Goal: Task Accomplishment & Management: Manage account settings

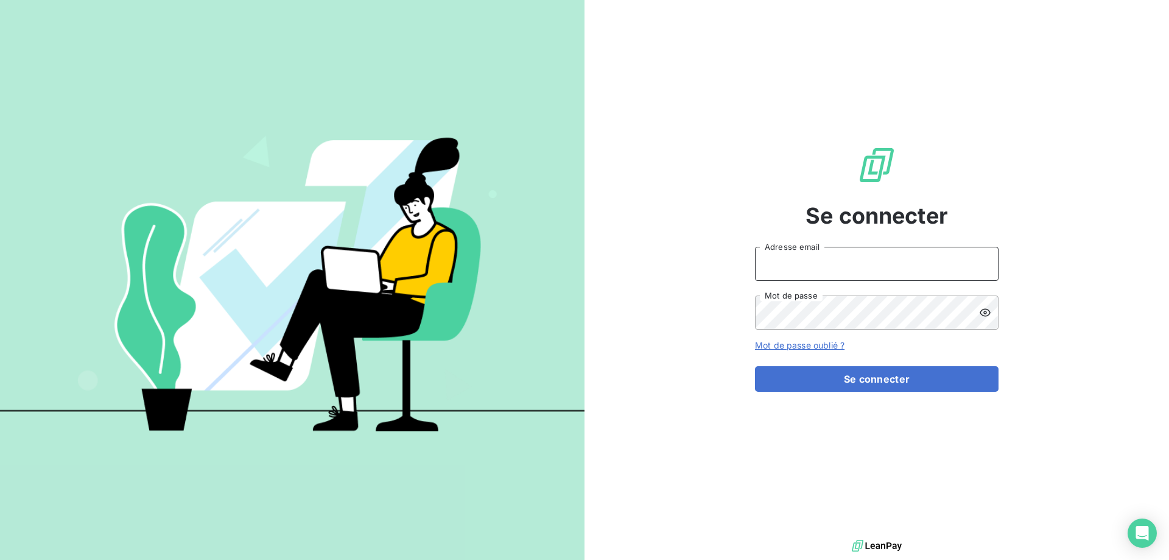
type input "[PERSON_NAME][EMAIL_ADDRESS][DOMAIN_NAME]"
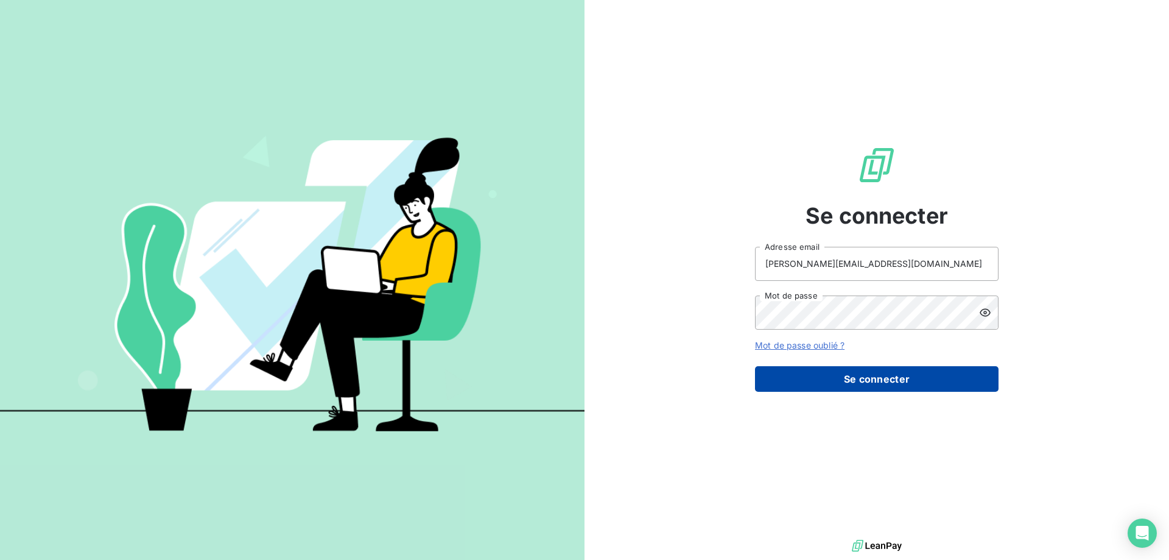
click at [957, 381] on button "Se connecter" at bounding box center [877, 379] width 244 height 26
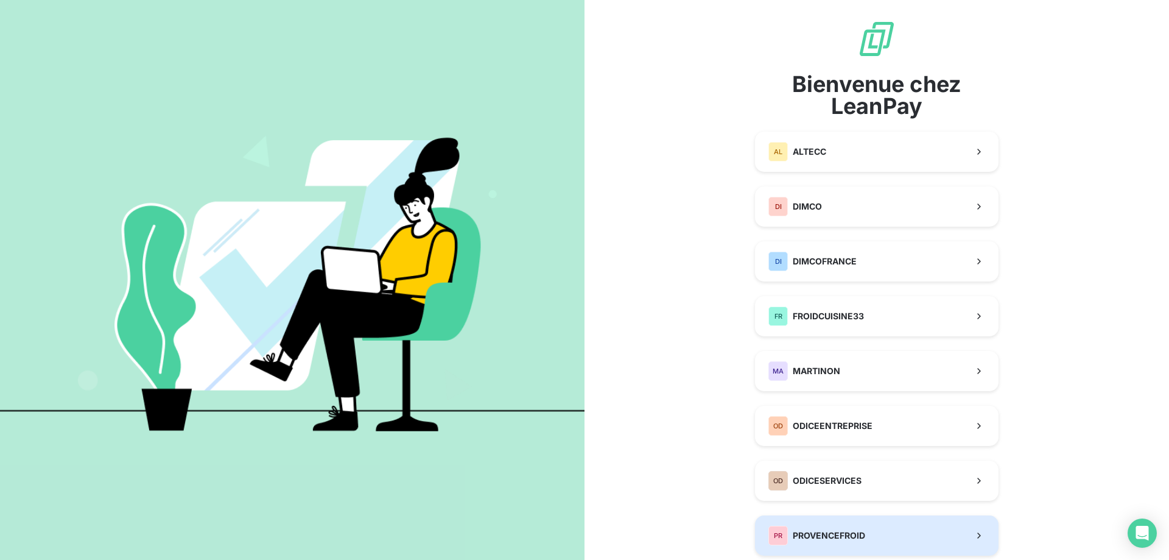
click at [821, 532] on span "PROVENCEFROID" at bounding box center [829, 535] width 72 height 12
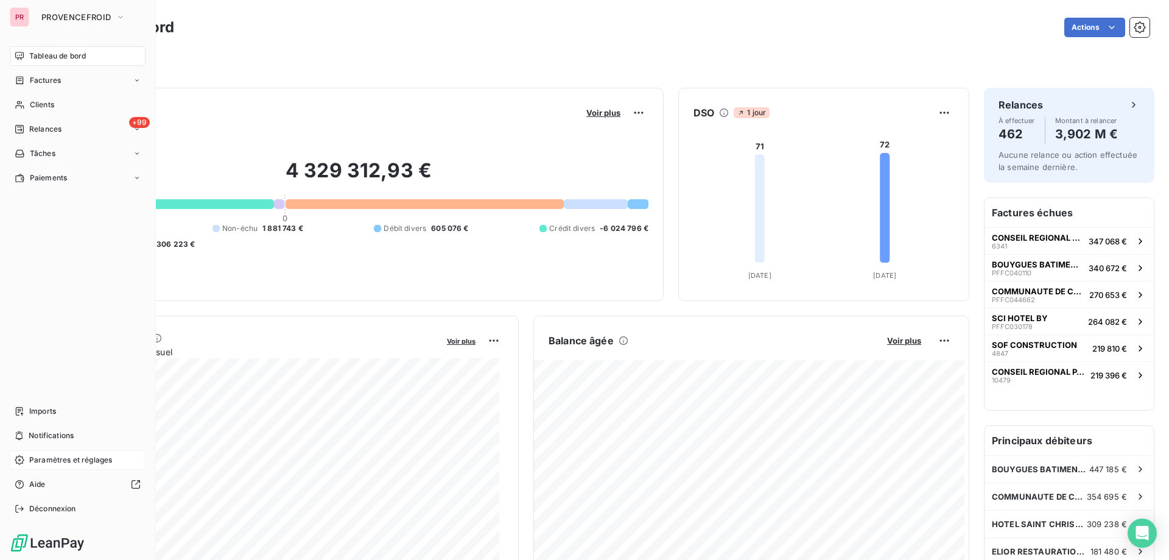
click at [67, 465] on div "Paramètres et réglages" at bounding box center [78, 459] width 136 height 19
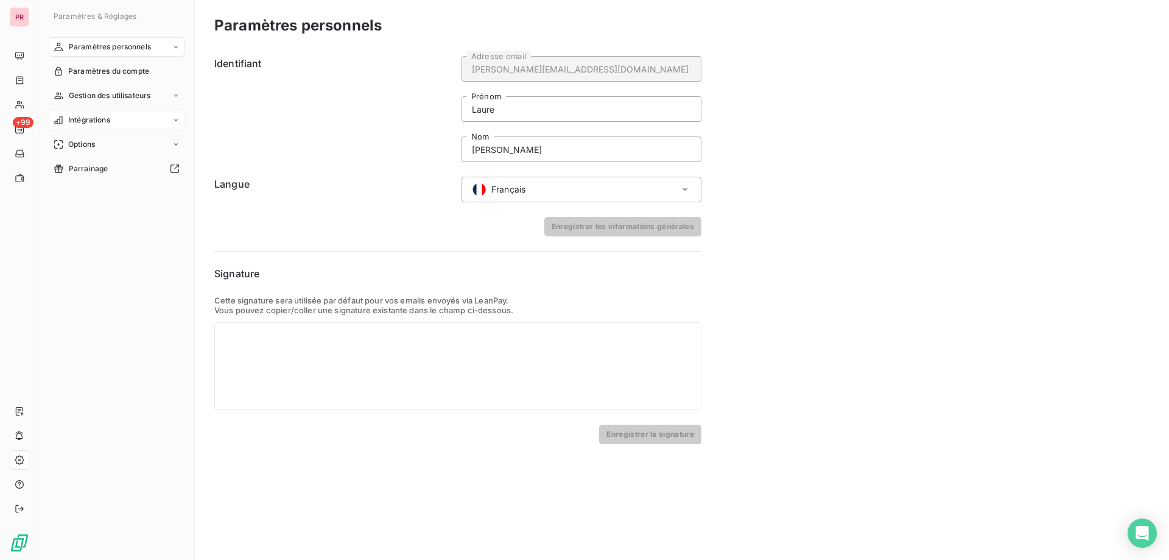
click at [85, 120] on span "Intégrations" at bounding box center [89, 119] width 42 height 11
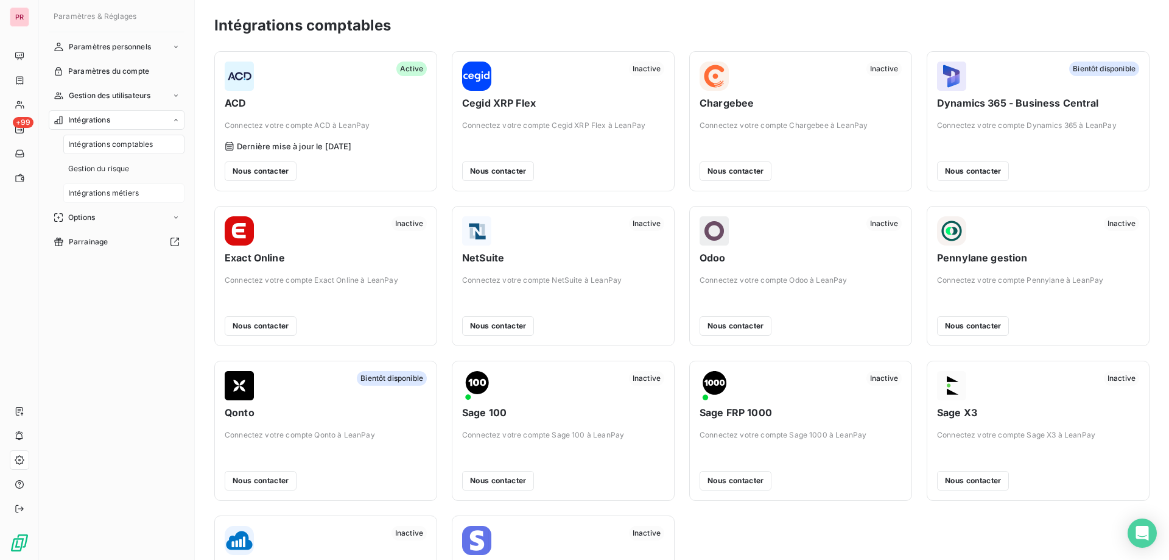
click at [107, 191] on span "Intégrations métiers" at bounding box center [103, 193] width 71 height 11
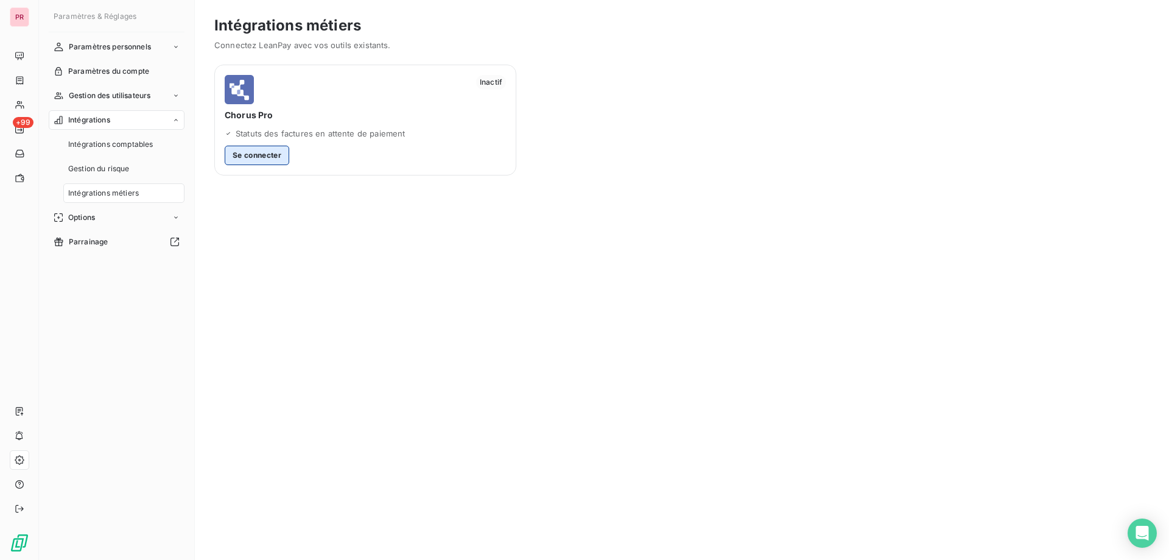
click at [250, 155] on button "Se connecter" at bounding box center [257, 155] width 65 height 19
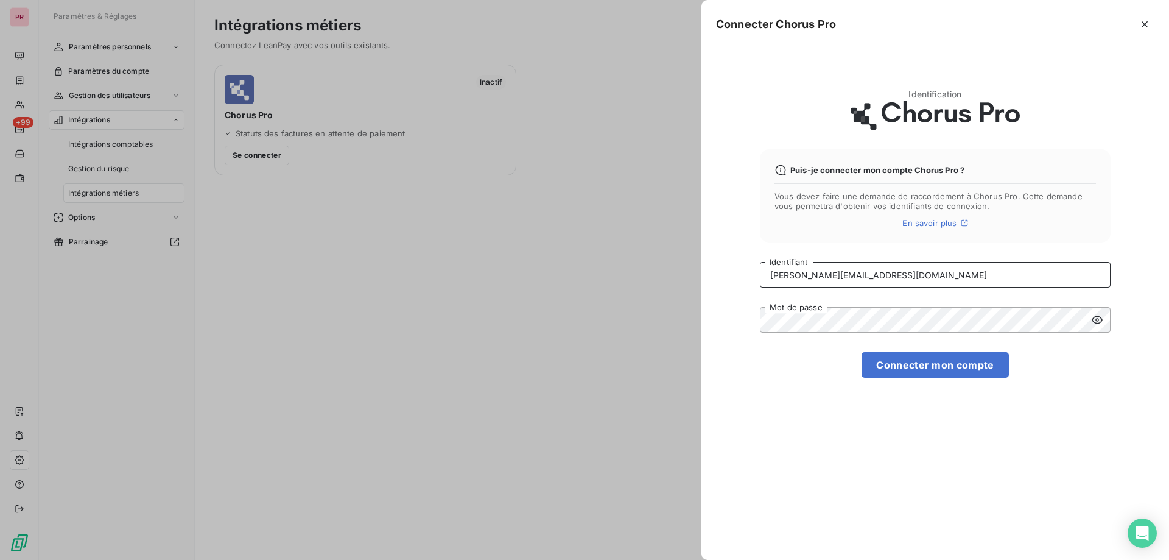
click at [883, 278] on input "[PERSON_NAME][EMAIL_ADDRESS][DOMAIN_NAME]" at bounding box center [935, 275] width 351 height 26
drag, startPoint x: 857, startPoint y: 275, endPoint x: 745, endPoint y: 300, distance: 115.2
click at [745, 300] on div "Identification Puis-je connecter mon compte Chorus Pro ? Vous devez faire une d…" at bounding box center [935, 304] width 468 height 510
click at [894, 275] on input "[PERSON_NAME][EMAIL_ADDRESS][DOMAIN_NAME]" at bounding box center [935, 275] width 351 height 26
drag, startPoint x: 894, startPoint y: 275, endPoint x: 765, endPoint y: 281, distance: 129.2
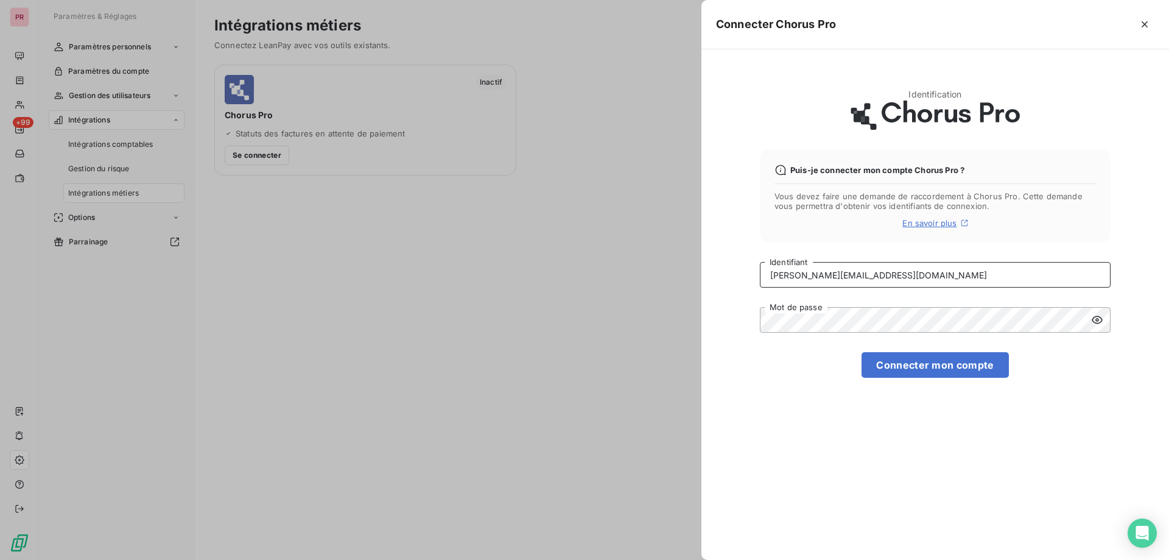
click at [765, 281] on input "[PERSON_NAME][EMAIL_ADDRESS][DOMAIN_NAME]" at bounding box center [935, 275] width 351 height 26
paste input "TECH_6_32899872900045@cpro.fr"
type input "TECH_6_32899872900045@cpro.fr"
click at [753, 326] on div "Identification Puis-je connecter mon compte Chorus Pro ? Vous devez faire une d…" at bounding box center [935, 304] width 468 height 510
drag, startPoint x: 1112, startPoint y: 314, endPoint x: 1105, endPoint y: 317, distance: 7.4
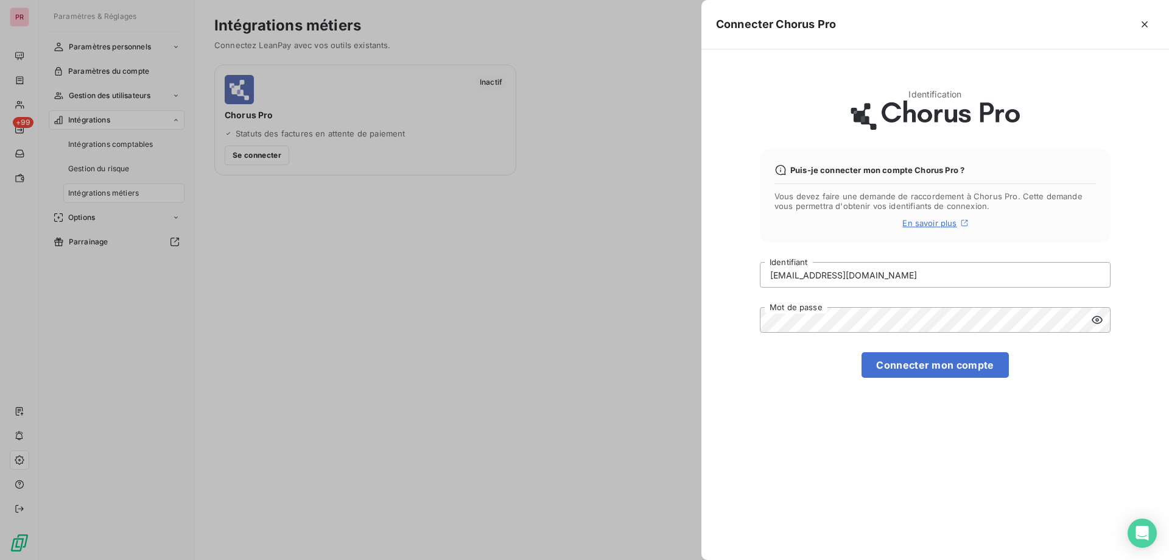
click at [1111, 315] on div "Identification Puis-je connecter mon compte Chorus Pro ? Vous devez faire une d…" at bounding box center [935, 304] width 468 height 510
click at [1098, 319] on icon at bounding box center [1097, 320] width 11 height 8
click at [970, 376] on button "Connecter mon compte" at bounding box center [934, 365] width 147 height 26
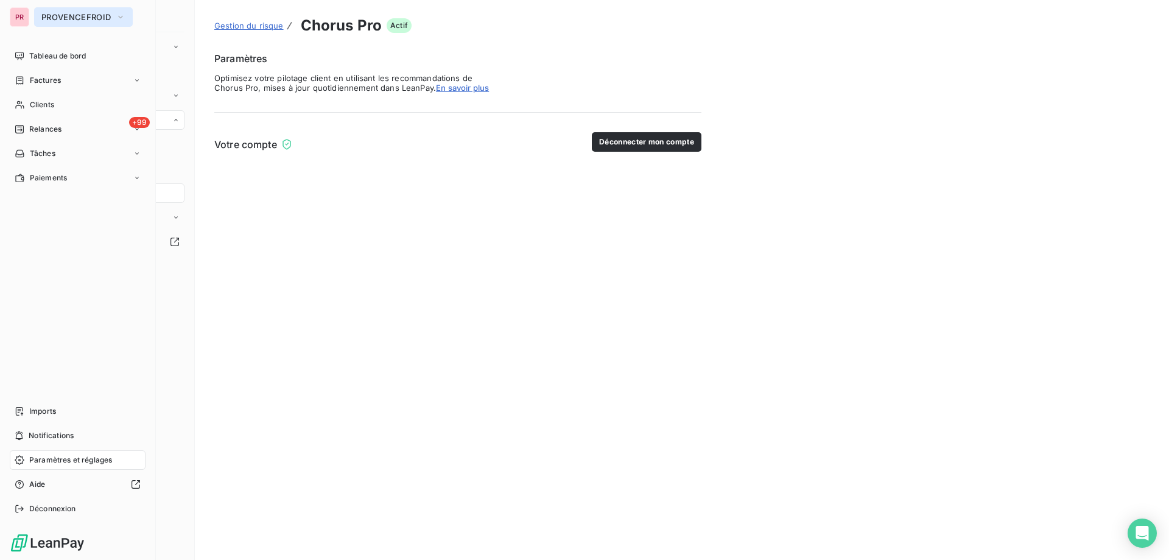
click at [43, 16] on span "PROVENCEFROID" at bounding box center [75, 17] width 69 height 10
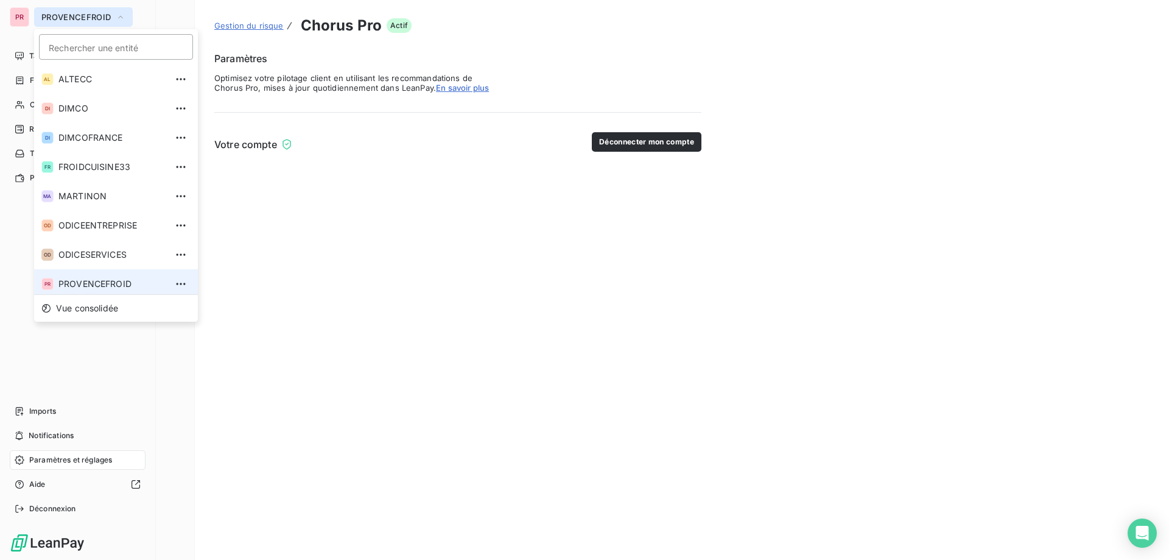
scroll to position [4, 0]
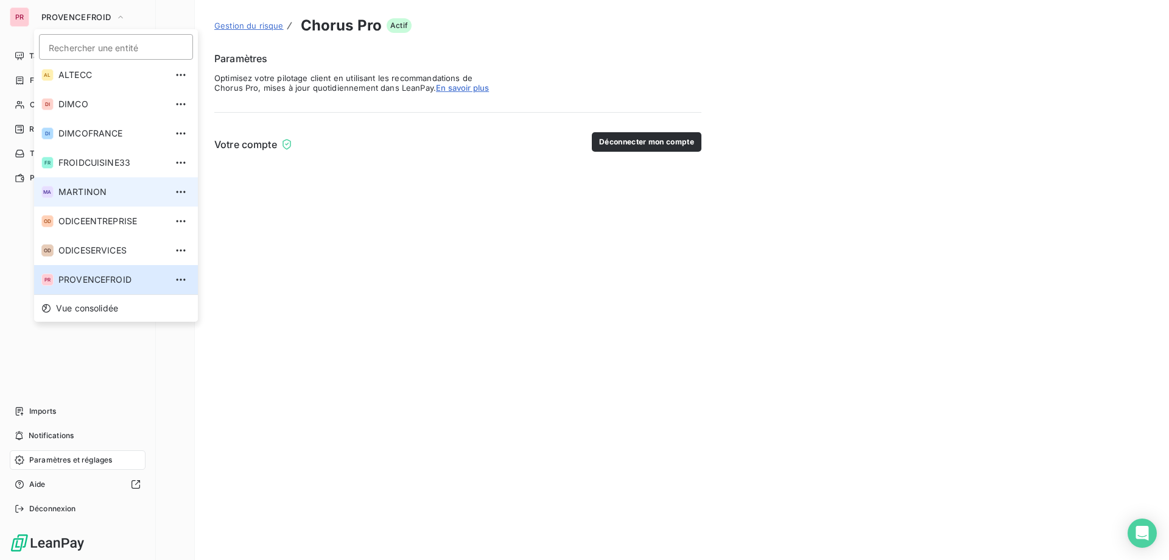
click at [74, 199] on li "MA MARTINON" at bounding box center [116, 191] width 164 height 29
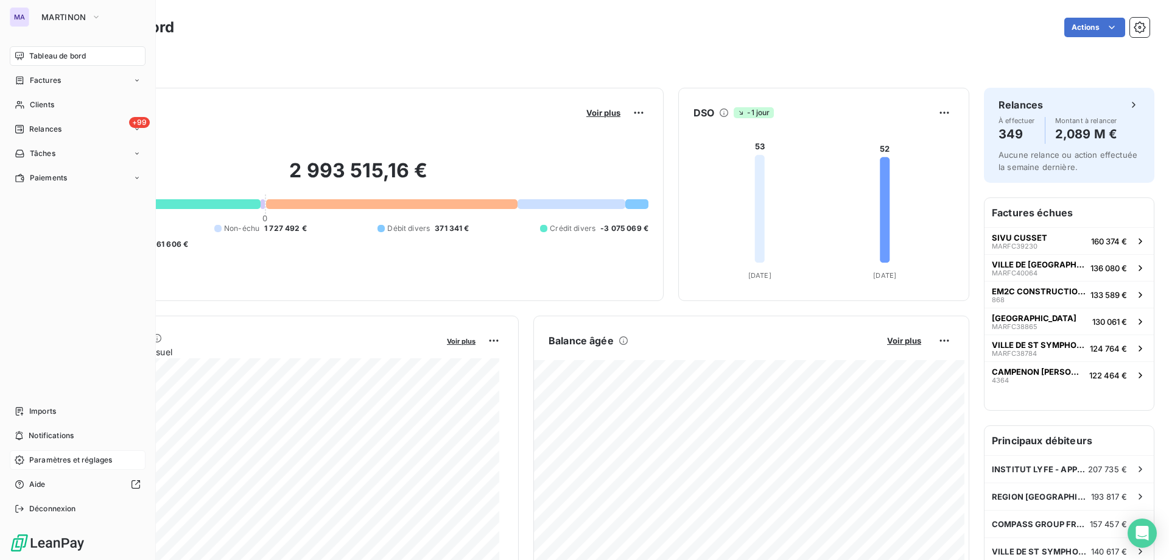
click at [85, 458] on span "Paramètres et réglages" at bounding box center [70, 459] width 83 height 11
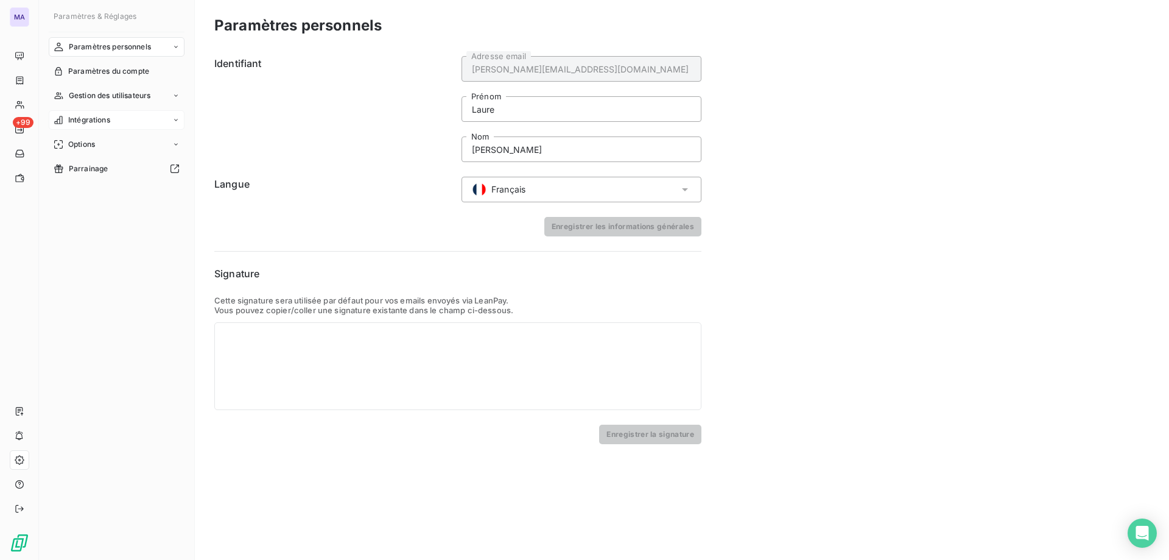
click at [76, 124] on span "Intégrations" at bounding box center [89, 119] width 42 height 11
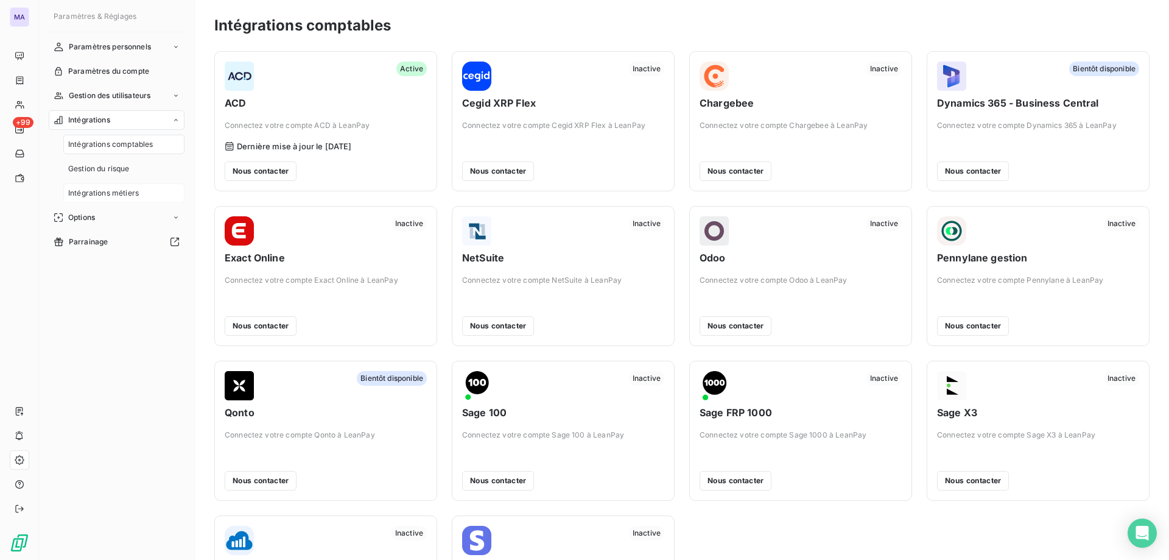
click at [105, 193] on span "Intégrations métiers" at bounding box center [103, 193] width 71 height 11
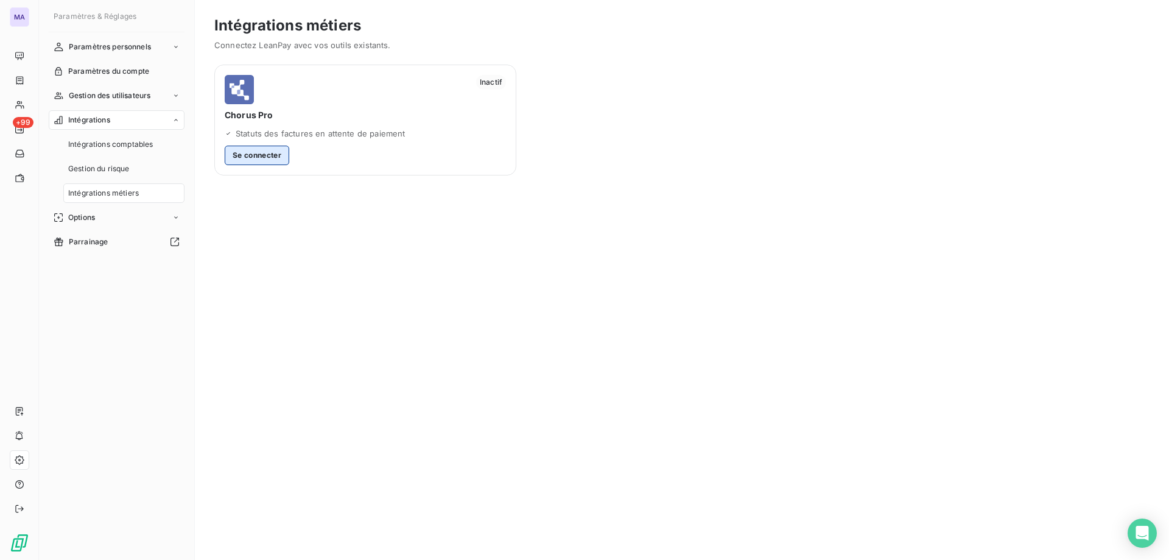
click at [240, 158] on button "Se connecter" at bounding box center [257, 155] width 65 height 19
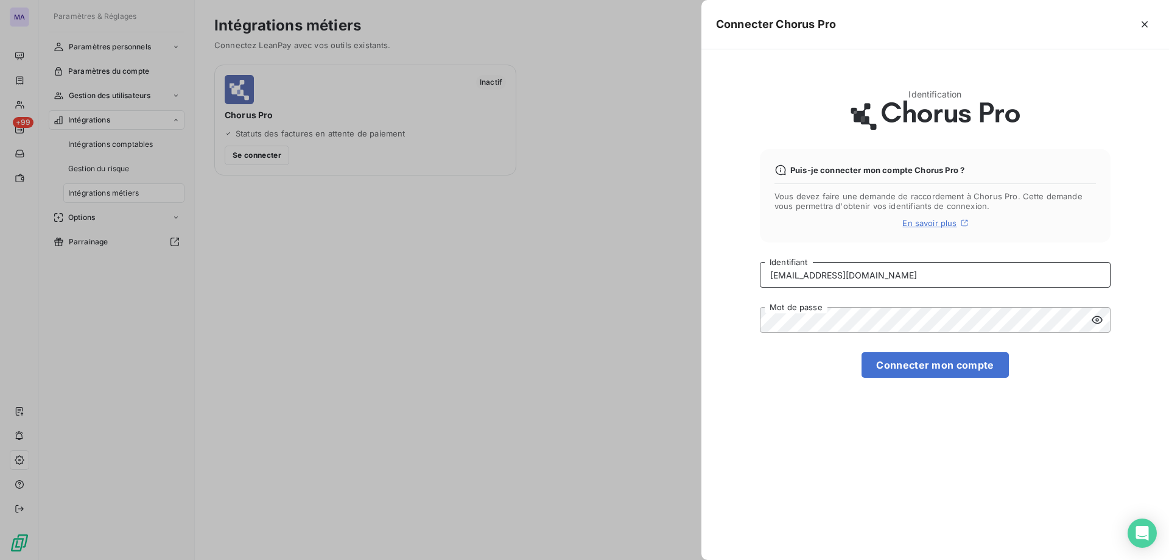
drag, startPoint x: 933, startPoint y: 278, endPoint x: 756, endPoint y: 282, distance: 177.2
click at [756, 282] on div "Identification Puis-je connecter mon compte Chorus Pro ? Vous devez faire une d…" at bounding box center [935, 304] width 468 height 510
paste input "5_38957306400042"
type input "TECH_5_38957306400042@cpro.fr"
click at [756, 321] on div "Identification Puis-je connecter mon compte Chorus Pro ? Vous devez faire une d…" at bounding box center [935, 304] width 468 height 510
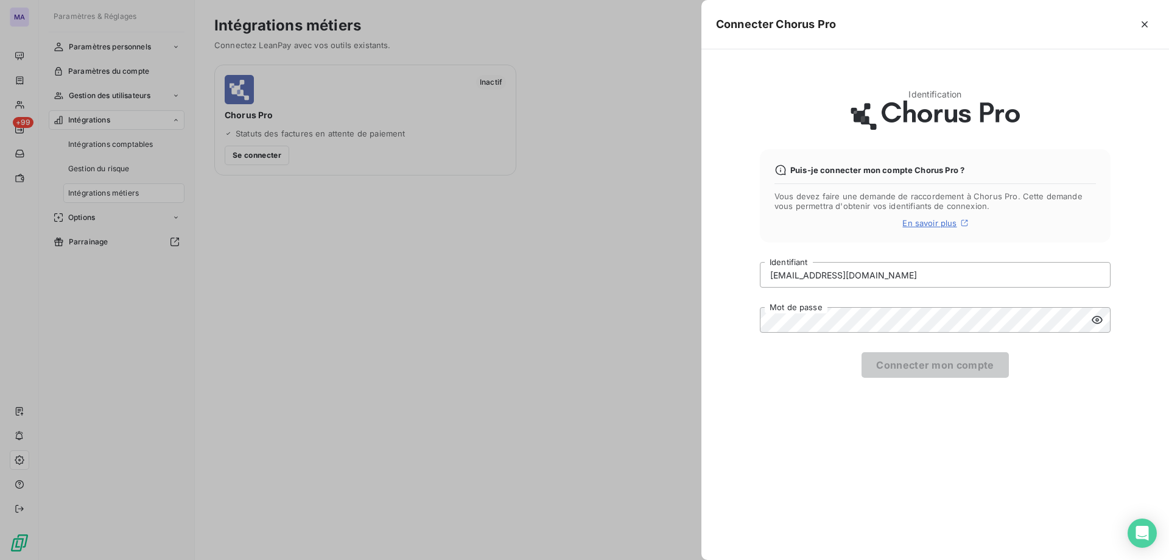
click at [1101, 319] on icon at bounding box center [1097, 320] width 12 height 12
click at [1009, 342] on div "TECH_5_38957306400042@cpro.fr Identifiant Mot de passe Connecter mon compte" at bounding box center [935, 320] width 351 height 116
click at [966, 362] on button "Connecter mon compte" at bounding box center [934, 365] width 147 height 26
click at [935, 275] on input "TECH_5_38957306400042@cpro.fr" at bounding box center [935, 275] width 351 height 26
click at [771, 355] on div "TECH_5_38957306400042@cpro.fr Identifiant Mot de passe Connecter mon compte" at bounding box center [935, 320] width 351 height 116
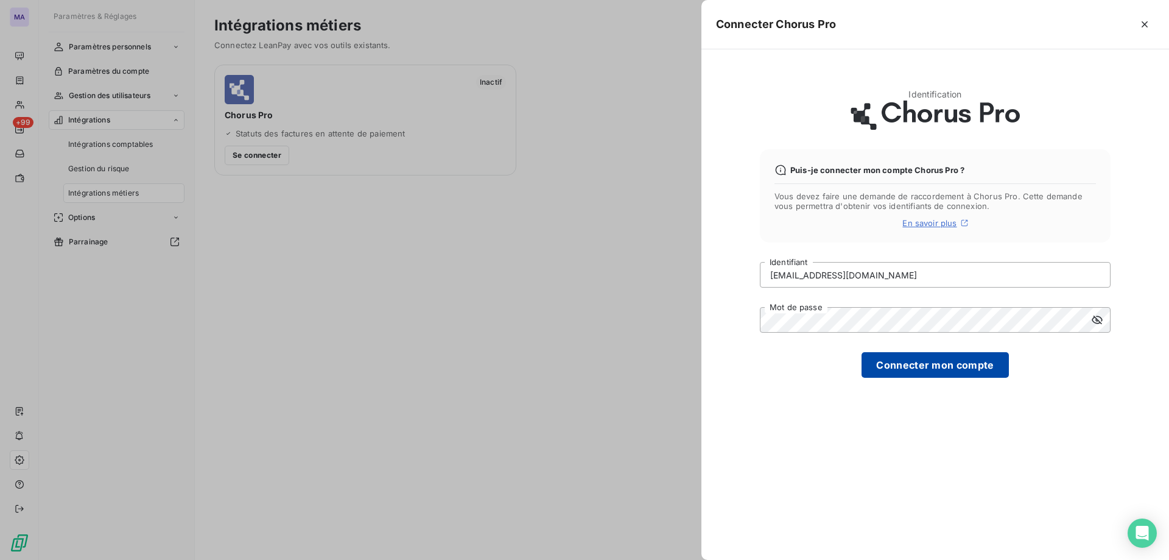
click at [937, 366] on button "Connecter mon compte" at bounding box center [934, 365] width 147 height 26
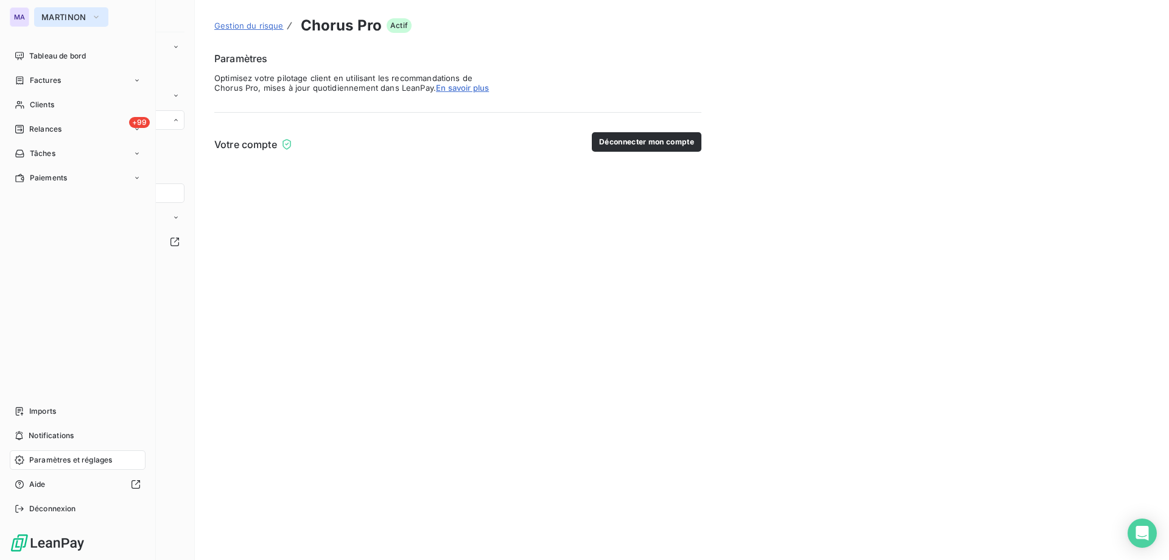
click at [52, 16] on span "MARTINON" at bounding box center [63, 17] width 45 height 10
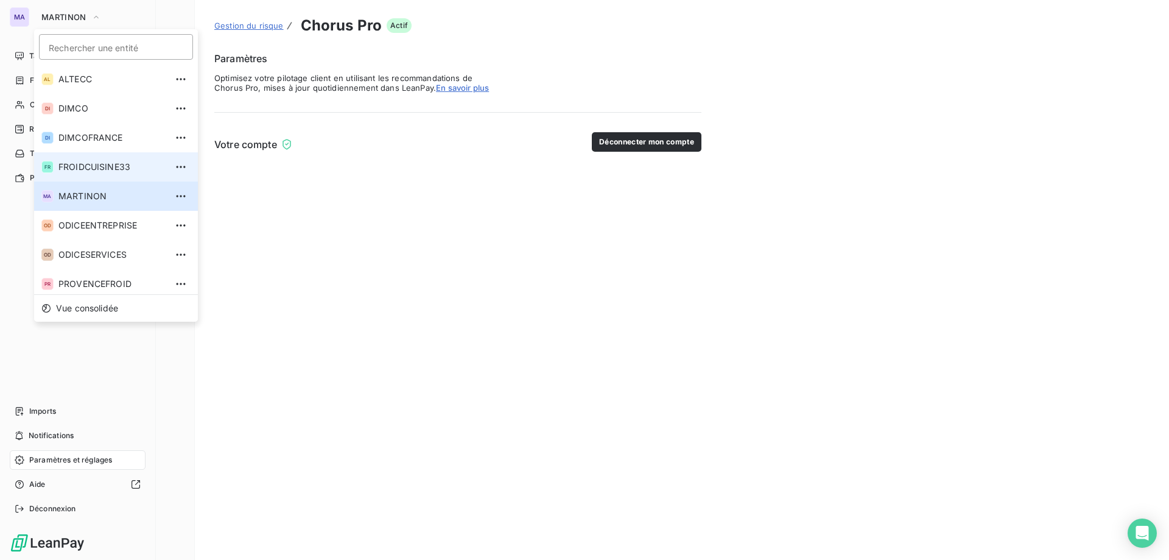
click at [81, 169] on span "FROIDCUISINE33" at bounding box center [112, 167] width 108 height 12
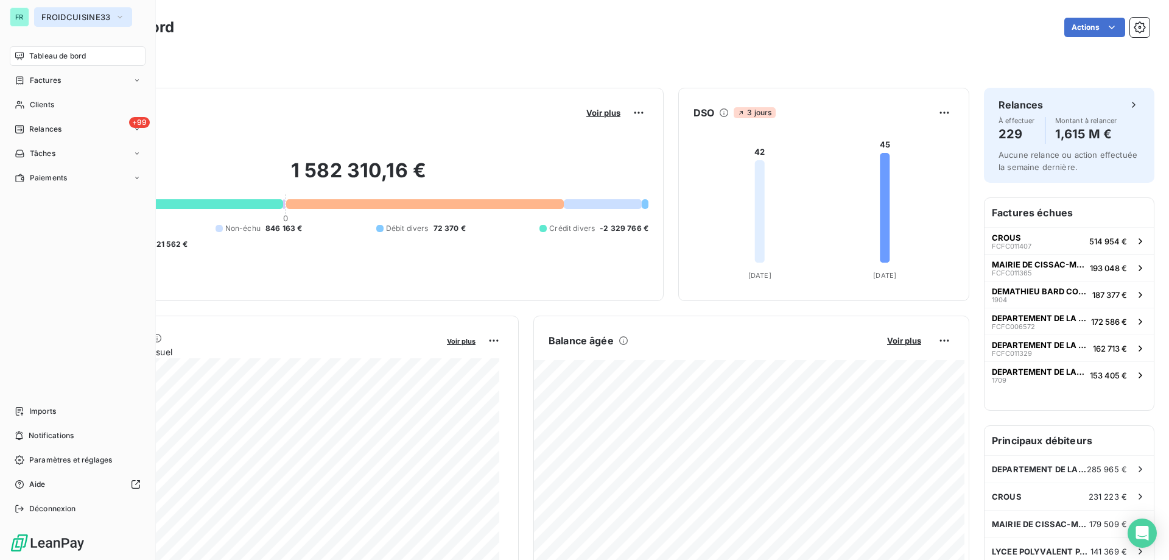
click at [49, 16] on span "FROIDCUISINE33" at bounding box center [75, 17] width 69 height 10
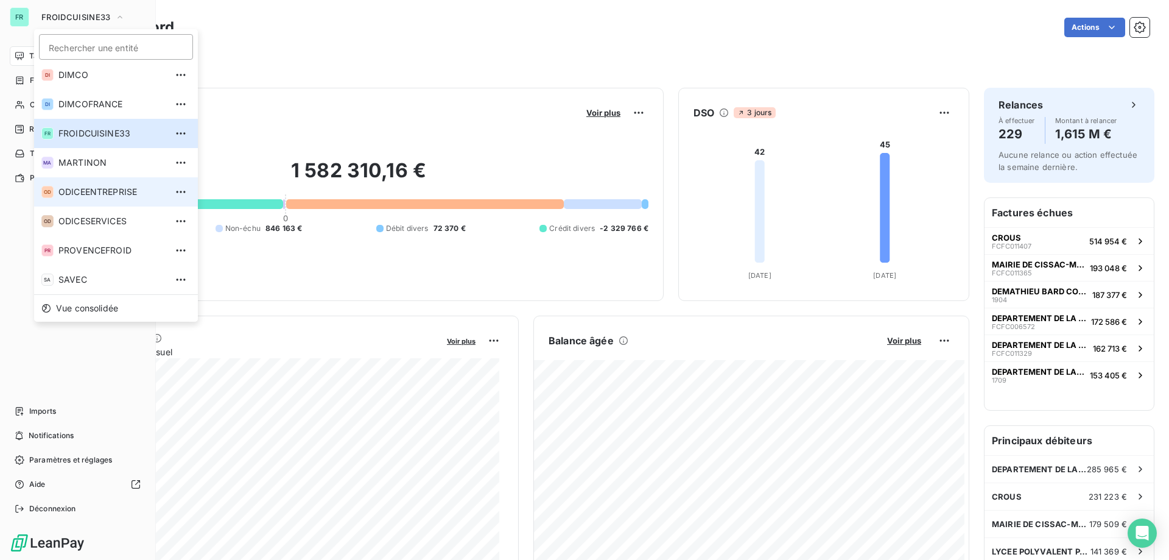
scroll to position [63, 0]
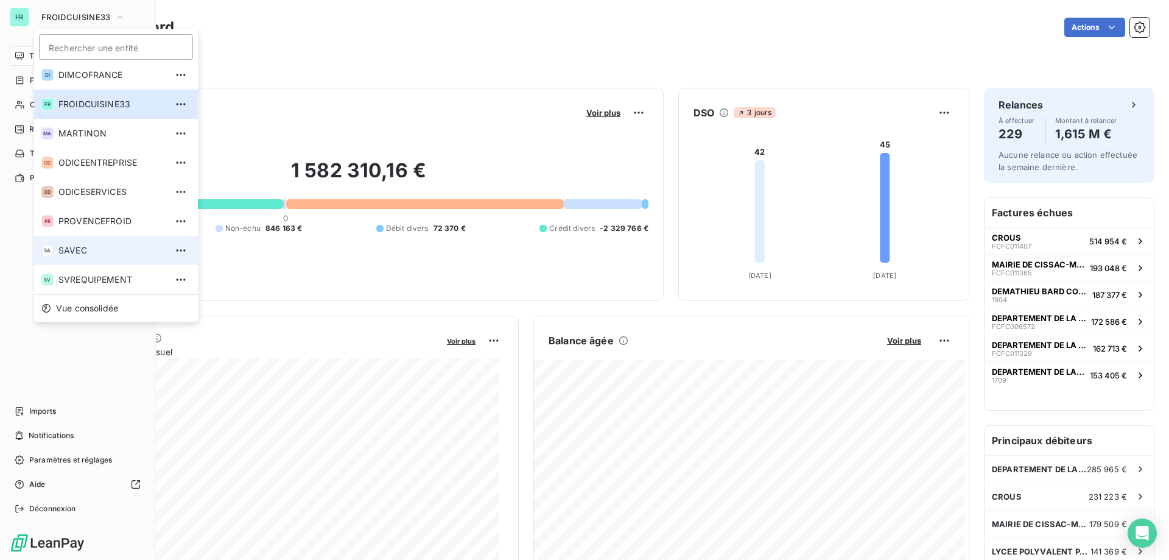
click at [107, 251] on span "SAVEC" at bounding box center [112, 250] width 108 height 12
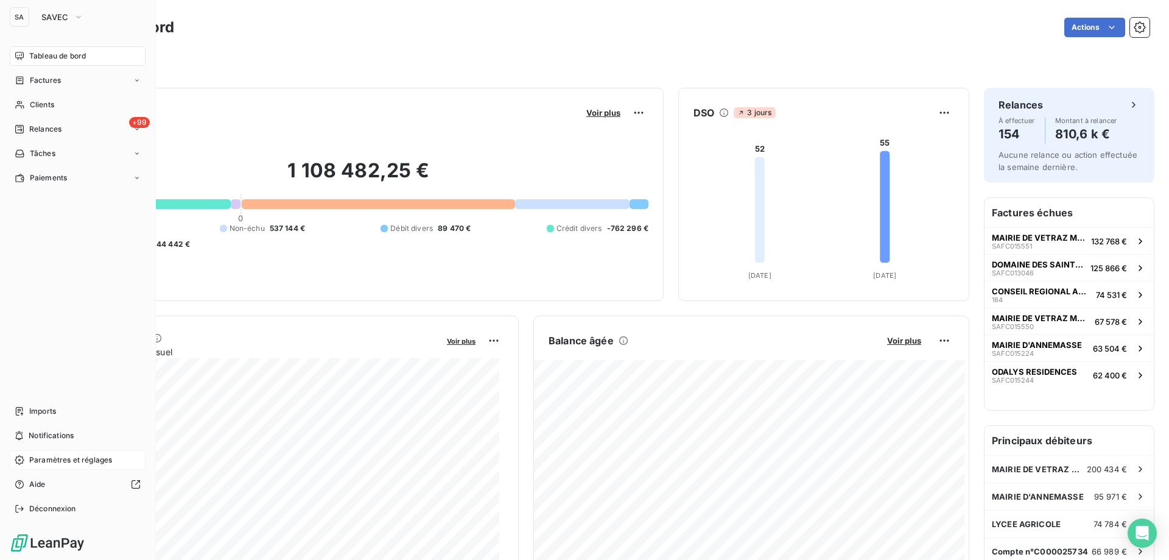
click at [61, 455] on span "Paramètres et réglages" at bounding box center [70, 459] width 83 height 11
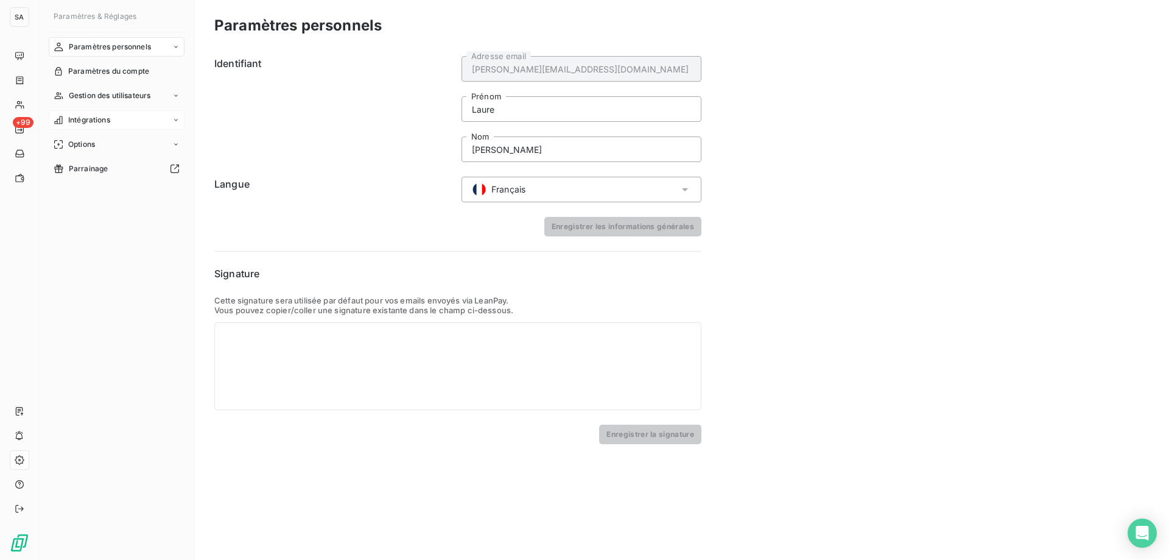
click at [91, 121] on span "Intégrations" at bounding box center [89, 119] width 42 height 11
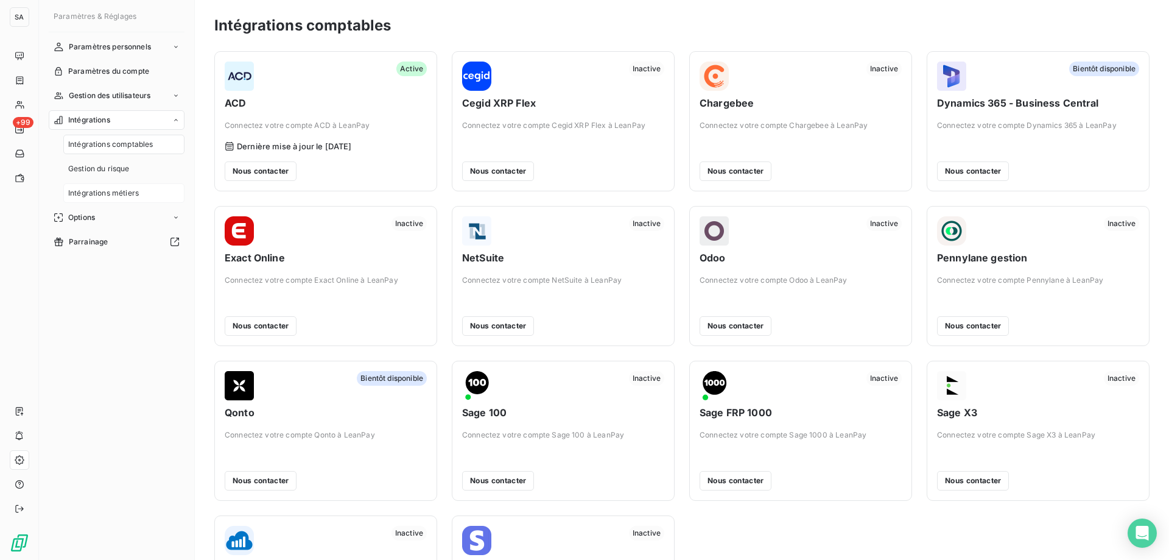
click at [111, 195] on span "Intégrations métiers" at bounding box center [103, 193] width 71 height 11
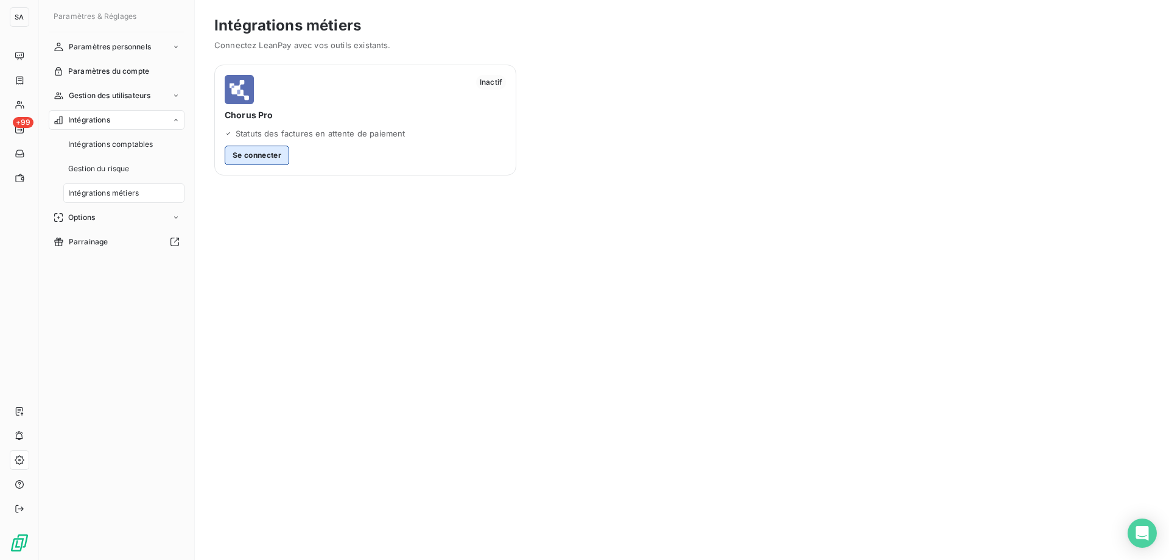
click at [251, 149] on button "Se connecter" at bounding box center [257, 155] width 65 height 19
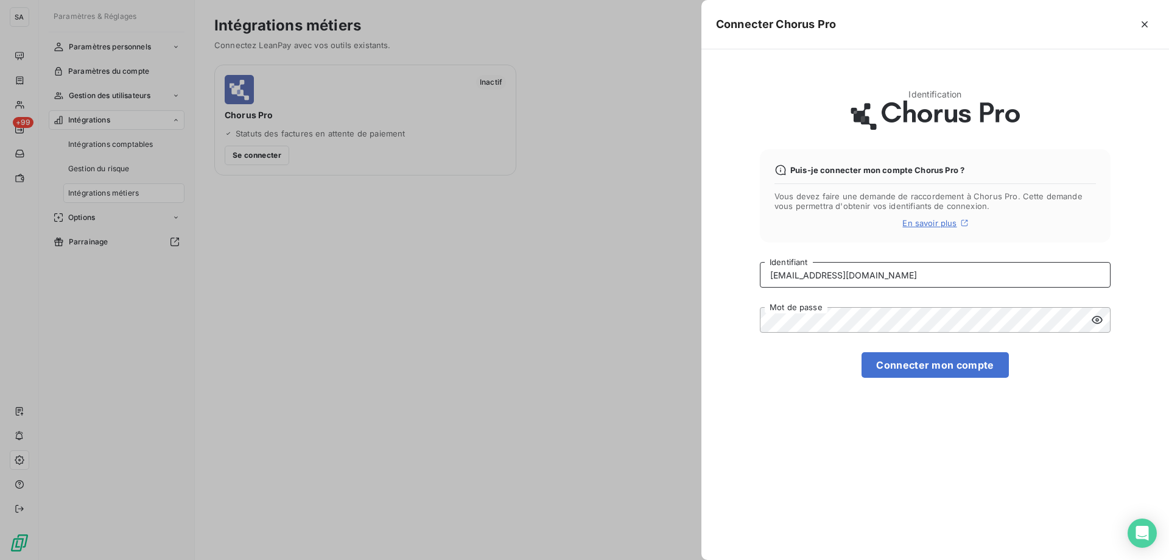
drag, startPoint x: 932, startPoint y: 279, endPoint x: 745, endPoint y: 282, distance: 186.9
click at [746, 282] on div "Identification Puis-je connecter mon compte Chorus Pro ? Vous devez faire une d…" at bounding box center [935, 304] width 468 height 510
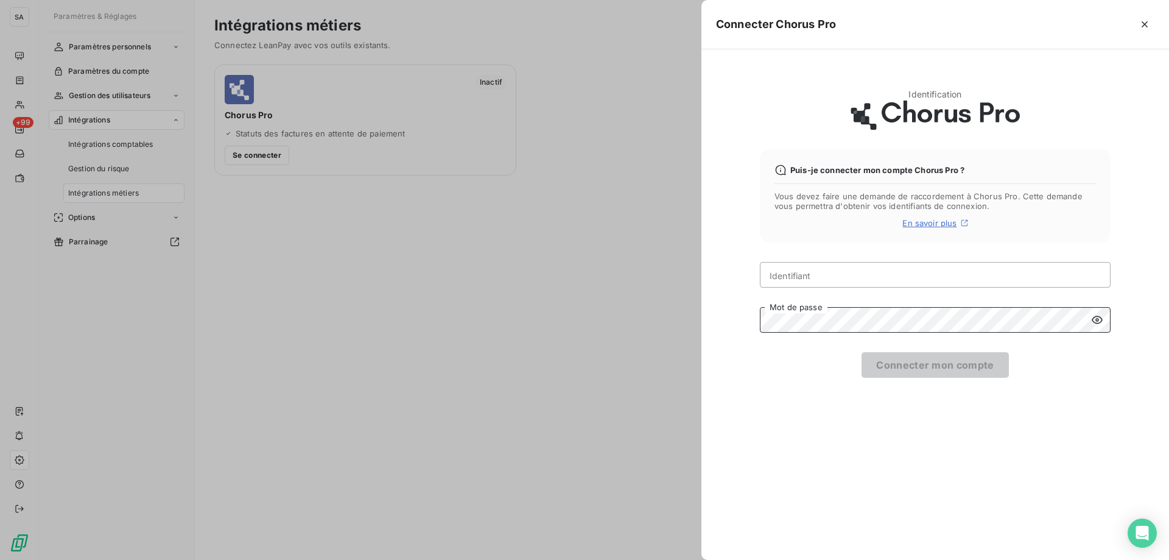
click at [714, 323] on div "Identification Puis-je connecter mon compte Chorus Pro ? Vous devez faire une d…" at bounding box center [935, 304] width 468 height 510
click at [809, 231] on div "Puis-je connecter mon compte Chorus Pro ? Vous devez faire une demande de racco…" at bounding box center [935, 195] width 351 height 93
click at [806, 284] on input "Identifiant" at bounding box center [935, 275] width 351 height 26
paste input "[EMAIL_ADDRESS][DOMAIN_NAME]"
type input "[EMAIL_ADDRESS][DOMAIN_NAME]"
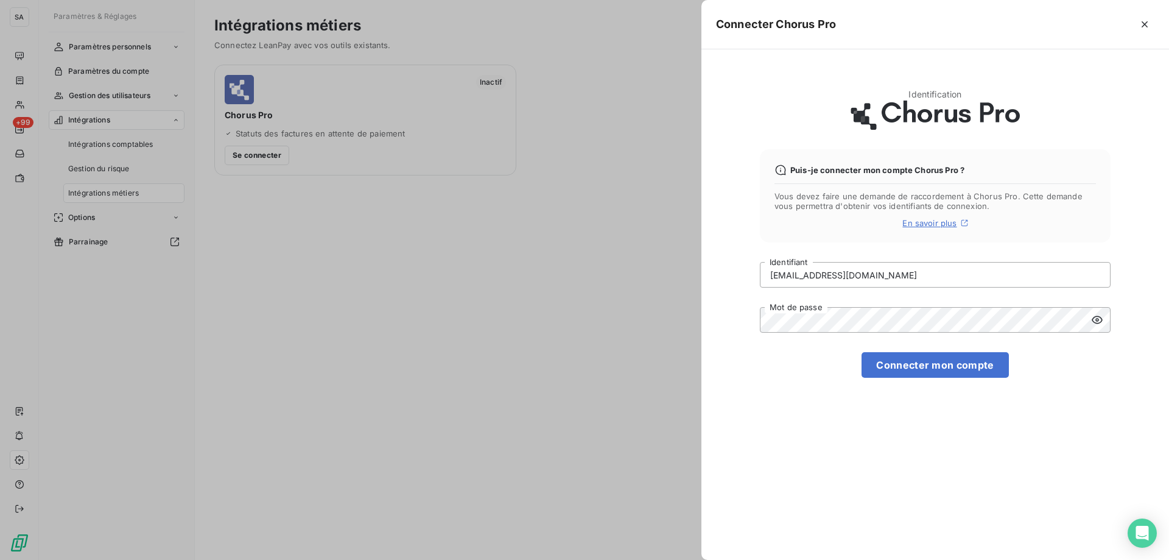
click at [1098, 319] on icon at bounding box center [1097, 320] width 11 height 8
click at [795, 363] on div "TECH_4_39212750200046@cpro.fr Identifiant Mot de passe Connecter mon compte" at bounding box center [935, 320] width 351 height 116
click at [906, 359] on button "Connecter mon compte" at bounding box center [934, 365] width 147 height 26
click at [1000, 372] on button "Connecter mon compte" at bounding box center [934, 365] width 147 height 26
click at [899, 305] on div "TECH_4_39212750200046@cpro.fr Identifiant Mot de passe Connecter mon compte" at bounding box center [935, 320] width 351 height 116
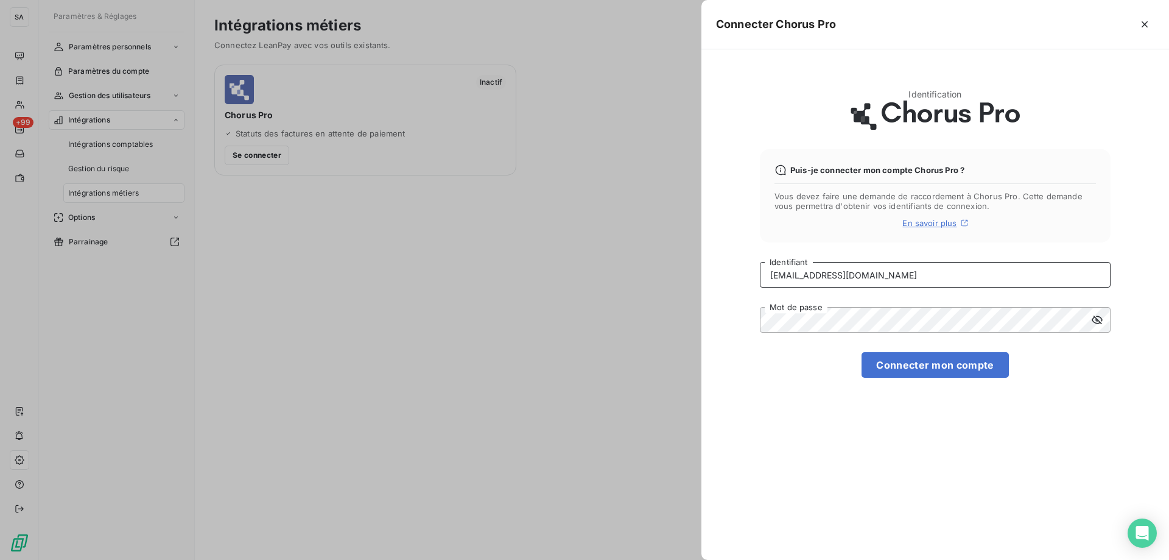
click at [929, 272] on input "[EMAIL_ADDRESS][DOMAIN_NAME]" at bounding box center [935, 275] width 351 height 26
click at [932, 362] on button "Connecter mon compte" at bounding box center [934, 365] width 147 height 26
click at [955, 368] on button "Connecter mon compte" at bounding box center [934, 365] width 147 height 26
click at [905, 369] on button "Connecter mon compte" at bounding box center [934, 365] width 147 height 26
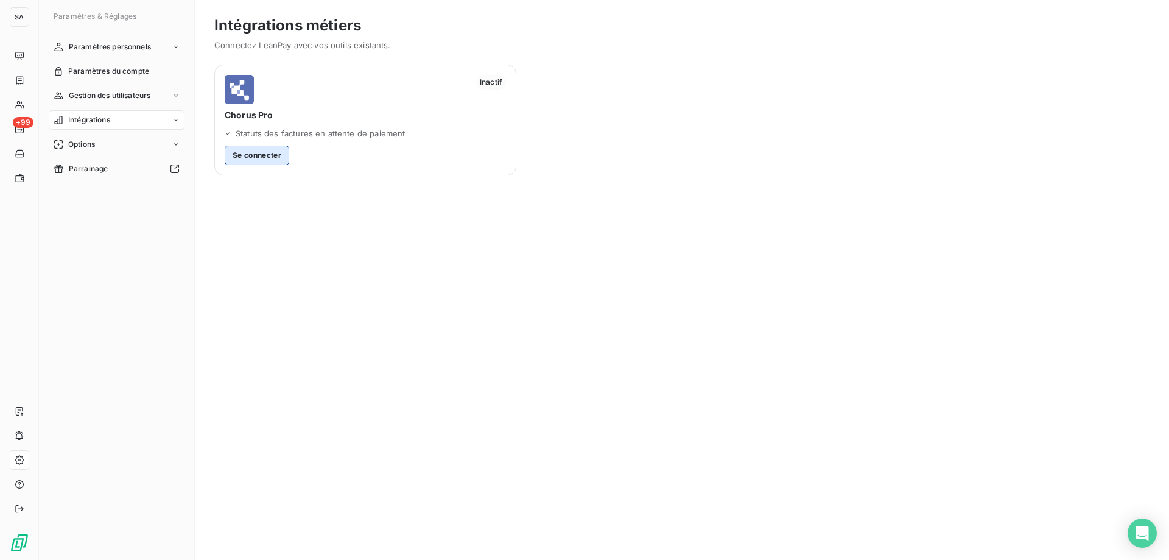
click at [256, 158] on button "Se connecter" at bounding box center [257, 155] width 65 height 19
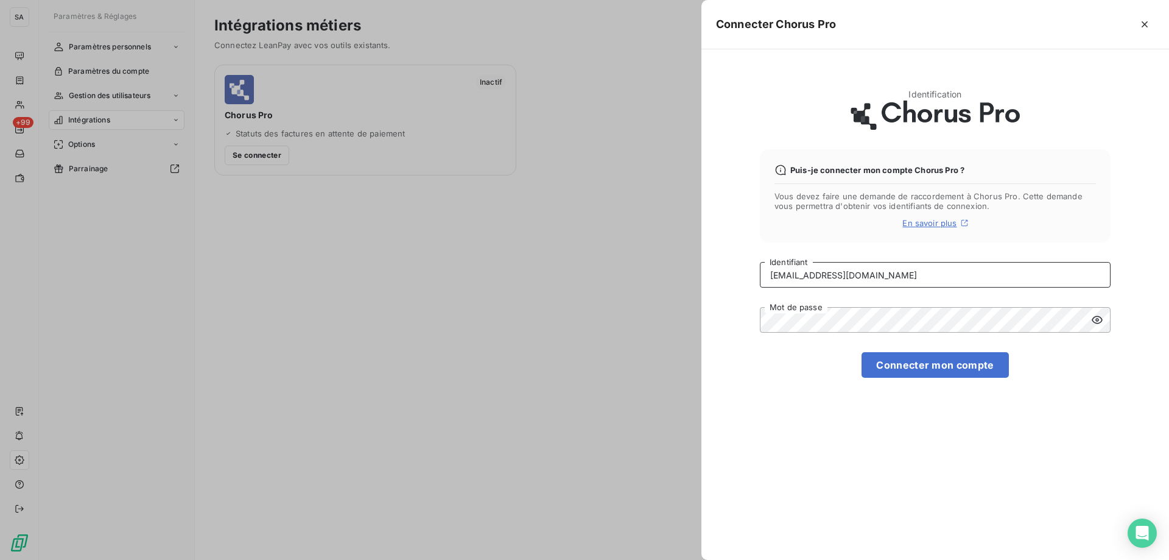
drag, startPoint x: 947, startPoint y: 278, endPoint x: 726, endPoint y: 276, distance: 221.0
click at [726, 276] on div "Identification Puis-je connecter mon compte Chorus Pro ? Vous devez faire une d…" at bounding box center [935, 304] width 468 height 510
click at [935, 276] on input "TECH_5_38957306400042@cpro.fr" at bounding box center [935, 275] width 351 height 26
drag, startPoint x: 934, startPoint y: 276, endPoint x: 774, endPoint y: 275, distance: 160.1
click at [774, 275] on input "TECH_5_38957306400042@cpro.fr" at bounding box center [935, 275] width 351 height 26
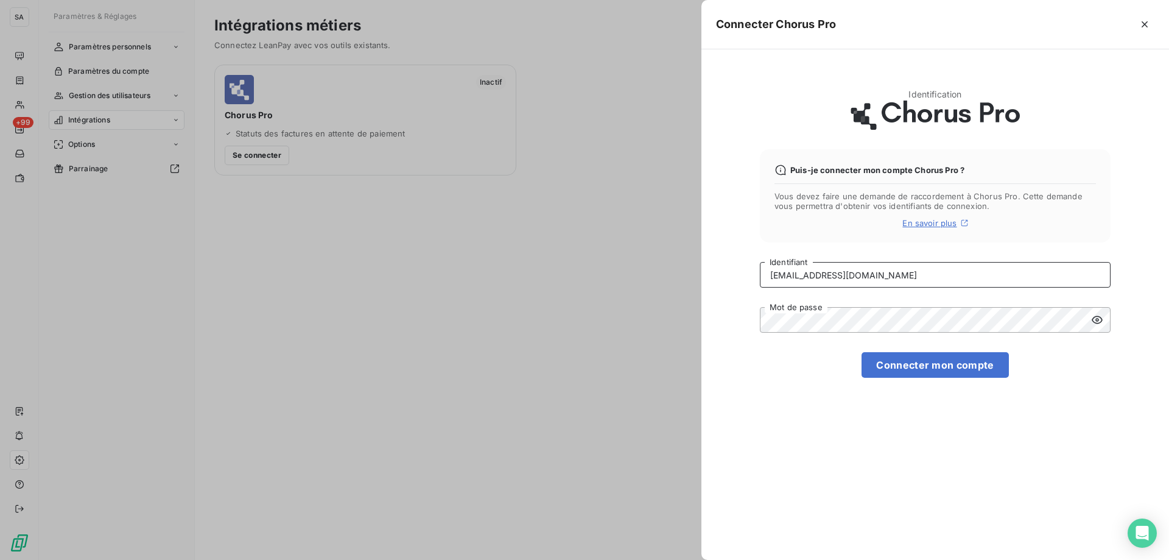
paste input "4_39212750200046"
type input "[EMAIL_ADDRESS][DOMAIN_NAME]"
click at [1103, 319] on icon at bounding box center [1097, 320] width 12 height 12
click at [753, 320] on div "Identification Puis-je connecter mon compte Chorus Pro ? Vous devez faire une d…" at bounding box center [935, 304] width 468 height 510
click at [773, 347] on div "TECH_4_39212750200046@cpro.fr Identifiant Mot de passe Connecter mon compte" at bounding box center [935, 320] width 351 height 116
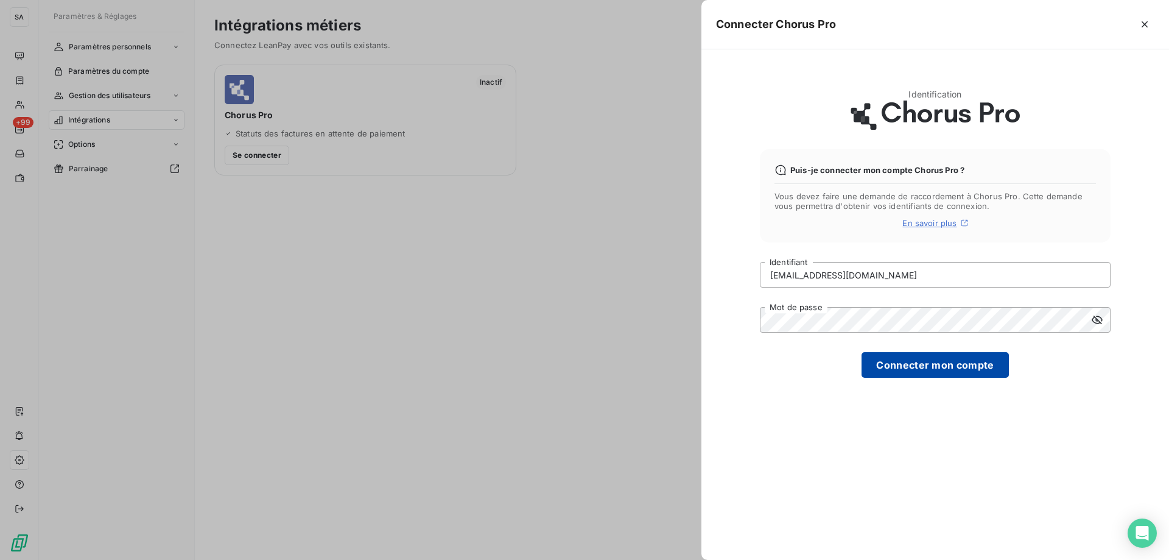
click at [928, 365] on button "Connecter mon compte" at bounding box center [934, 365] width 147 height 26
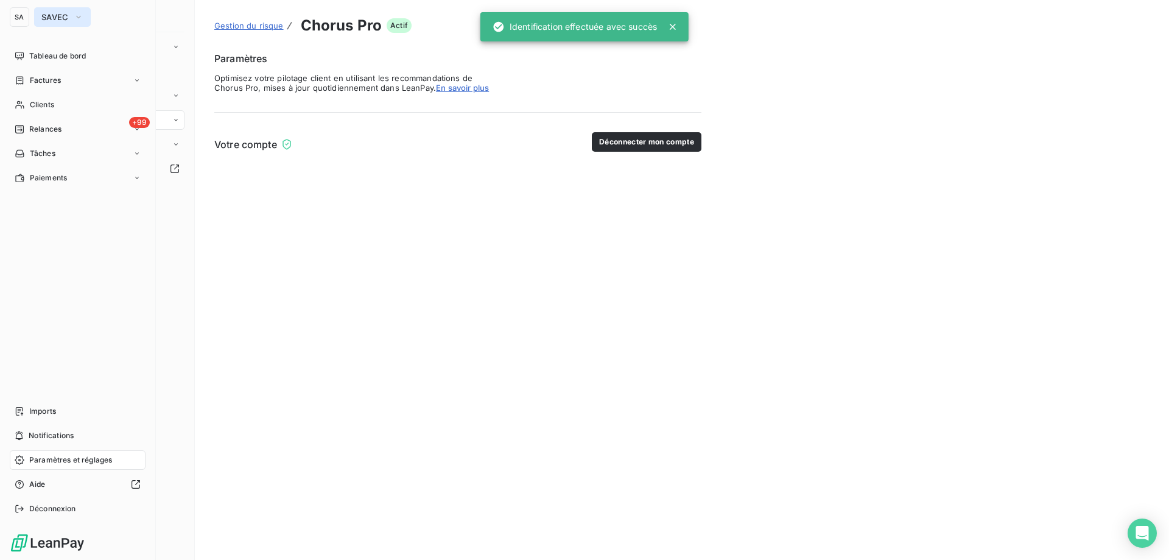
click at [43, 17] on span "SAVEC" at bounding box center [54, 17] width 27 height 10
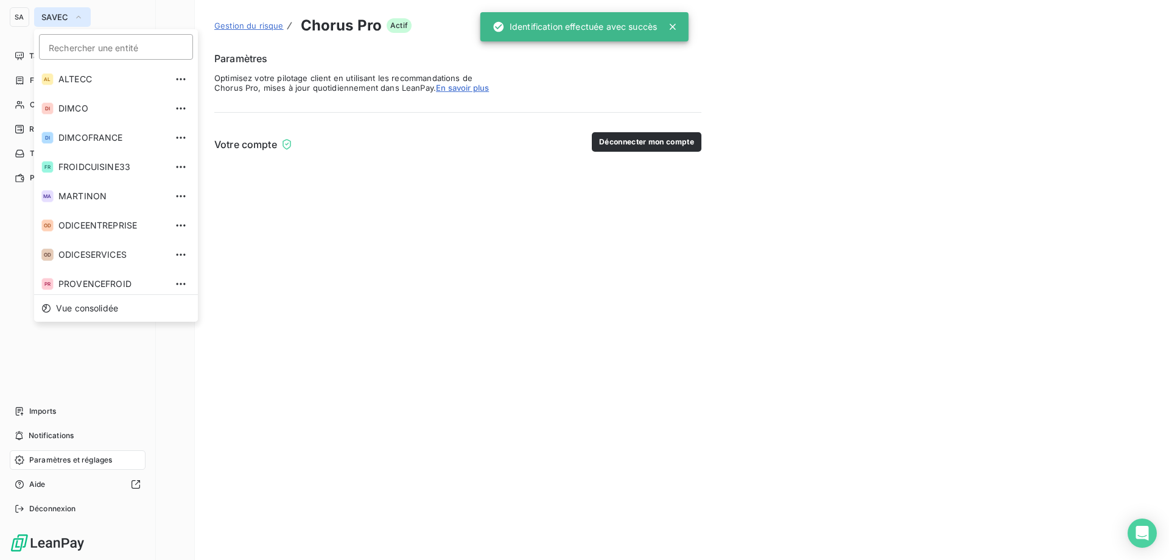
scroll to position [33, 0]
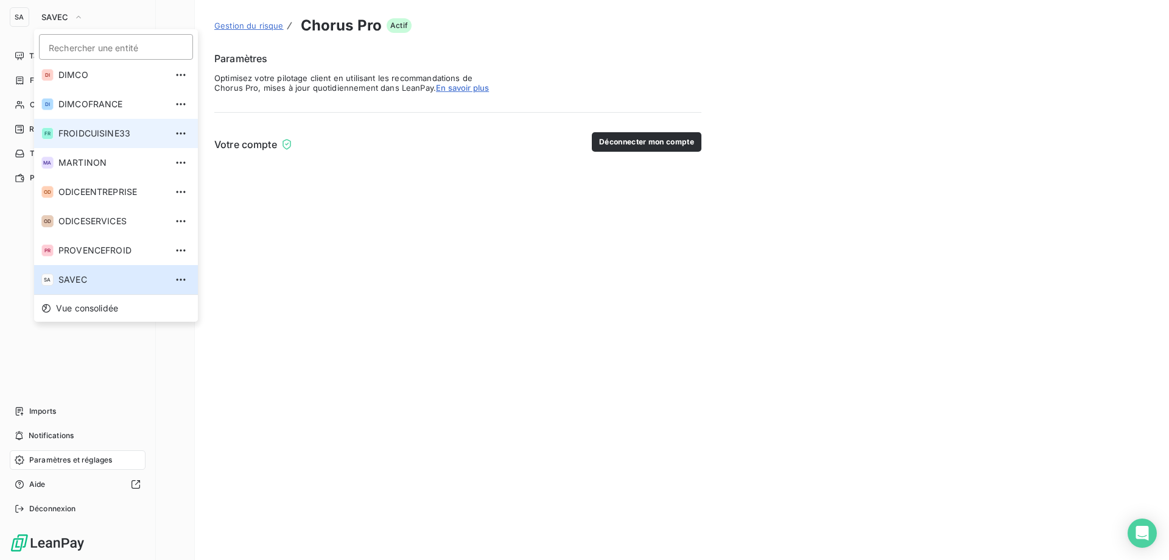
click at [85, 137] on span "FROIDCUISINE33" at bounding box center [112, 133] width 108 height 12
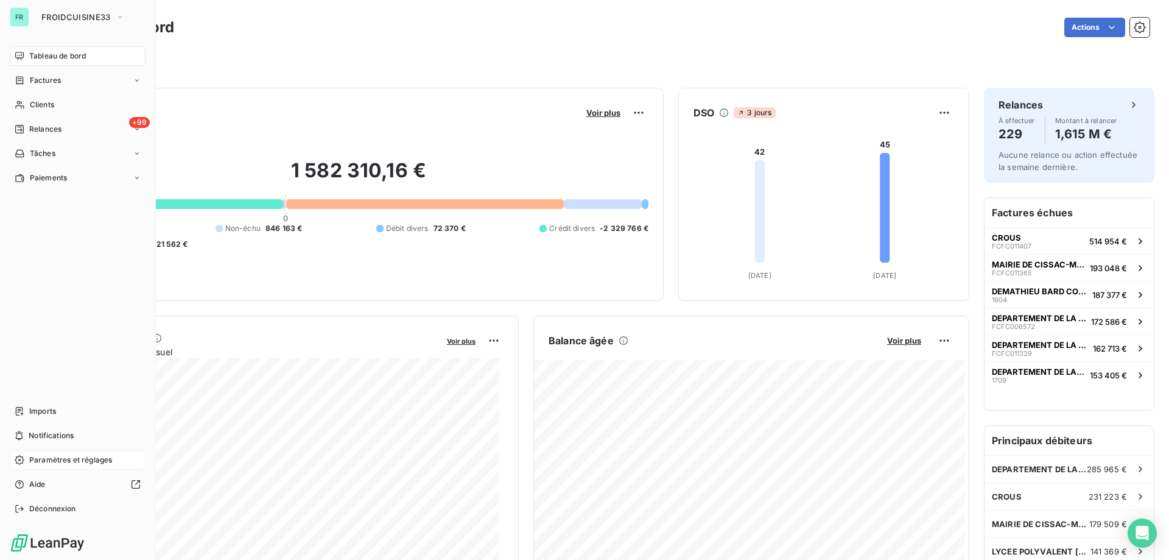
click at [60, 462] on span "Paramètres et réglages" at bounding box center [70, 459] width 83 height 11
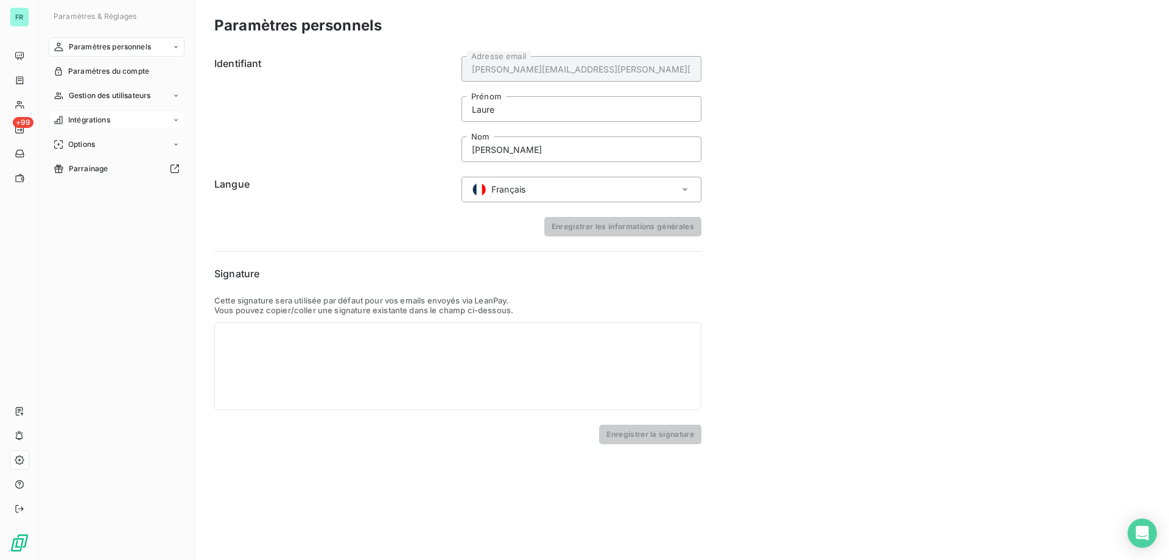
click at [94, 113] on div "Intégrations" at bounding box center [117, 119] width 136 height 19
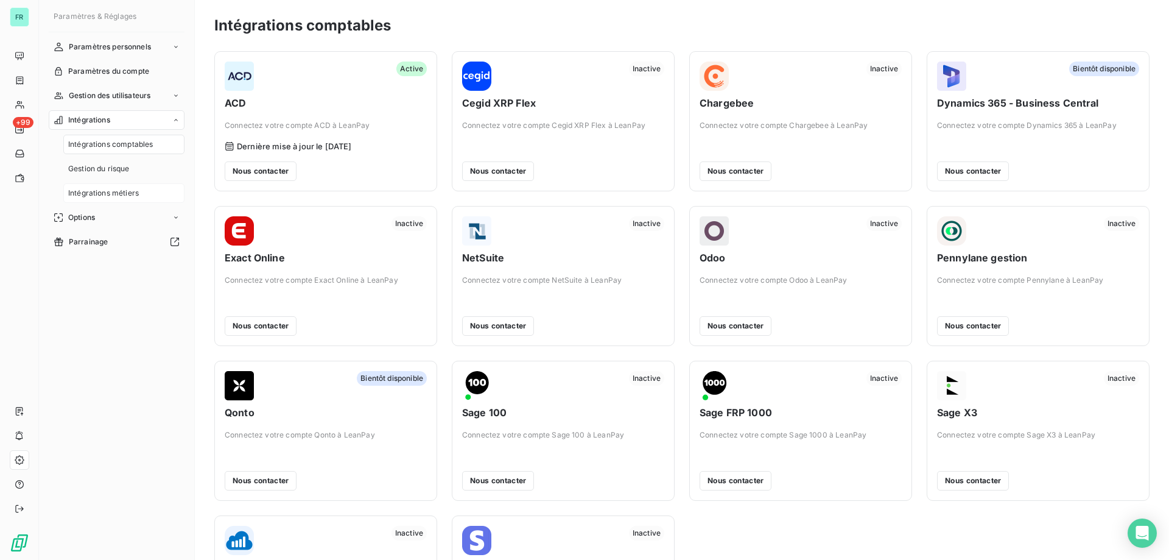
click at [107, 196] on span "Intégrations métiers" at bounding box center [103, 193] width 71 height 11
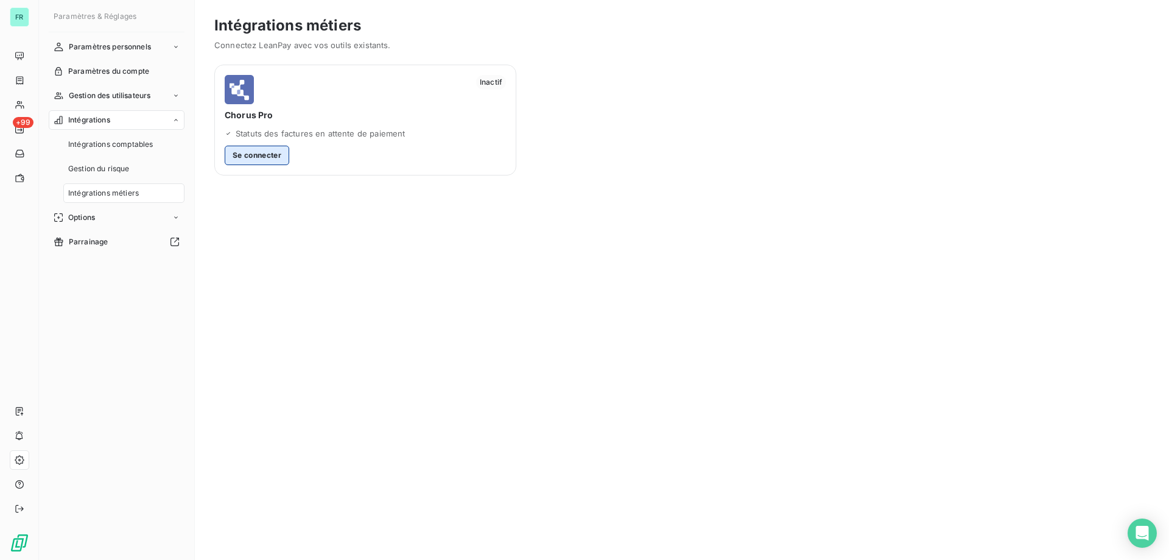
click at [239, 155] on button "Se connecter" at bounding box center [257, 155] width 65 height 19
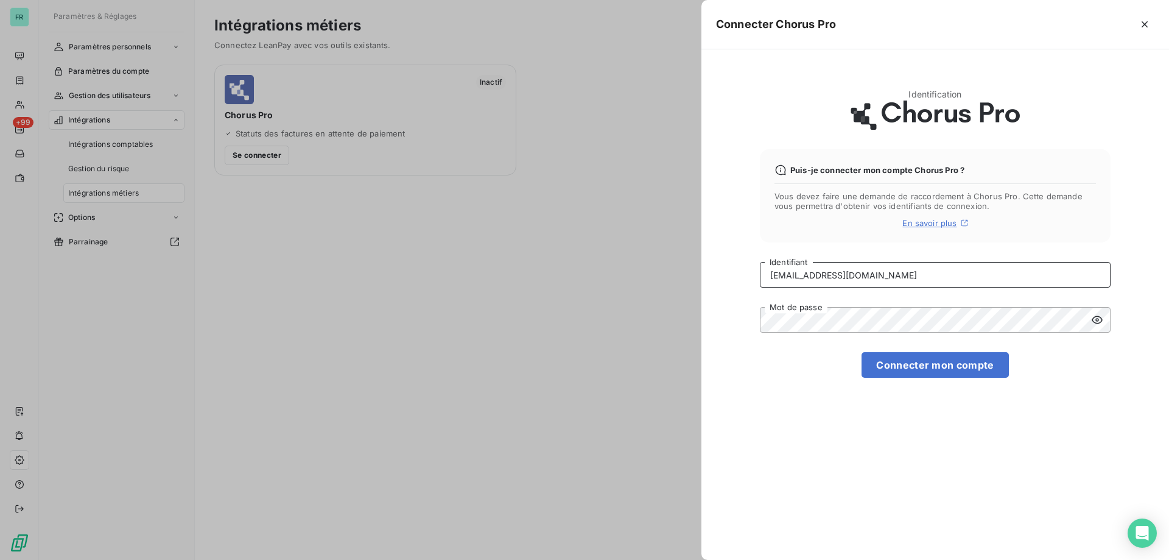
drag, startPoint x: 927, startPoint y: 270, endPoint x: 769, endPoint y: 292, distance: 159.2
click at [769, 292] on div "TECH_4_39212750200046@cpro.fr Identifiant Mot de passe Connecter mon compte" at bounding box center [935, 320] width 351 height 116
paste input "3_47859076300023"
type input "TECH_3_47859076300023@cpro.fr"
click at [754, 331] on div "Identification Puis-je connecter mon compte Chorus Pro ? Vous devez faire une d…" at bounding box center [935, 304] width 468 height 510
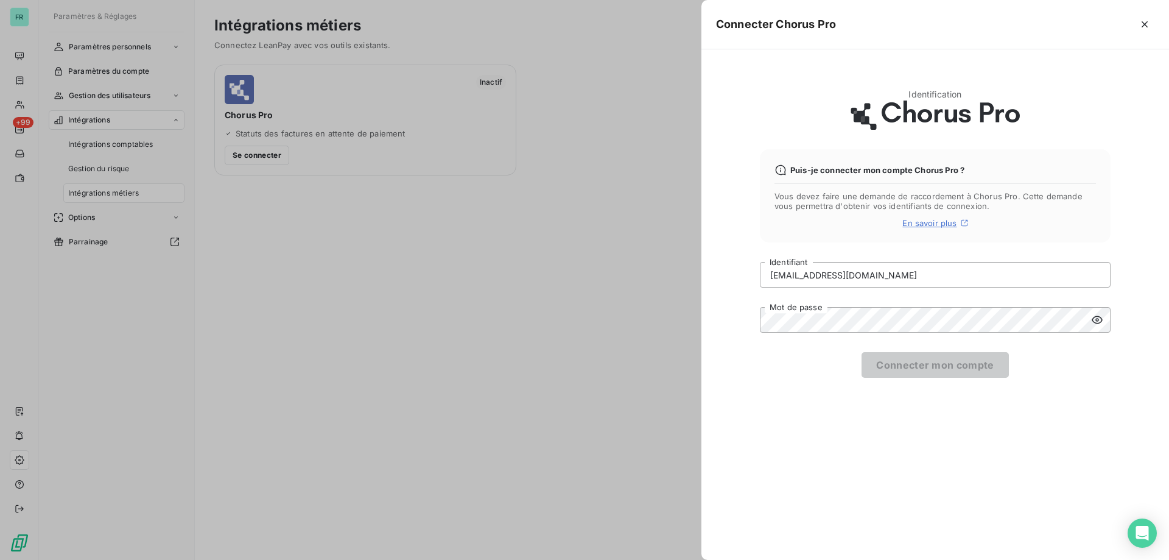
click at [1096, 319] on icon at bounding box center [1097, 320] width 11 height 8
click at [924, 369] on button "Connecter mon compte" at bounding box center [934, 365] width 147 height 26
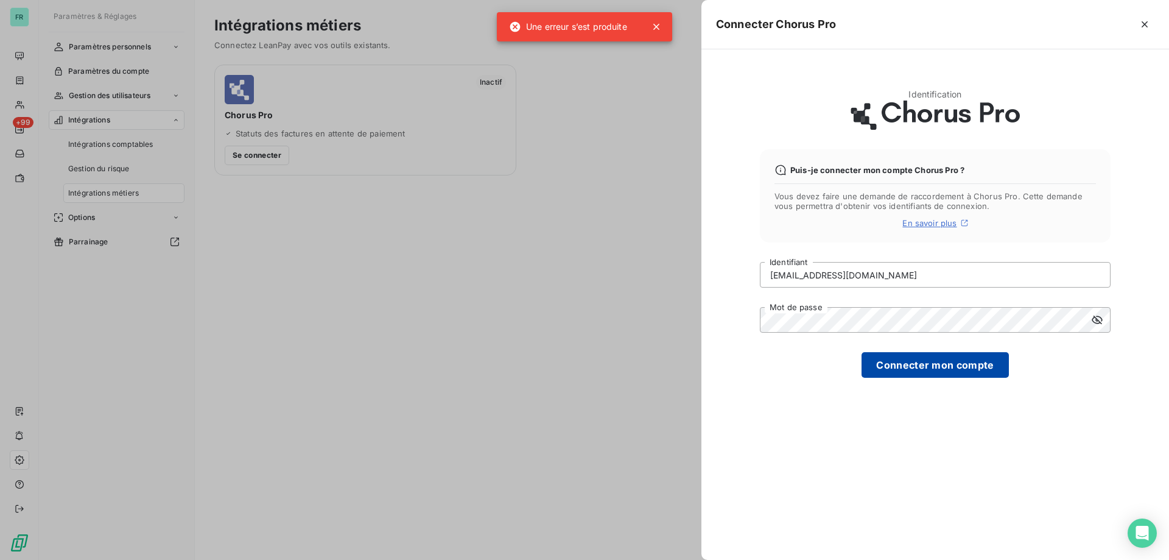
click at [882, 374] on button "Connecter mon compte" at bounding box center [934, 365] width 147 height 26
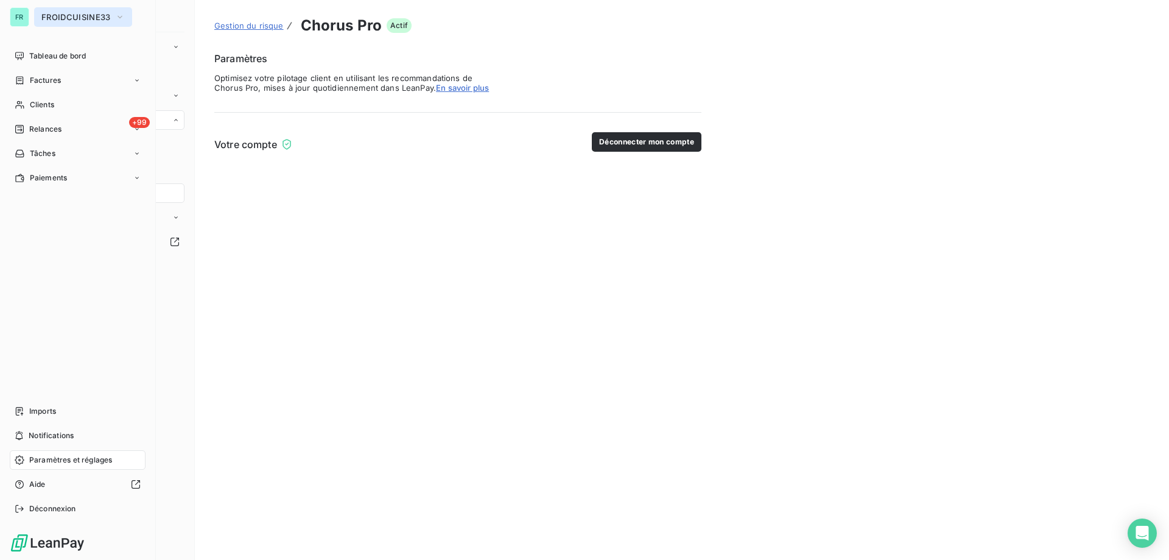
click at [54, 15] on span "FROIDCUISINE33" at bounding box center [75, 17] width 69 height 10
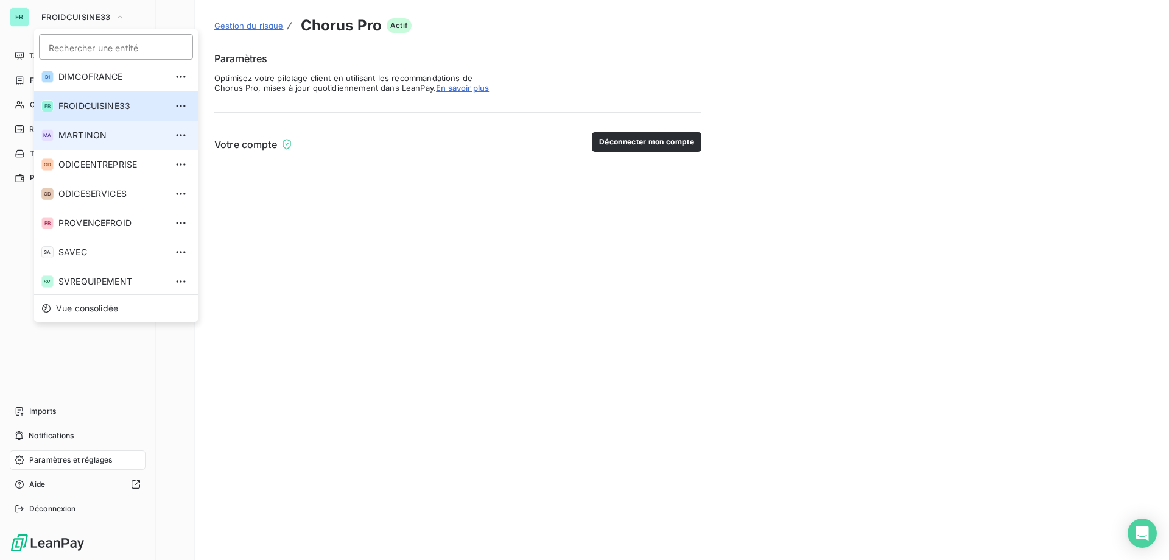
scroll to position [63, 0]
click at [93, 277] on span "SVREQUIPEMENT" at bounding box center [112, 279] width 108 height 12
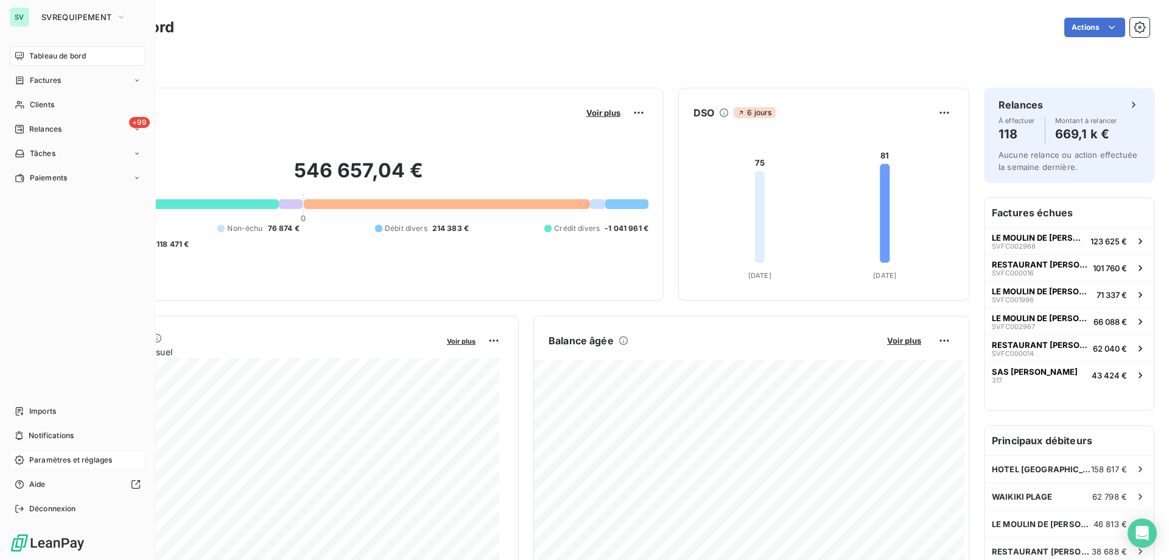
click at [60, 463] on span "Paramètres et réglages" at bounding box center [70, 459] width 83 height 11
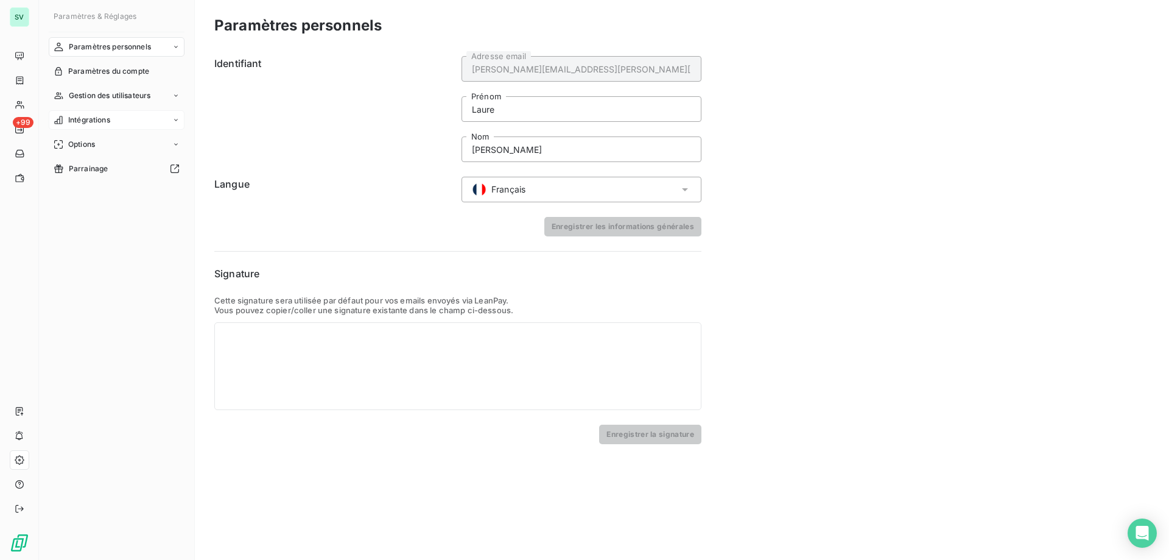
click at [86, 118] on span "Intégrations" at bounding box center [89, 119] width 42 height 11
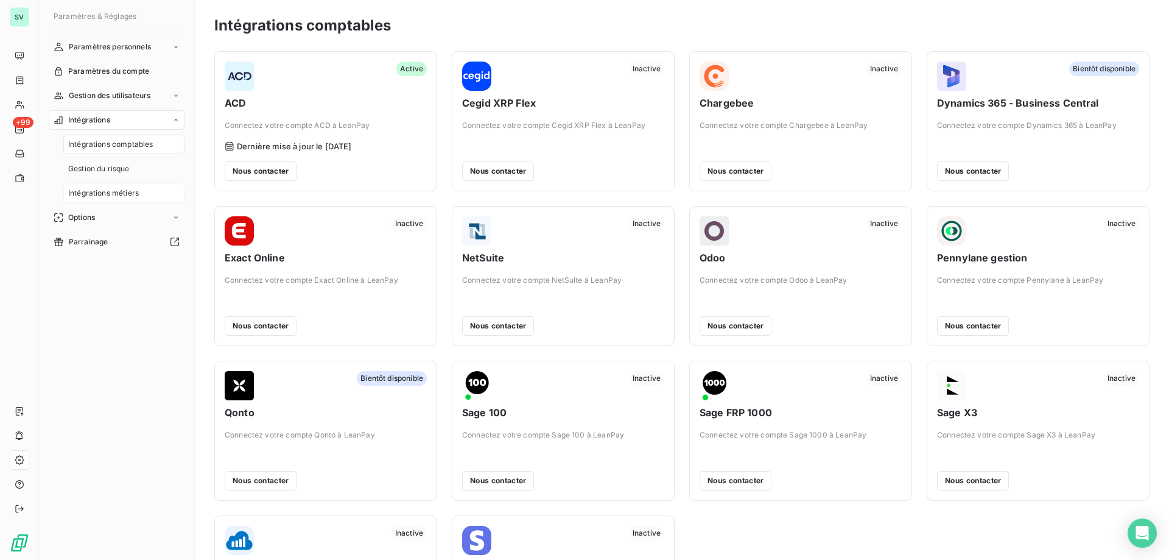
click at [95, 197] on span "Intégrations métiers" at bounding box center [103, 193] width 71 height 11
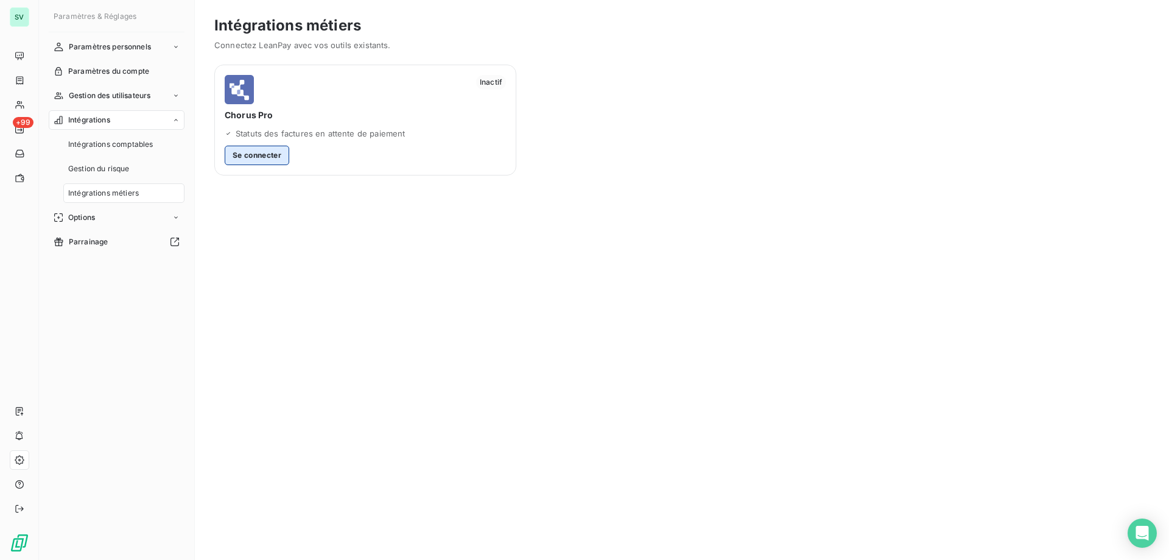
click at [269, 161] on button "Se connecter" at bounding box center [257, 155] width 65 height 19
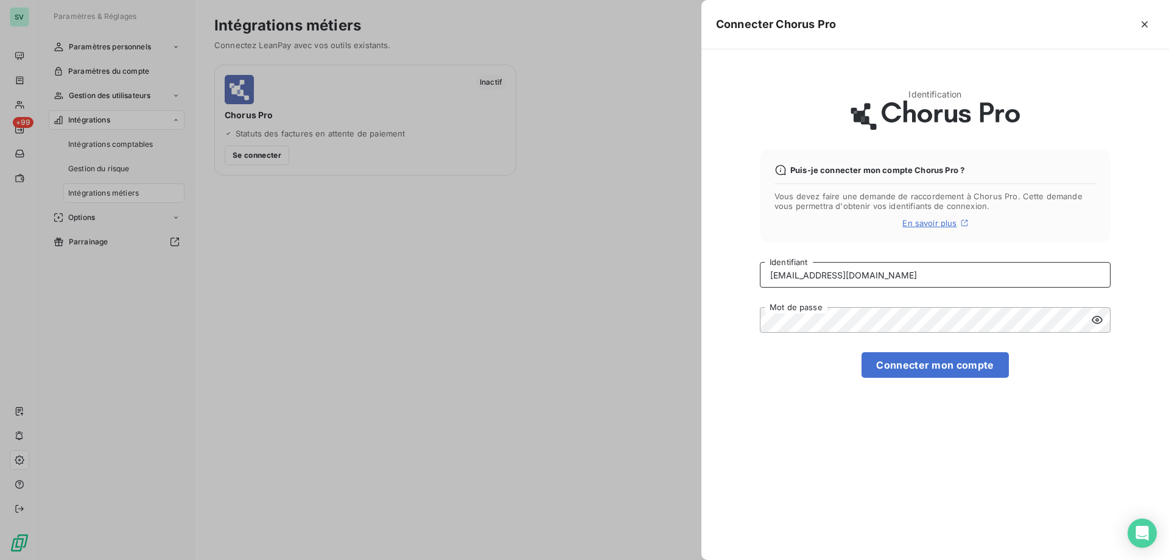
drag, startPoint x: 924, startPoint y: 273, endPoint x: 714, endPoint y: 302, distance: 212.6
click at [714, 302] on div "Identification Puis-je connecter mon compte Chorus Pro ? Vous devez faire une d…" at bounding box center [935, 304] width 468 height 510
click at [819, 275] on input "Identifiant" at bounding box center [935, 275] width 351 height 26
paste input "TECH_3_34061165600067@cpro.fr"
type input "TECH_3_34061165600067@cpro.fr"
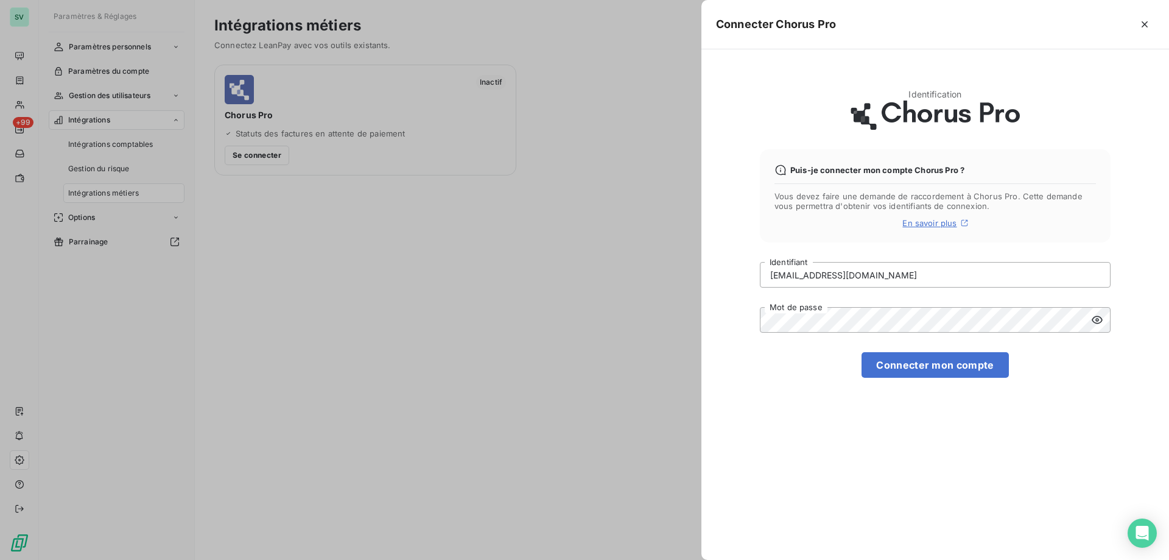
click at [1098, 324] on icon at bounding box center [1097, 320] width 12 height 12
click at [902, 366] on button "Connecter mon compte" at bounding box center [934, 365] width 147 height 26
click at [929, 359] on button "Connecter mon compte" at bounding box center [934, 365] width 147 height 26
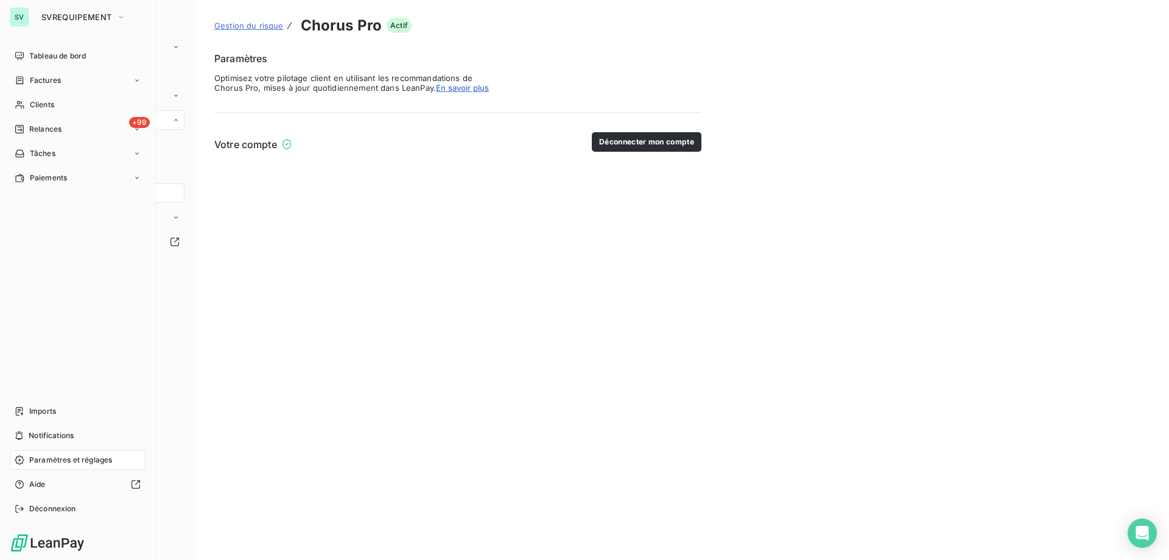
click at [19, 17] on div "SV" at bounding box center [19, 16] width 19 height 19
click at [61, 15] on span "SVREQUIPEMENT" at bounding box center [76, 17] width 70 height 10
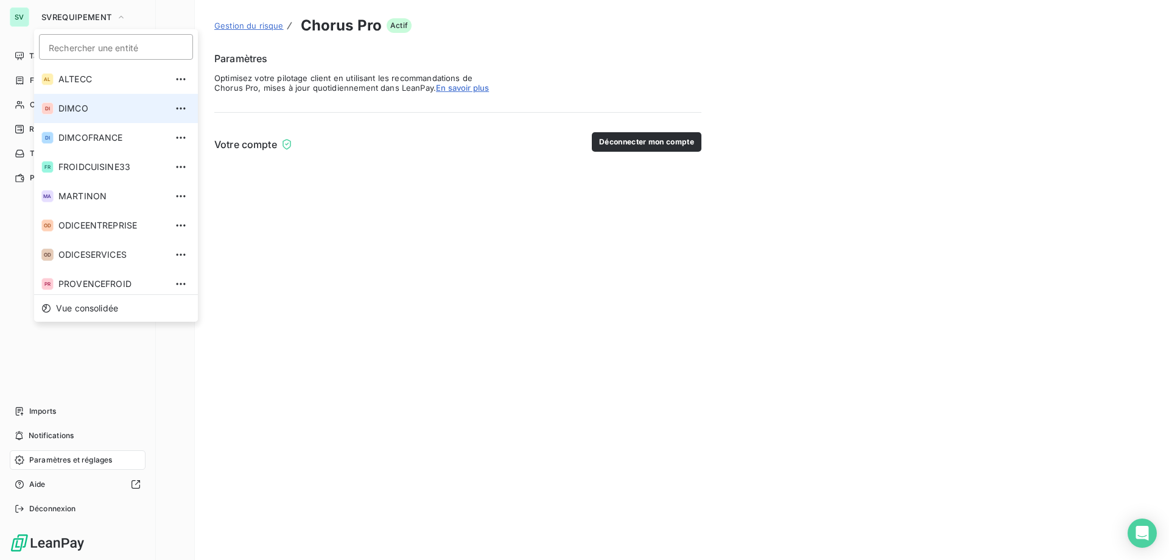
click at [70, 112] on span "DIMCO" at bounding box center [112, 108] width 108 height 12
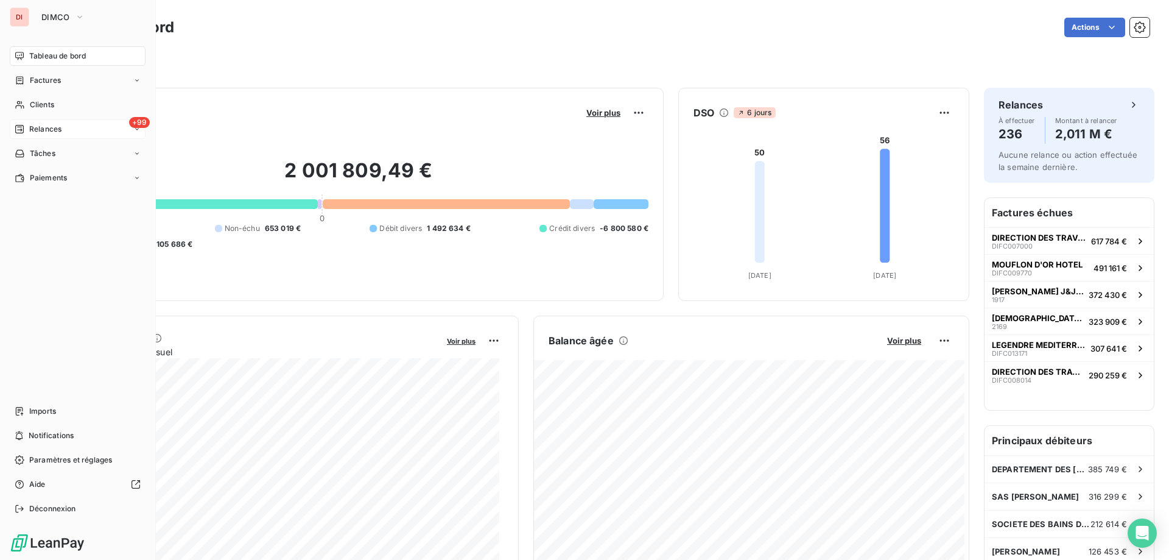
click at [49, 127] on span "Relances" at bounding box center [45, 129] width 32 height 11
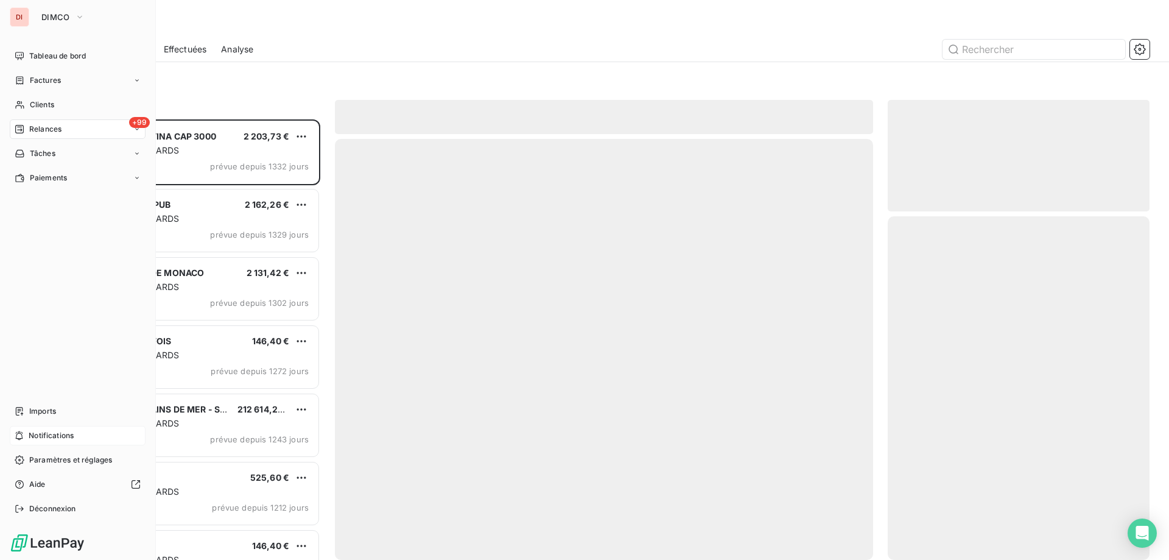
scroll to position [431, 253]
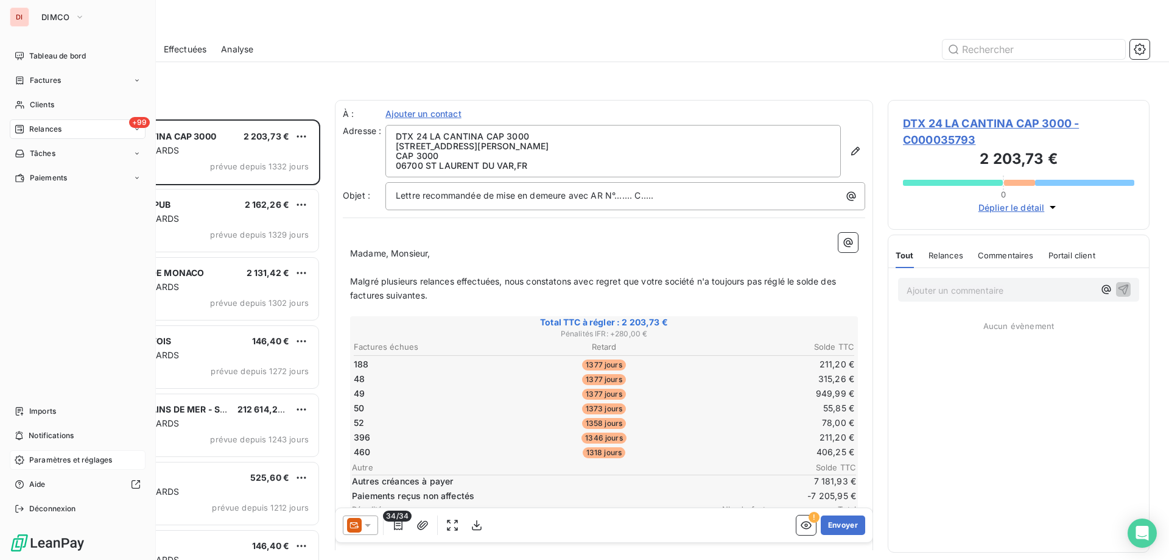
click at [49, 466] on div "Paramètres et réglages" at bounding box center [78, 459] width 136 height 19
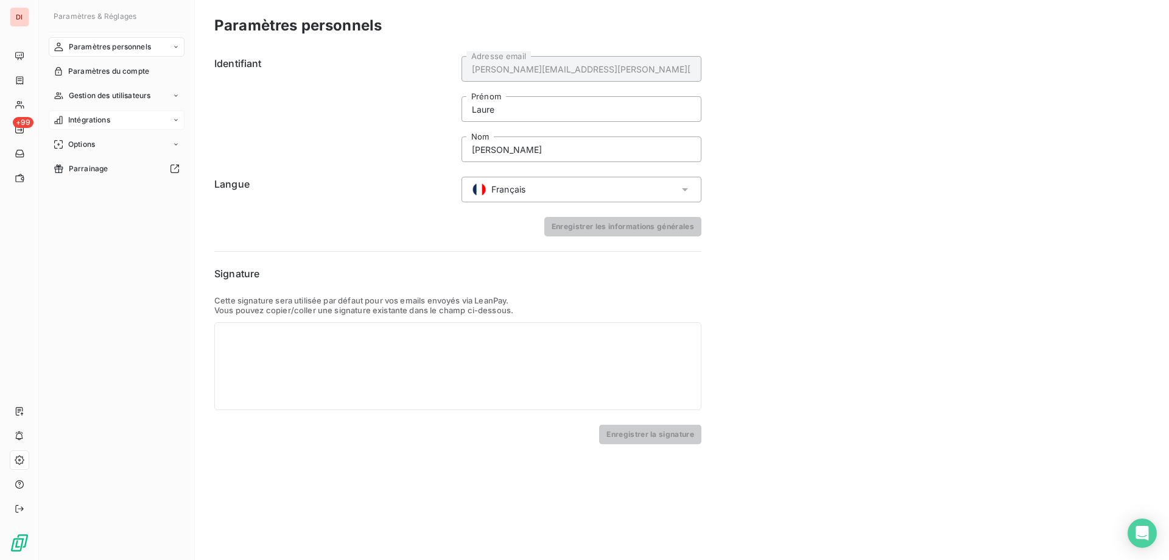
click at [113, 116] on div "Intégrations" at bounding box center [117, 119] width 136 height 19
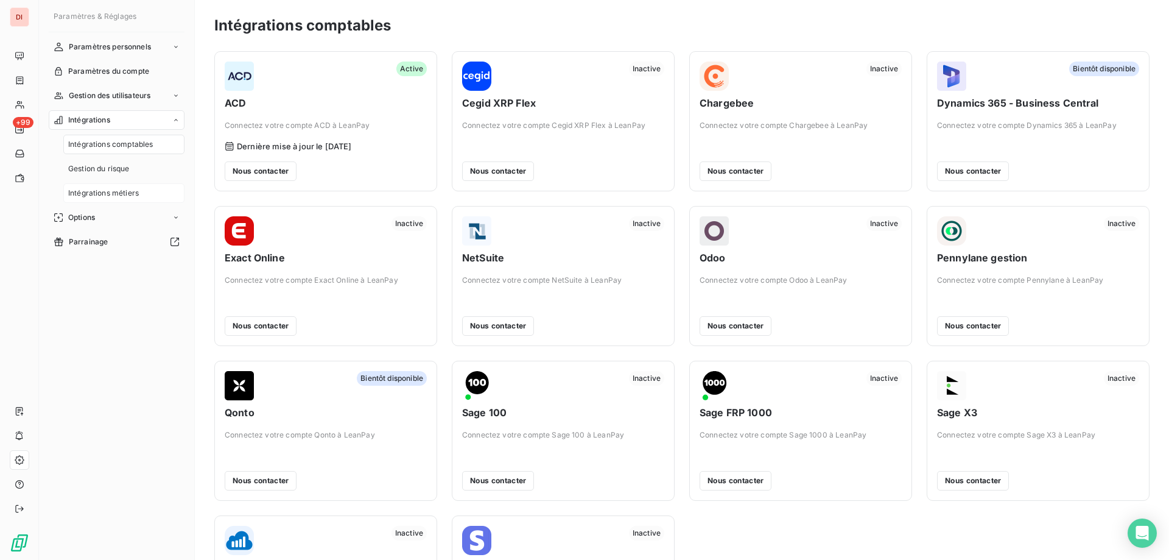
click at [108, 189] on span "Intégrations métiers" at bounding box center [103, 193] width 71 height 11
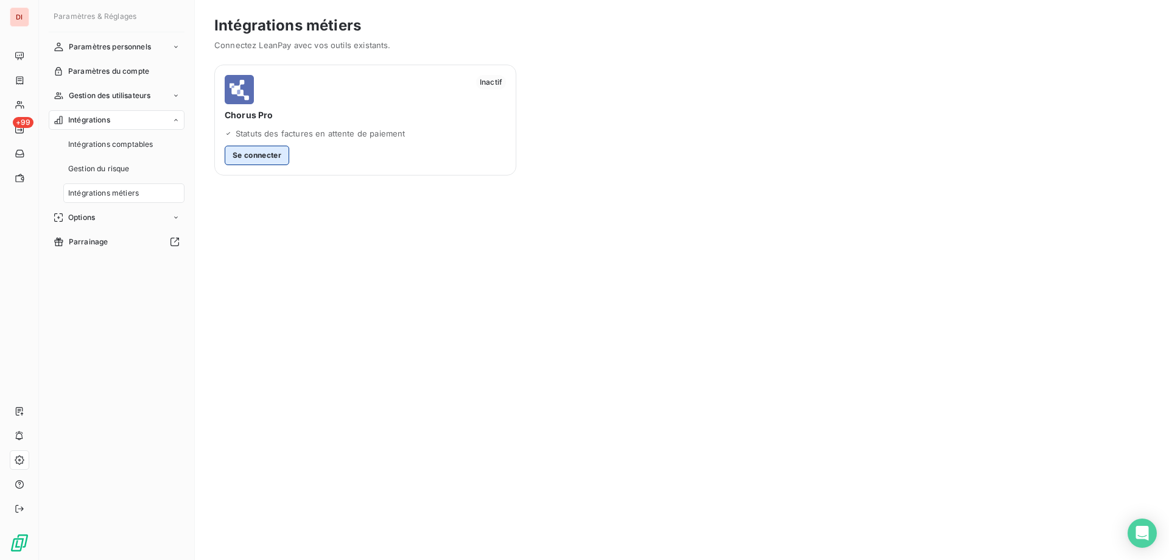
click at [253, 154] on button "Se connecter" at bounding box center [257, 155] width 65 height 19
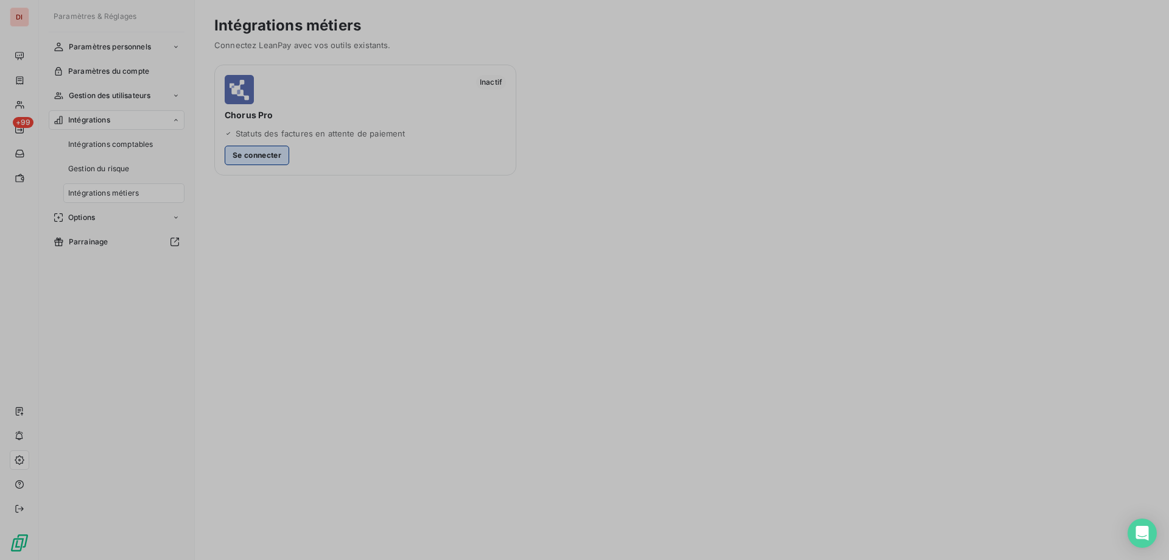
type input "[EMAIL_ADDRESS][DOMAIN_NAME]"
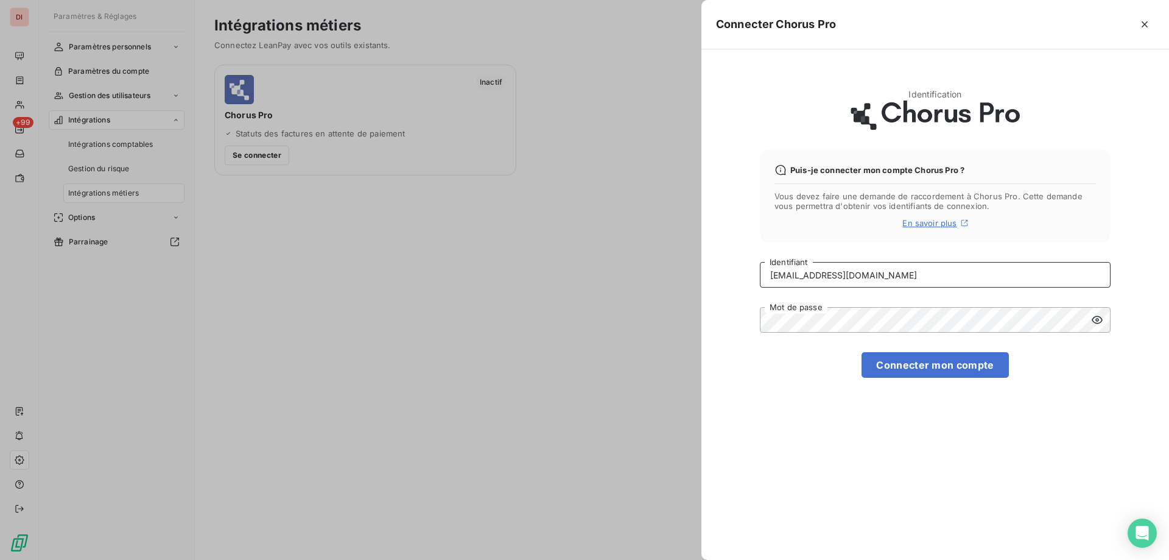
drag, startPoint x: 913, startPoint y: 277, endPoint x: 746, endPoint y: 297, distance: 168.6
click at [746, 297] on div "Identification Puis-je connecter mon compte Chorus Pro ? Vous devez faire une d…" at bounding box center [935, 304] width 468 height 510
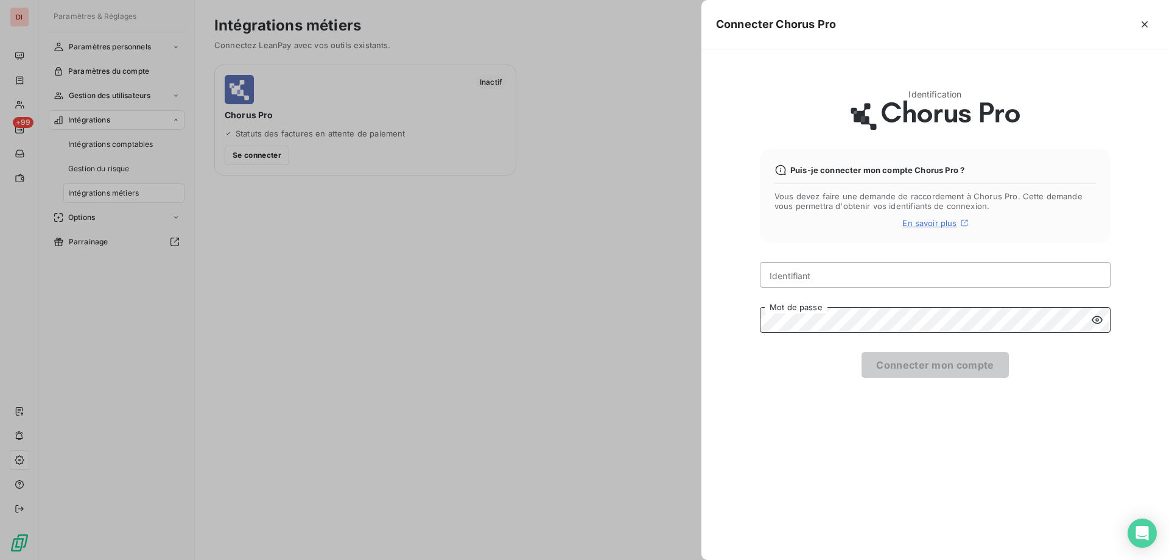
click at [719, 351] on div "Identification Puis-je connecter mon compte Chorus Pro ? Vous devez faire une d…" at bounding box center [935, 304] width 468 height 510
click at [773, 263] on input "Identifiant" at bounding box center [935, 275] width 351 height 26
paste input "TECH_4_FR04000009083@cpro.fr"
type input "TECH_4_FR04000009083@cpro.fr"
click at [1096, 323] on icon at bounding box center [1097, 320] width 11 height 8
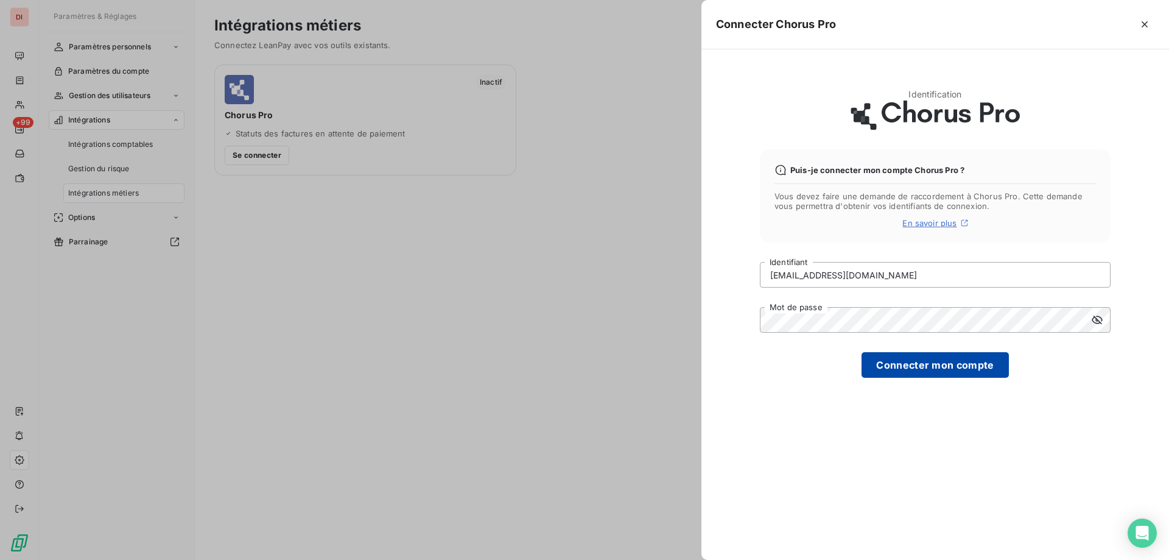
click at [980, 361] on button "Connecter mon compte" at bounding box center [934, 365] width 147 height 26
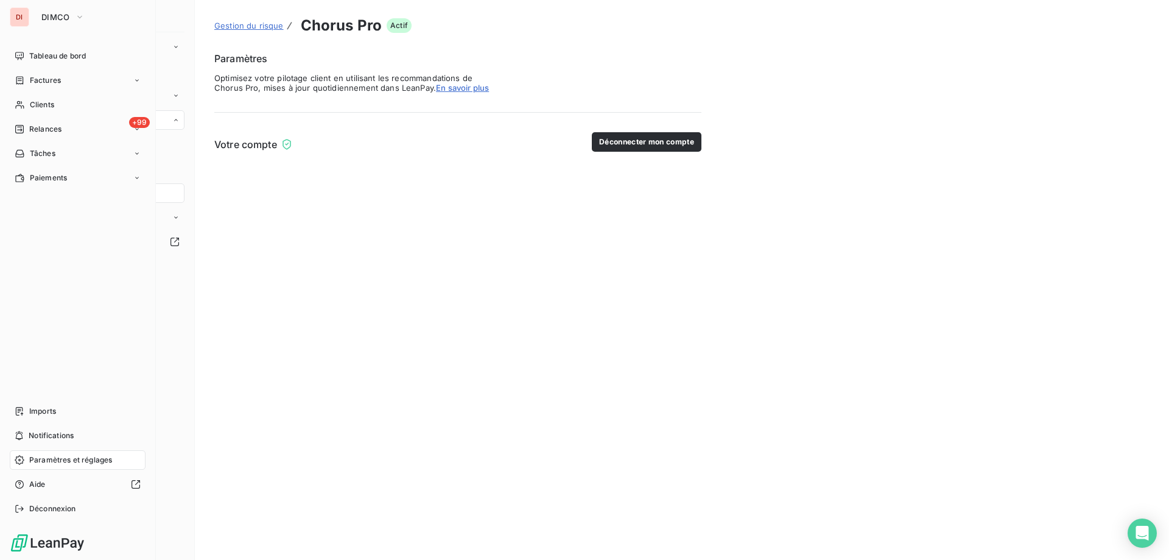
click at [32, 18] on div "DI DIMCO" at bounding box center [78, 16] width 136 height 19
click at [58, 21] on span "DIMCO" at bounding box center [55, 17] width 29 height 10
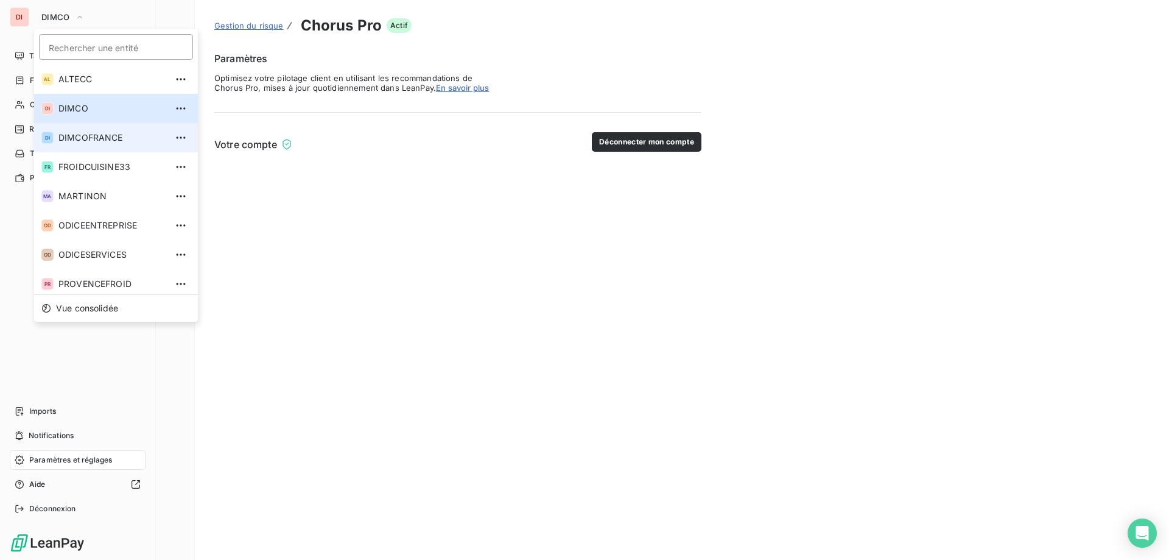
click at [70, 144] on li "DI DIMCOFRANCE" at bounding box center [116, 137] width 164 height 29
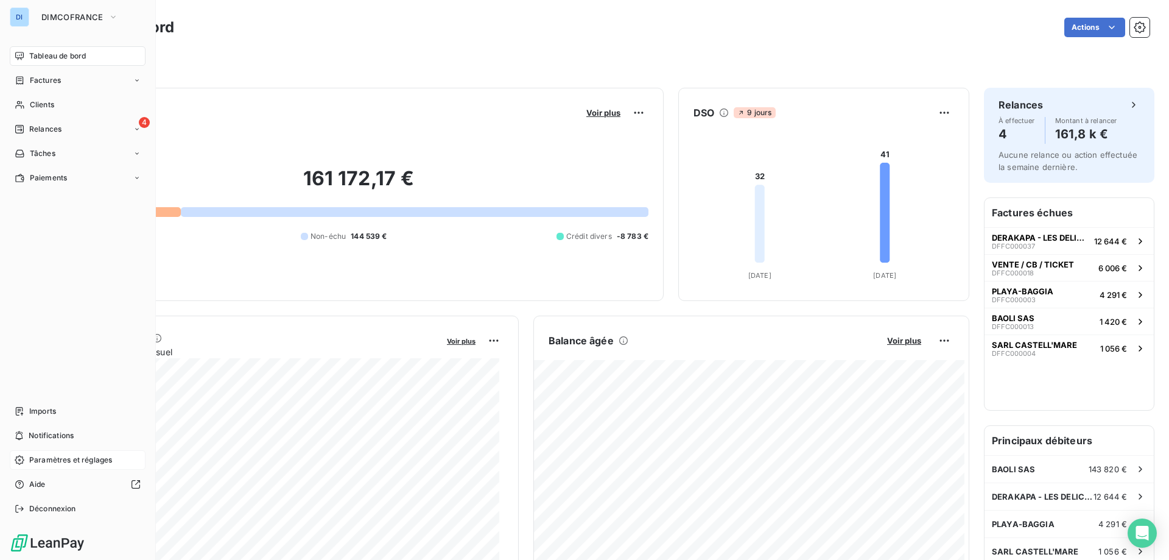
click at [63, 461] on span "Paramètres et réglages" at bounding box center [70, 459] width 83 height 11
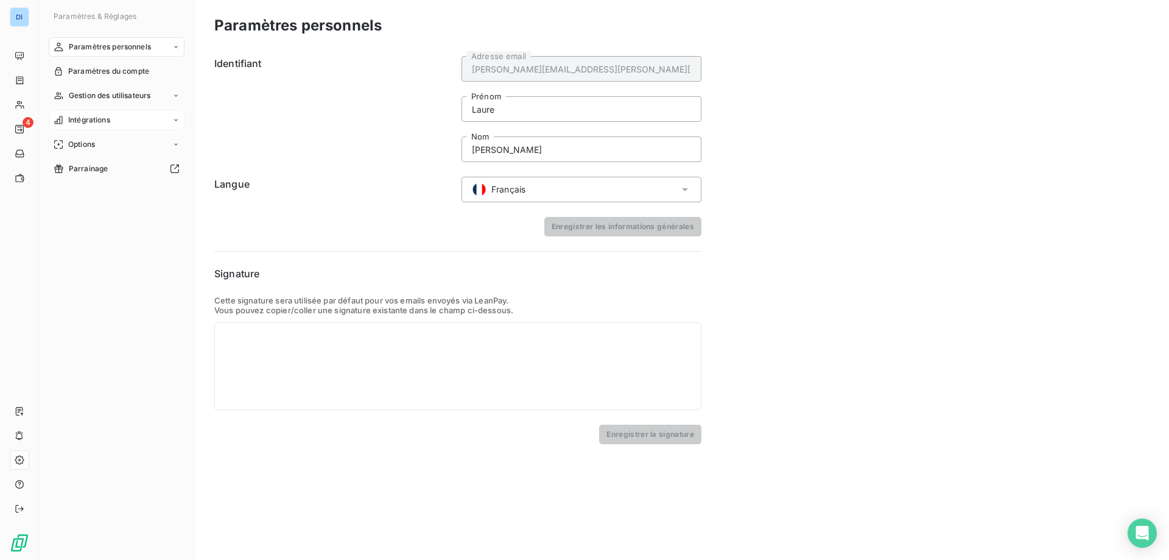
click at [97, 120] on span "Intégrations" at bounding box center [89, 119] width 42 height 11
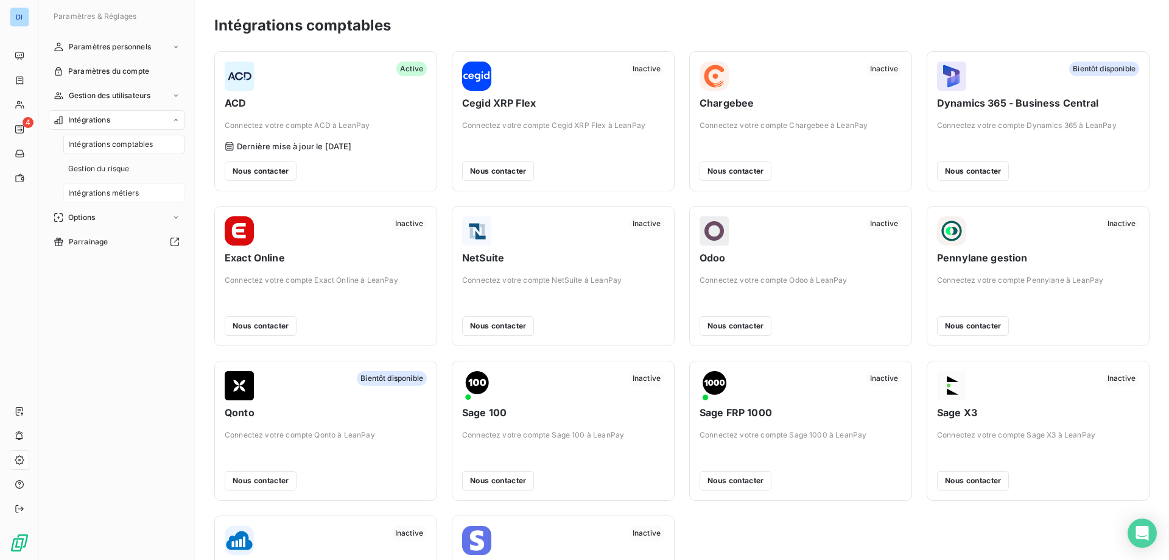
click at [114, 194] on span "Intégrations métiers" at bounding box center [103, 193] width 71 height 11
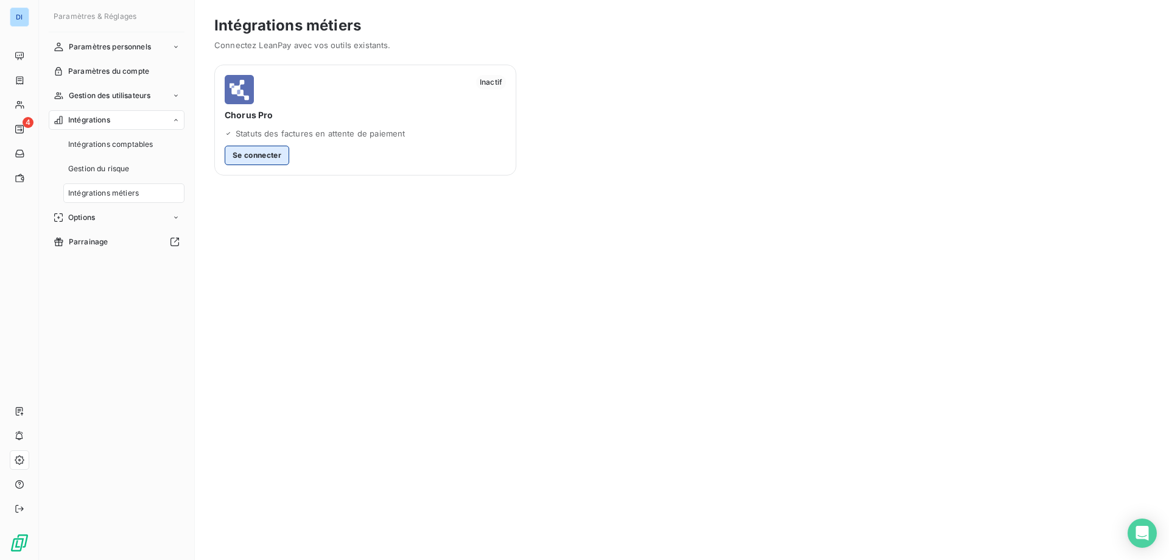
click at [255, 155] on button "Se connecter" at bounding box center [257, 155] width 65 height 19
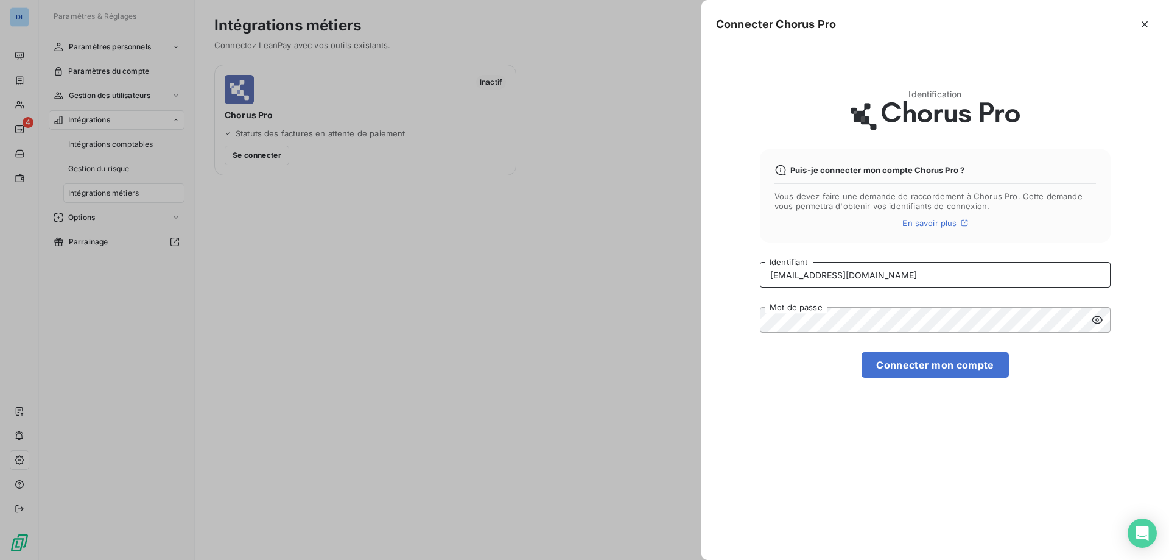
drag, startPoint x: 939, startPoint y: 276, endPoint x: 746, endPoint y: 287, distance: 193.3
click at [746, 287] on div "Identification Puis-je connecter mon compte Chorus Pro ? Vous devez faire une d…" at bounding box center [935, 304] width 468 height 510
click at [775, 284] on input "Identifiant" at bounding box center [935, 275] width 351 height 26
paste input "[EMAIL_ADDRESS][DOMAIN_NAME]"
type input "[EMAIL_ADDRESS][DOMAIN_NAME]"
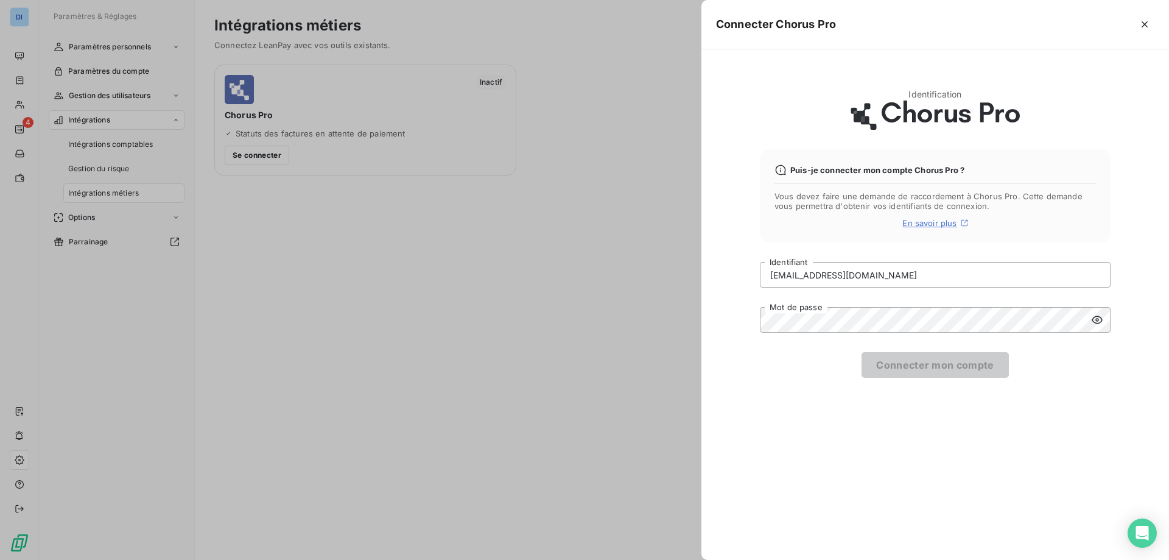
click at [1097, 320] on icon at bounding box center [1097, 320] width 12 height 12
click at [955, 371] on button "Connecter mon compte" at bounding box center [934, 365] width 147 height 26
click at [921, 366] on button "Connecter mon compte" at bounding box center [934, 365] width 147 height 26
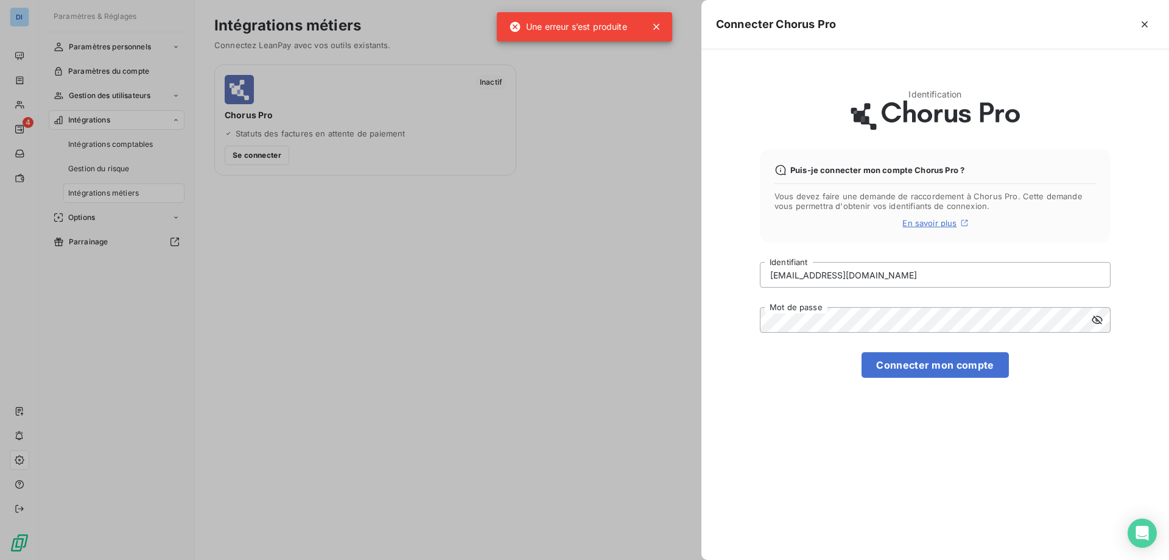
click at [715, 164] on div "Identification Puis-je connecter mon compte Chorus Pro ? Vous devez faire une d…" at bounding box center [935, 304] width 468 height 510
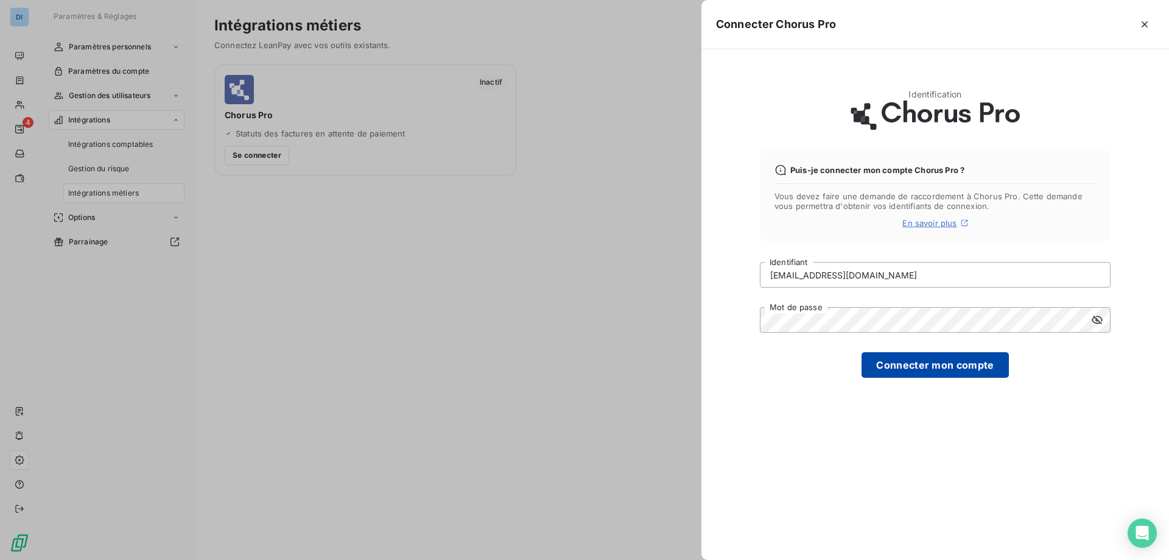
click at [958, 367] on button "Connecter mon compte" at bounding box center [934, 365] width 147 height 26
click at [958, 366] on button "Connecter mon compte" at bounding box center [934, 365] width 147 height 26
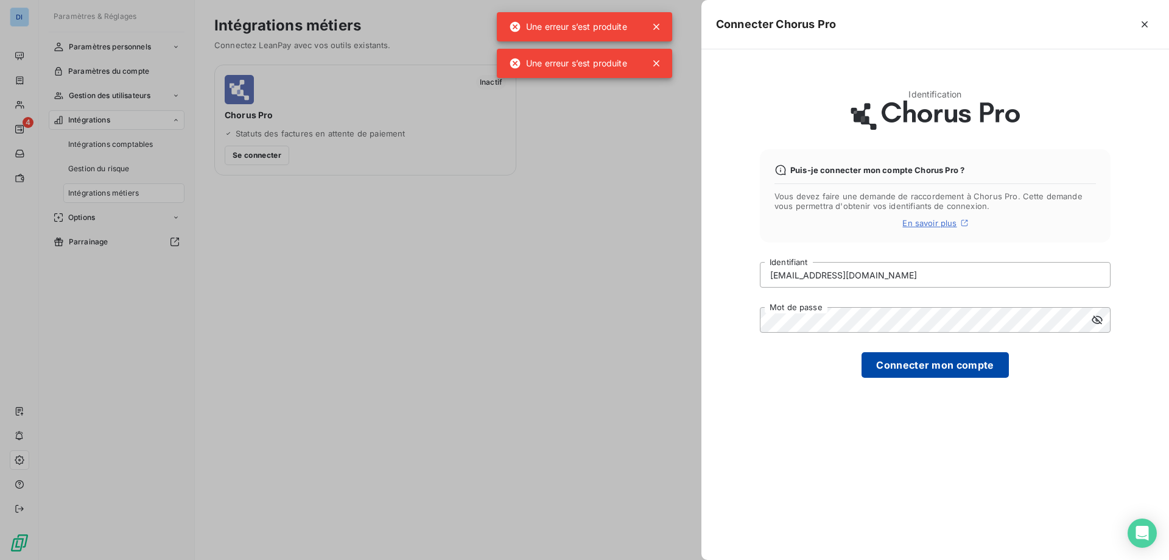
click at [966, 373] on button "Connecter mon compte" at bounding box center [934, 365] width 147 height 26
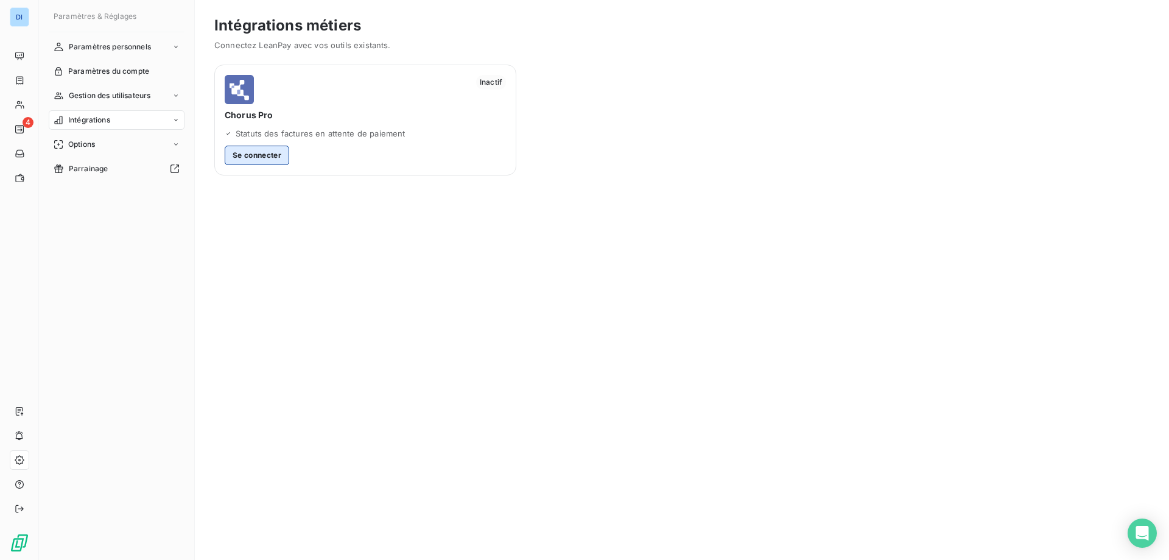
click at [271, 163] on button "Se connecter" at bounding box center [257, 155] width 65 height 19
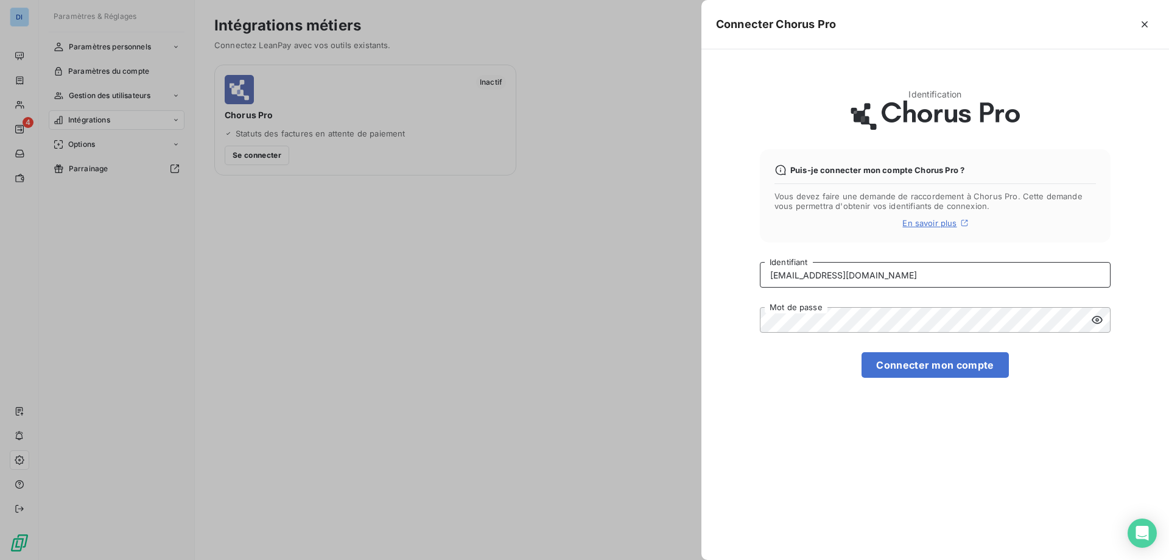
drag, startPoint x: 935, startPoint y: 275, endPoint x: 740, endPoint y: 290, distance: 195.5
click at [740, 290] on div "Identification Puis-je connecter mon compte Chorus Pro ? Vous devez faire une d…" at bounding box center [935, 304] width 468 height 510
paste input "2_94229317600015"
type input "[EMAIL_ADDRESS][DOMAIN_NAME]"
click at [714, 330] on div "Identification Puis-je connecter mon compte Chorus Pro ? Vous devez faire une d…" at bounding box center [935, 304] width 468 height 510
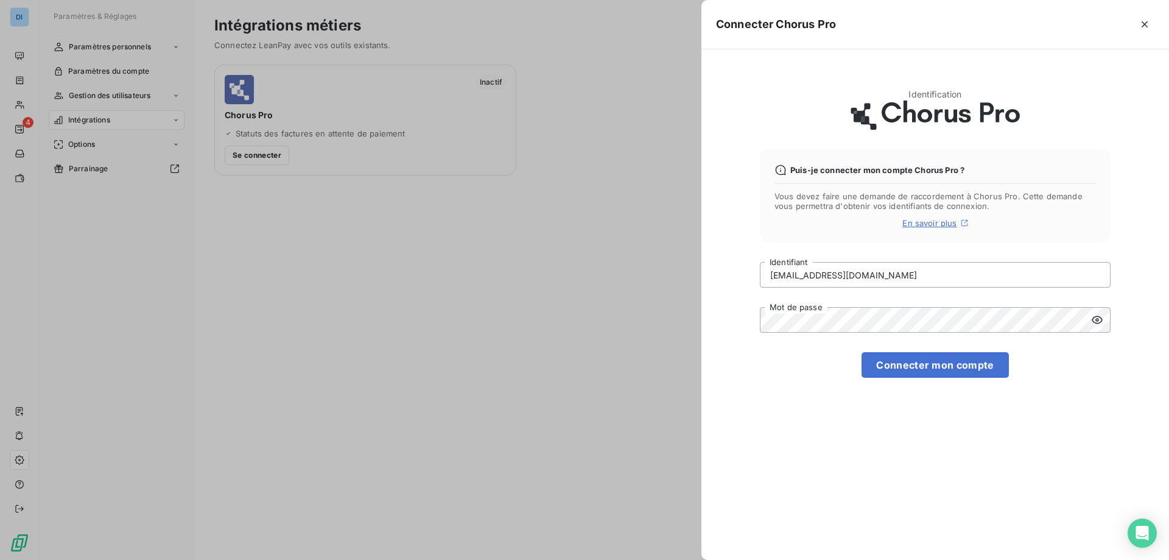
click at [1100, 318] on icon at bounding box center [1097, 320] width 12 height 12
click at [902, 360] on button "Connecter mon compte" at bounding box center [934, 365] width 147 height 26
click at [904, 363] on button "Connecter mon compte" at bounding box center [934, 365] width 147 height 26
click at [579, 235] on div at bounding box center [584, 280] width 1169 height 560
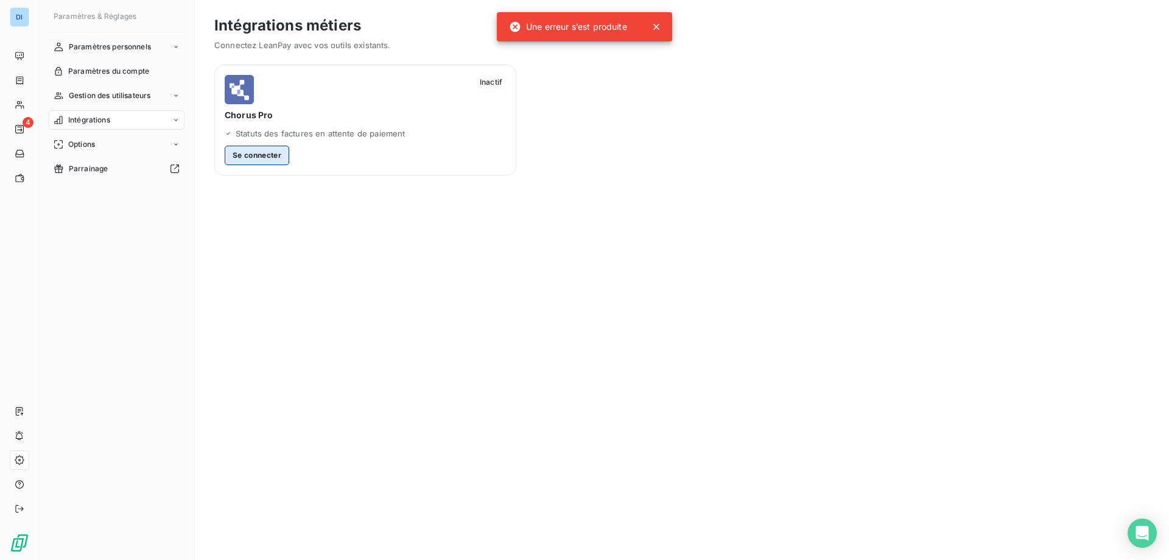
click at [267, 156] on button "Se connecter" at bounding box center [257, 155] width 65 height 19
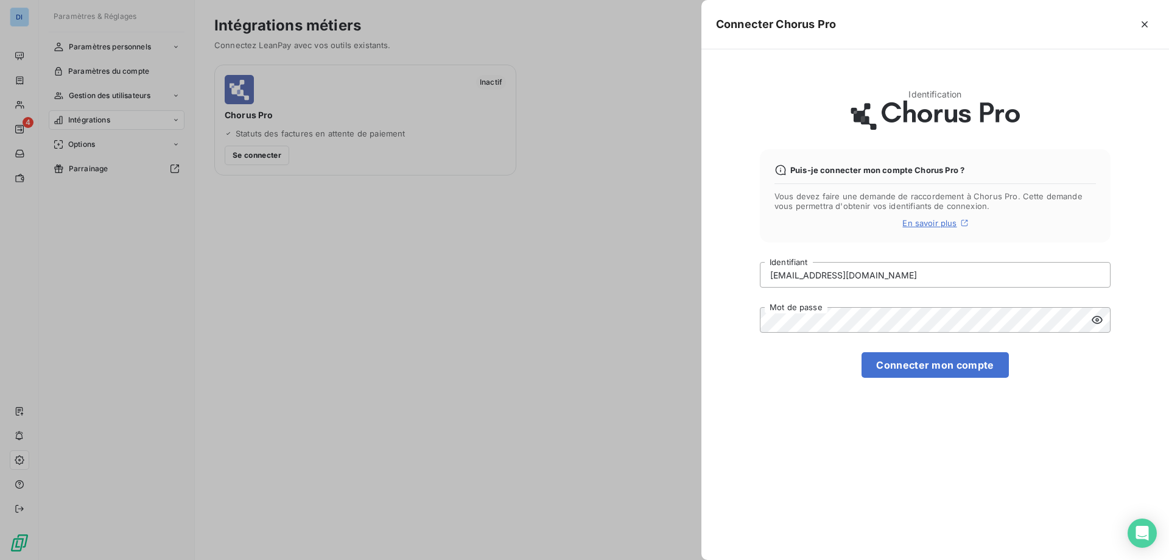
click at [1094, 322] on icon at bounding box center [1097, 320] width 12 height 12
click at [514, 221] on div at bounding box center [584, 280] width 1169 height 560
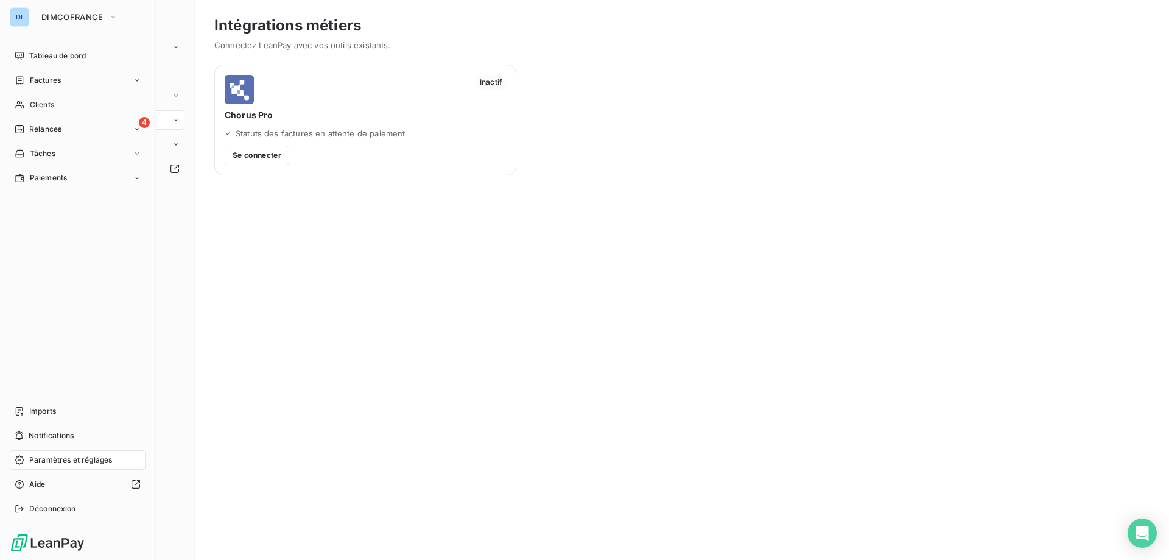
click at [28, 9] on div "DI" at bounding box center [19, 16] width 19 height 19
click at [23, 11] on div "DI" at bounding box center [19, 16] width 19 height 19
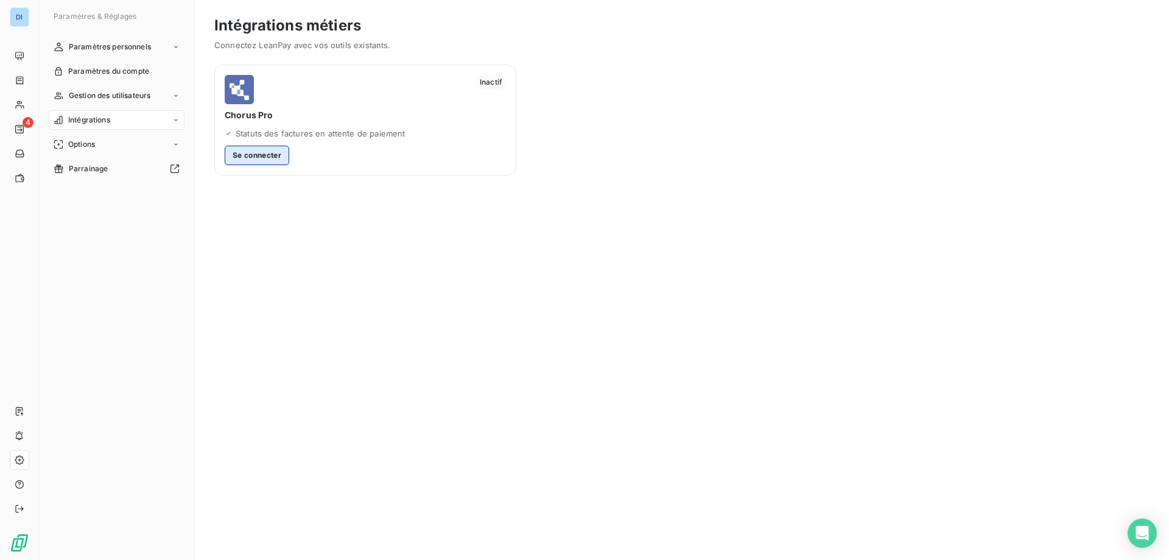
click at [272, 158] on button "Se connecter" at bounding box center [257, 155] width 65 height 19
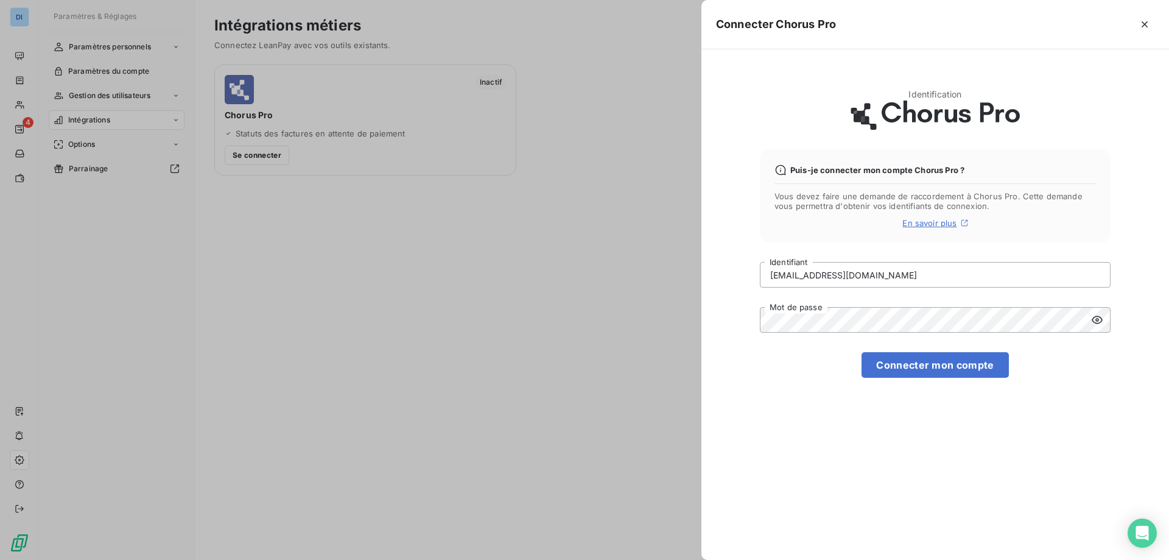
click at [1093, 321] on icon at bounding box center [1097, 320] width 12 height 12
click at [905, 368] on button "Connecter mon compte" at bounding box center [934, 365] width 147 height 26
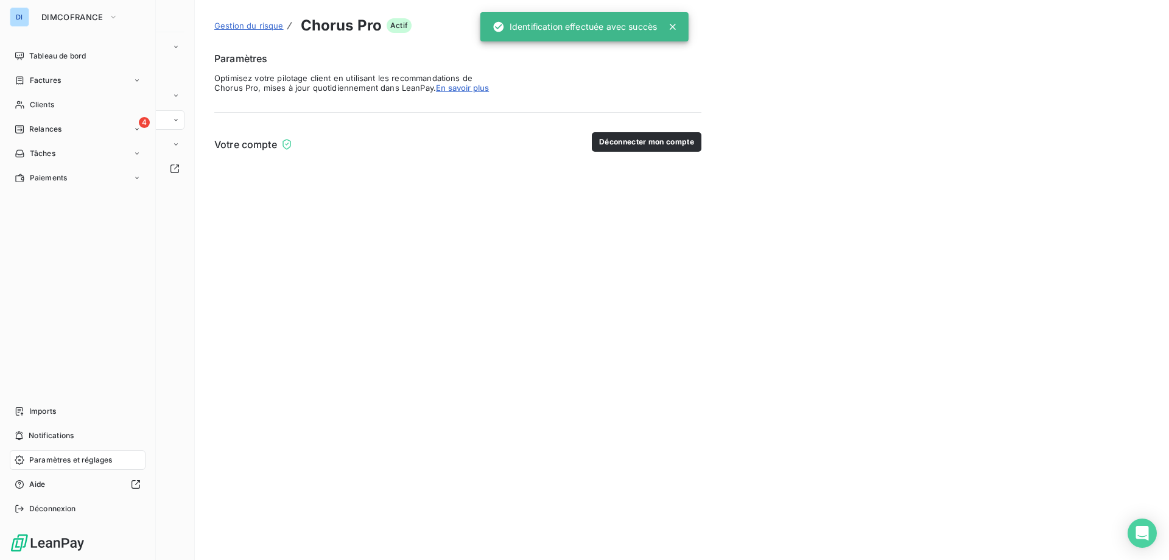
click at [74, 7] on div "DI DIMCOFRANCE Tableau de bord Factures Clients 4 Relances Tâches Paiements Imp…" at bounding box center [78, 280] width 156 height 560
click at [74, 15] on span "DIMCOFRANCE" at bounding box center [72, 17] width 62 height 10
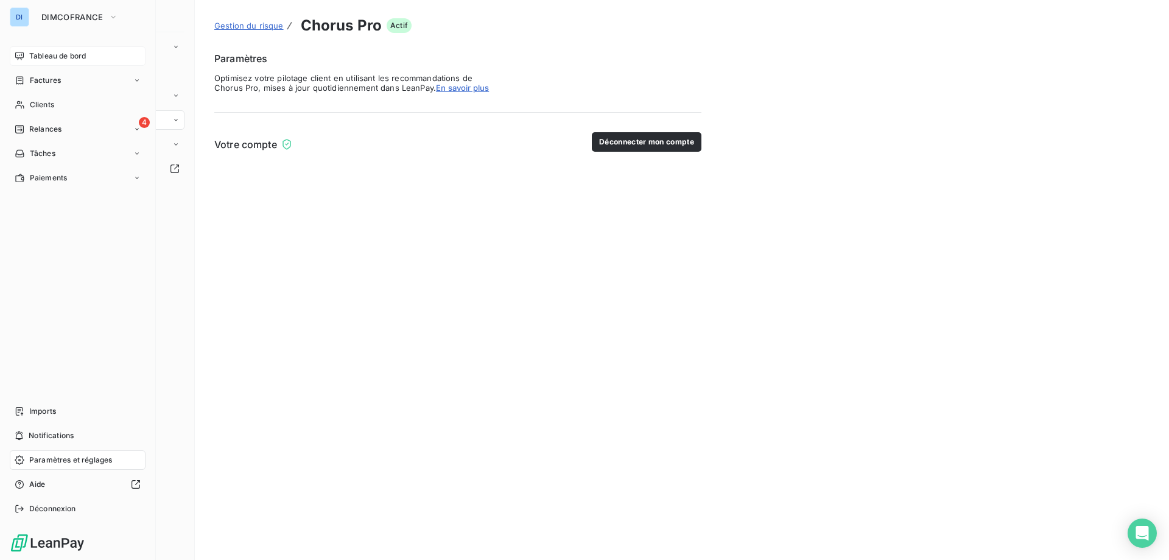
click at [69, 52] on span "Tableau de bord" at bounding box center [57, 56] width 57 height 11
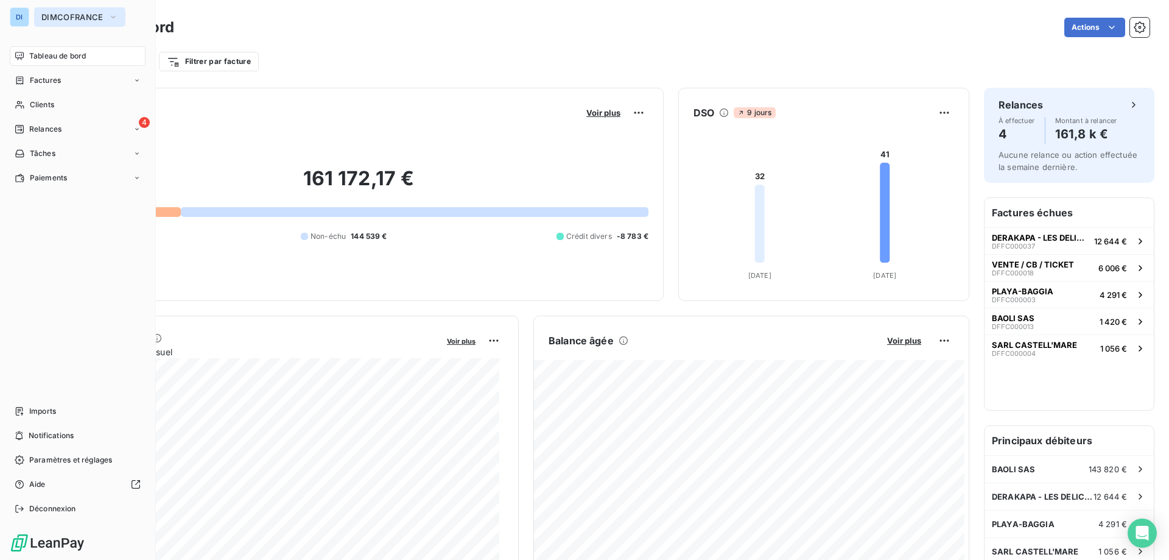
click at [91, 19] on span "DIMCOFRANCE" at bounding box center [72, 17] width 62 height 10
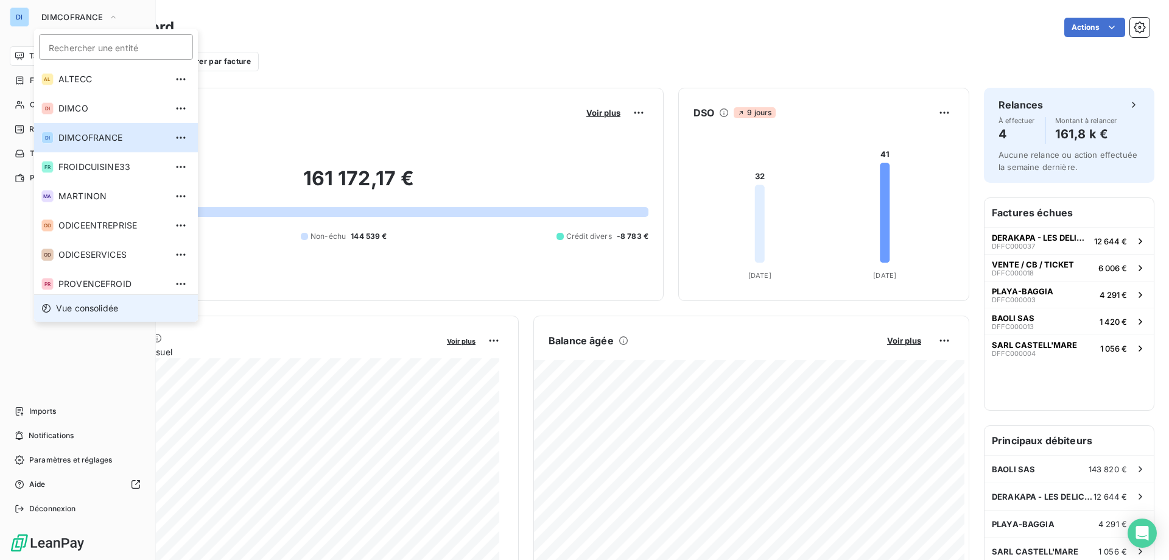
click at [99, 309] on span "Vue consolidée" at bounding box center [87, 308] width 62 height 12
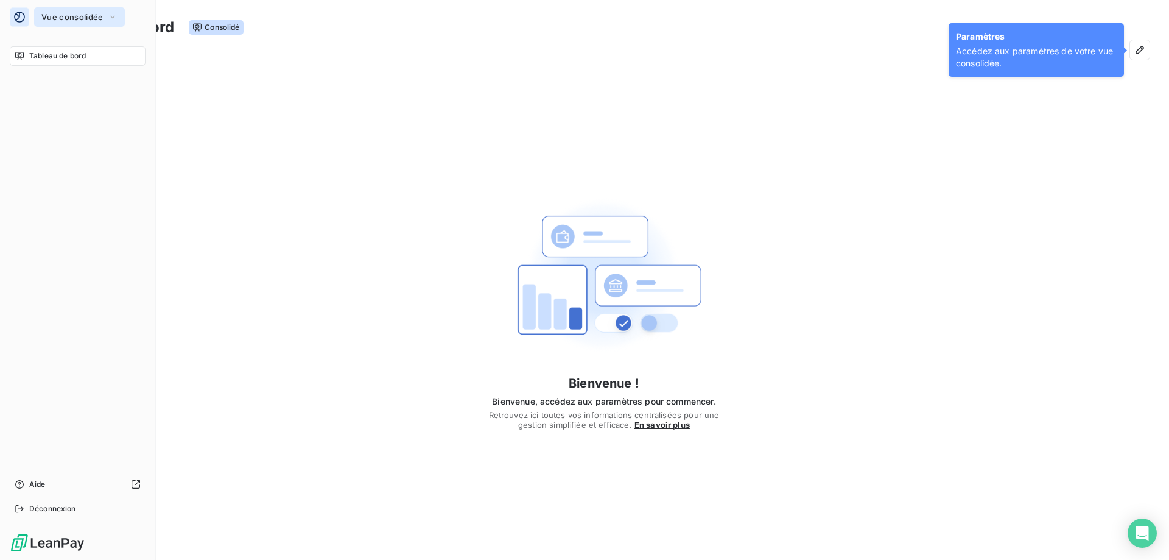
click at [59, 13] on span "Vue consolidée" at bounding box center [71, 17] width 61 height 10
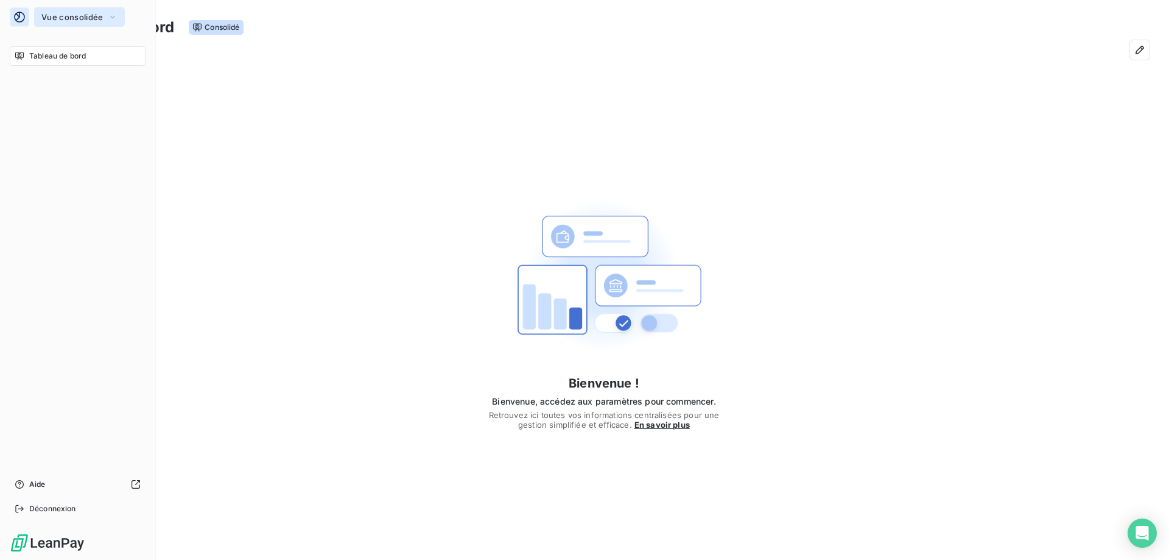
click at [52, 23] on button "Vue consolidée" at bounding box center [79, 16] width 91 height 19
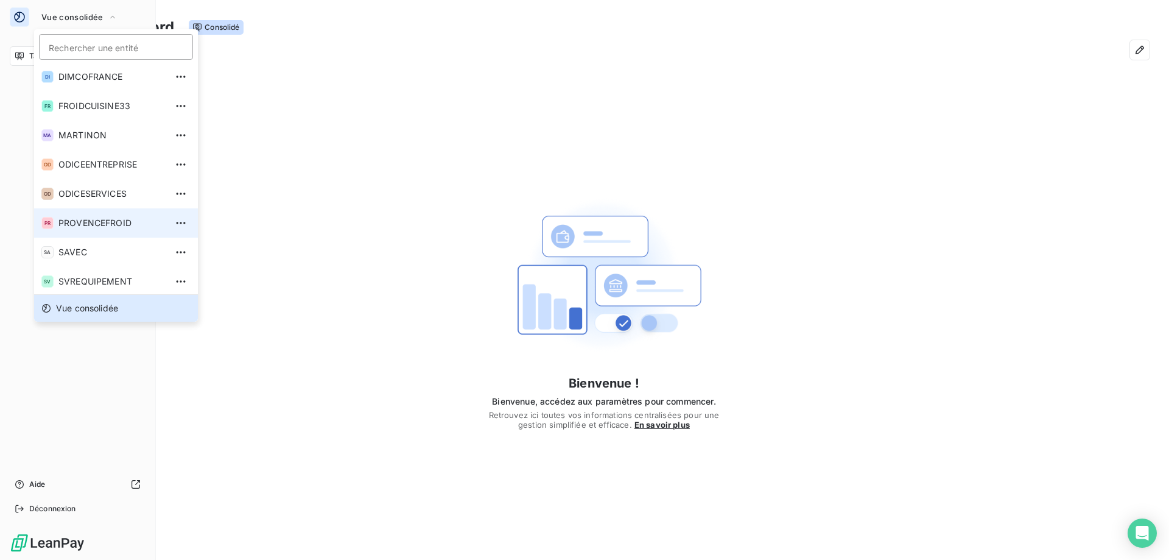
scroll to position [63, 0]
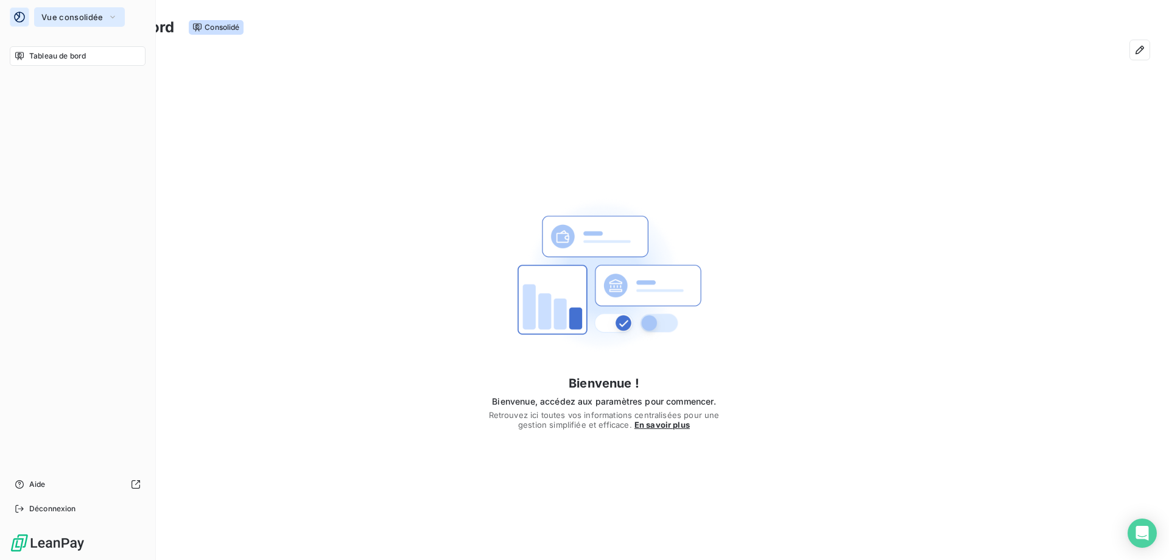
click at [51, 21] on span "Vue consolidée" at bounding box center [71, 17] width 61 height 10
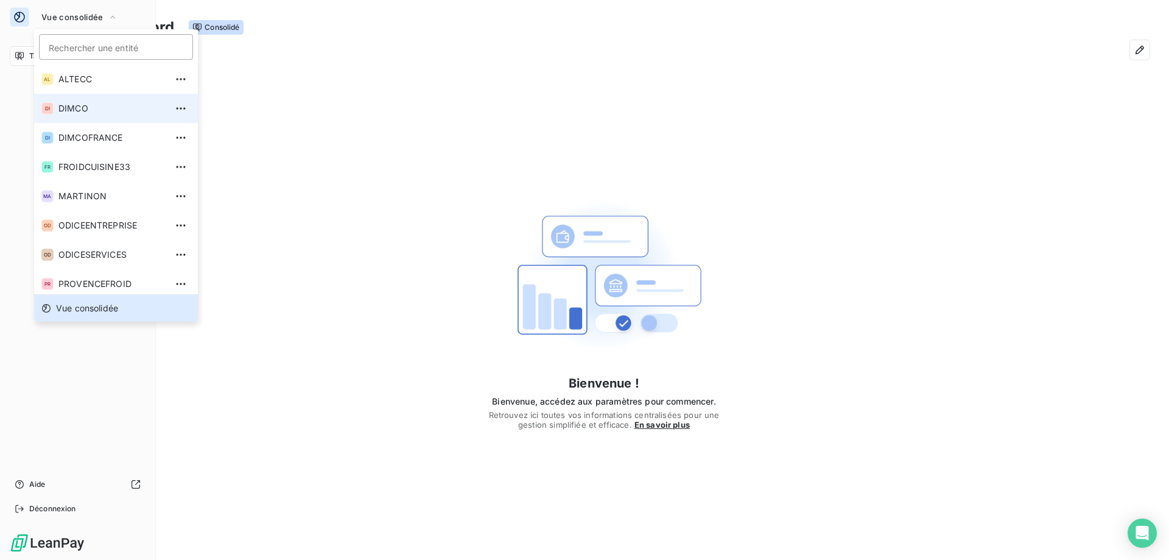
click at [75, 105] on span "DIMCO" at bounding box center [112, 108] width 108 height 12
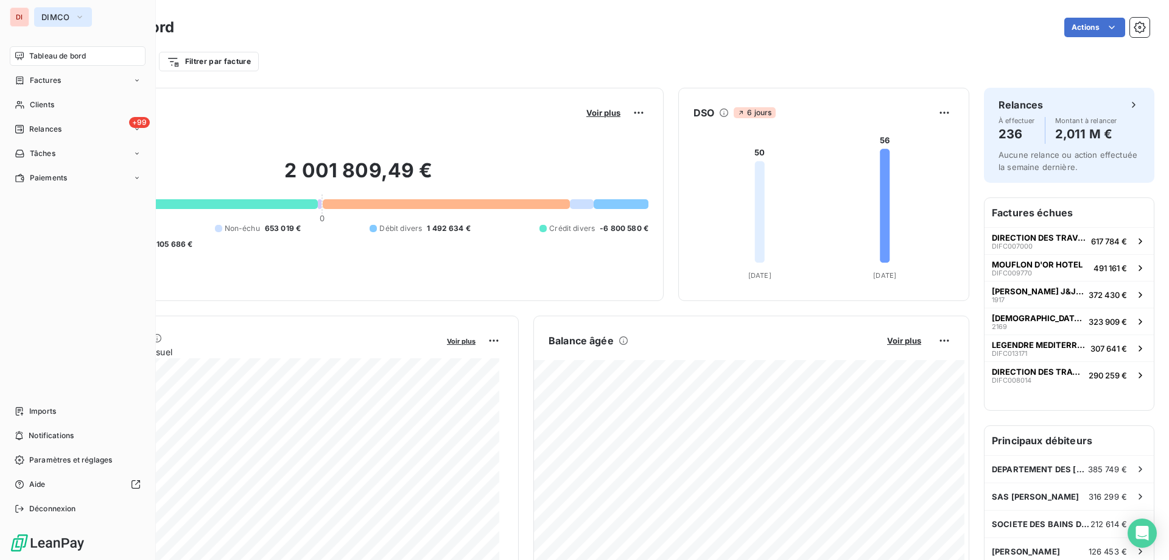
click at [55, 13] on span "DIMCO" at bounding box center [55, 17] width 29 height 10
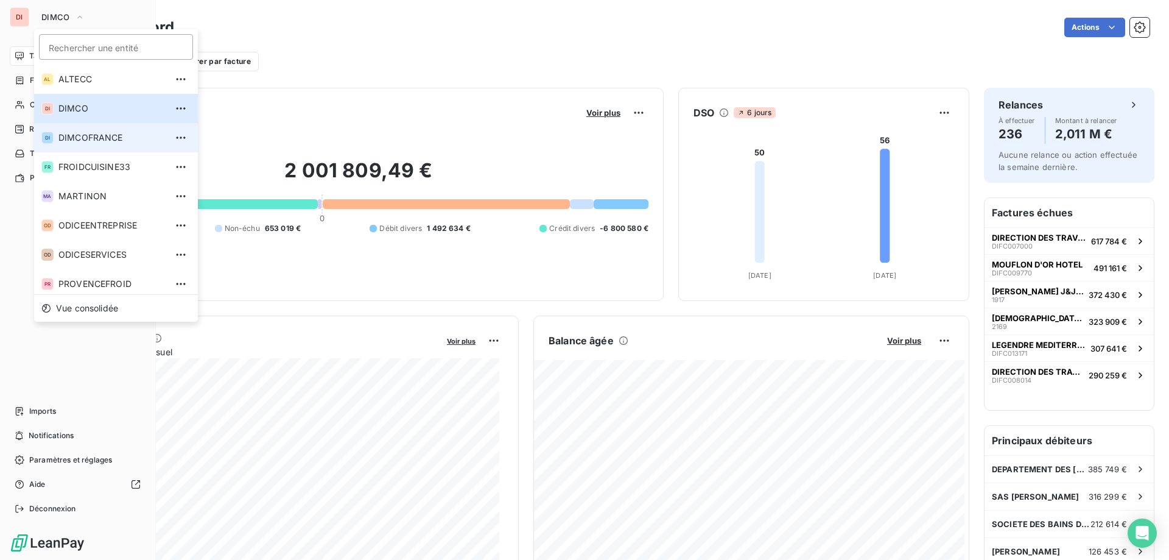
click at [94, 137] on span "DIMCOFRANCE" at bounding box center [112, 138] width 108 height 12
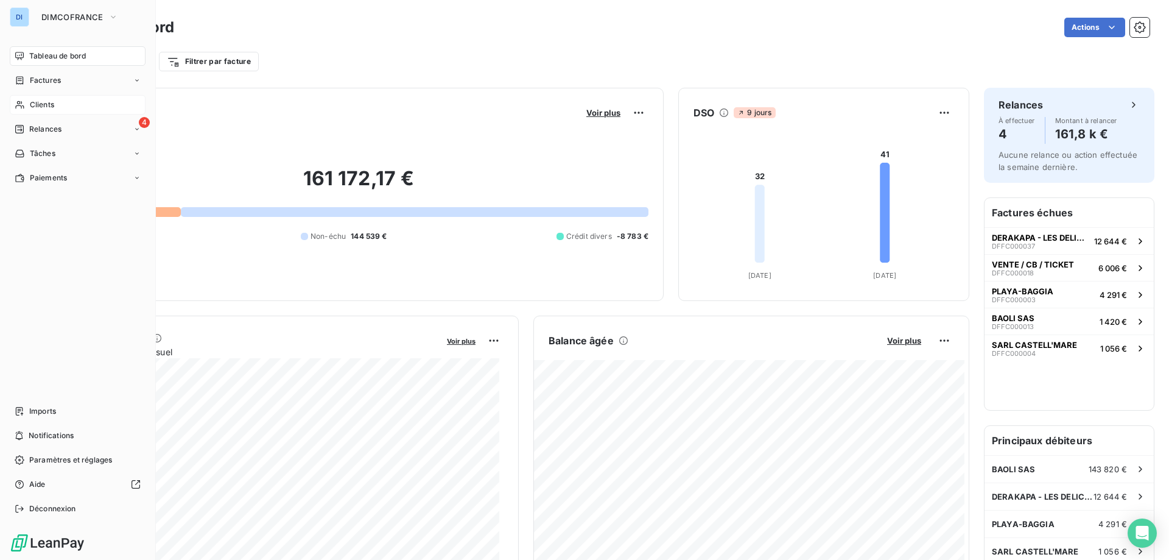
click at [57, 101] on div "Clients" at bounding box center [78, 104] width 136 height 19
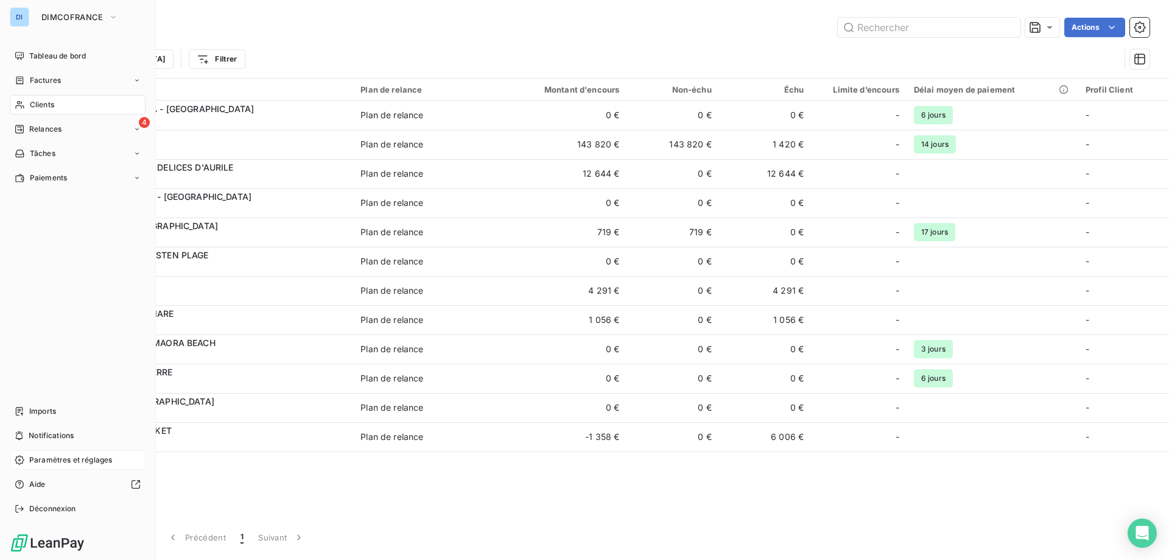
click at [60, 463] on span "Paramètres et réglages" at bounding box center [70, 459] width 83 height 11
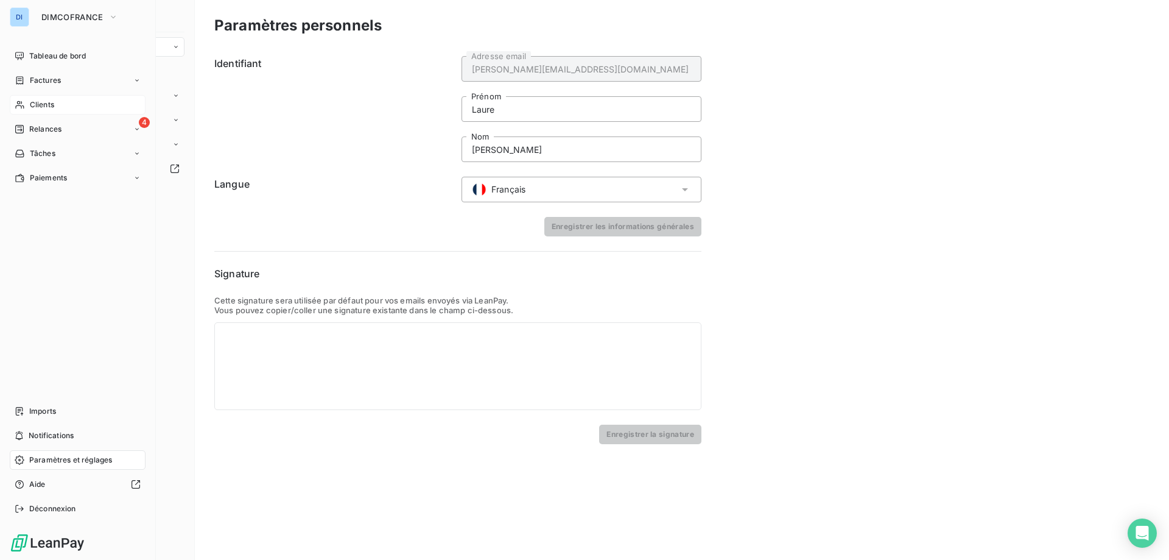
click at [47, 108] on span "Clients" at bounding box center [42, 104] width 24 height 11
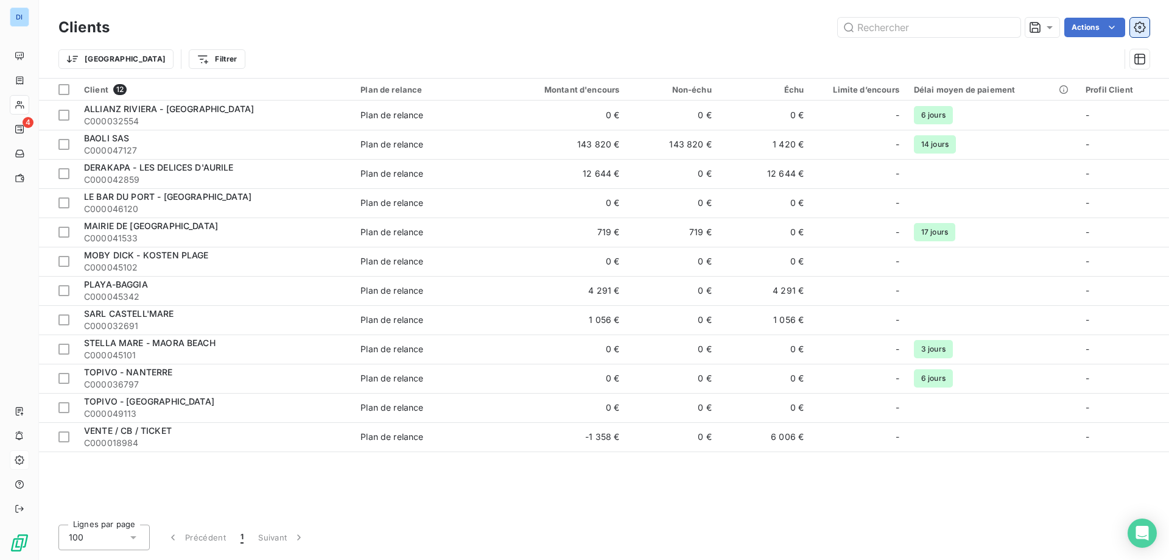
click at [1149, 33] on button "button" at bounding box center [1139, 27] width 19 height 19
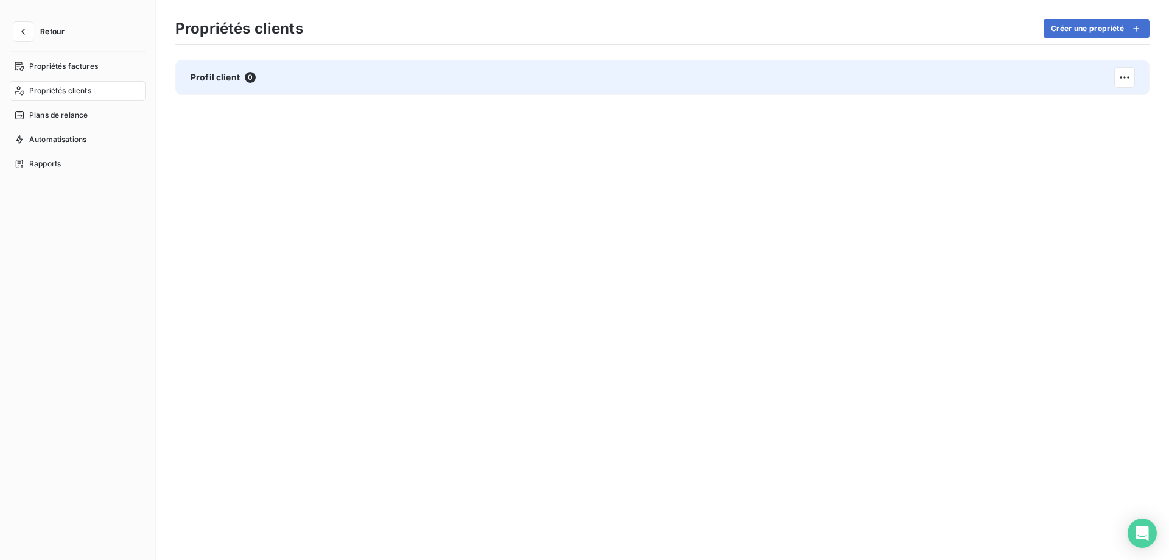
click at [222, 82] on span "Profil client" at bounding box center [215, 77] width 49 height 12
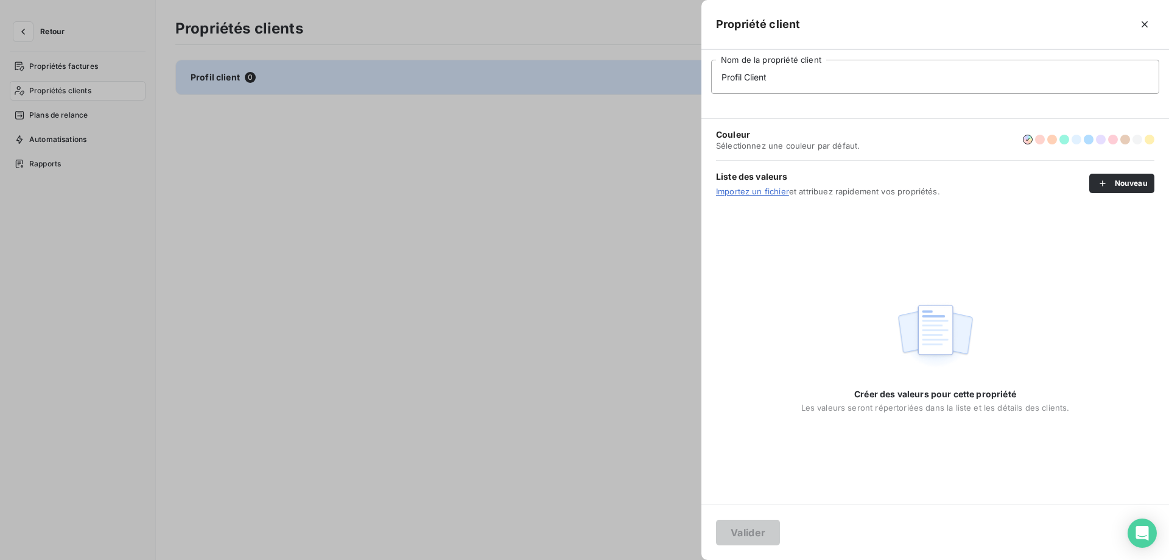
click at [384, 179] on div at bounding box center [584, 280] width 1169 height 560
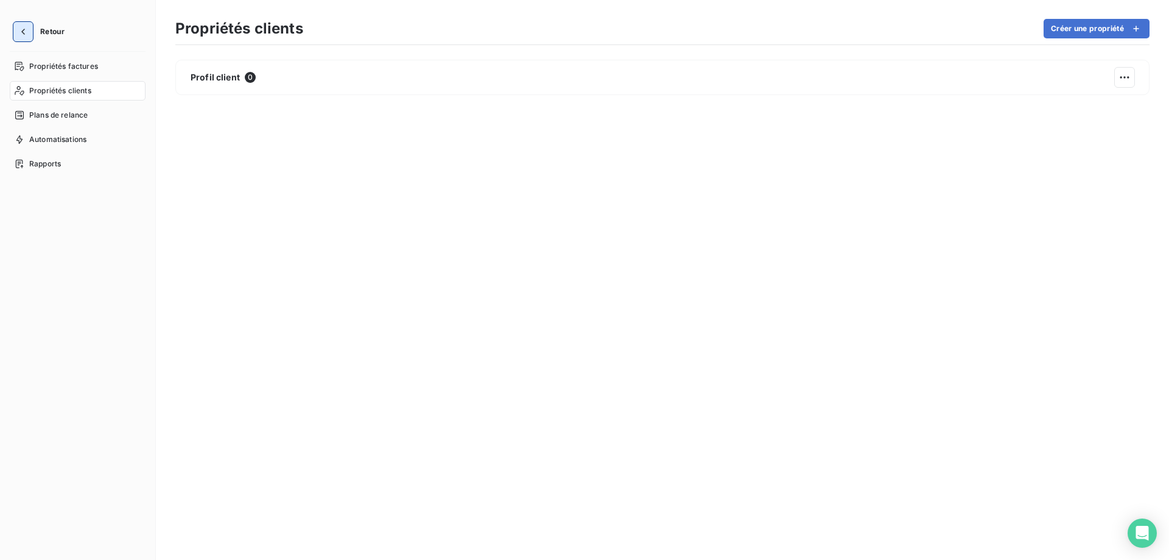
click at [29, 35] on button "button" at bounding box center [22, 31] width 19 height 19
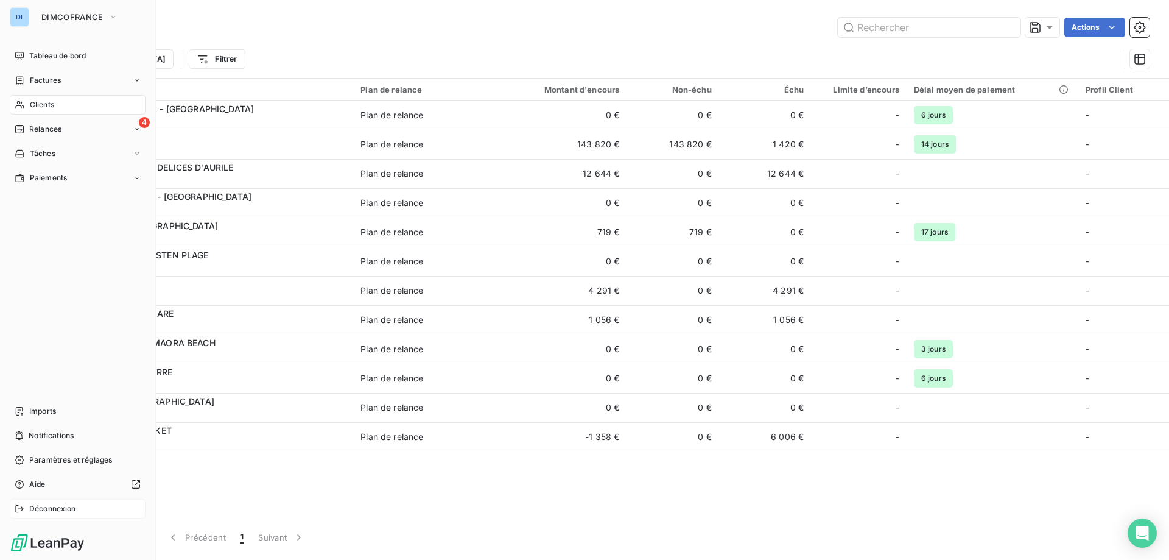
click at [72, 510] on span "Déconnexion" at bounding box center [52, 508] width 47 height 11
